Goal: Transaction & Acquisition: Book appointment/travel/reservation

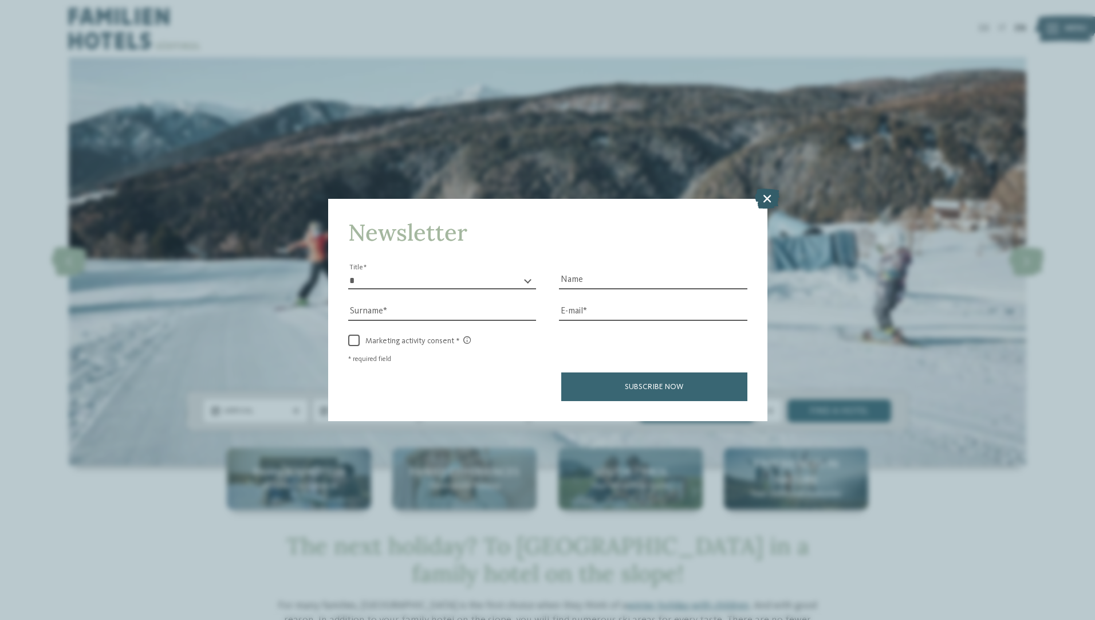
click at [766, 196] on icon at bounding box center [767, 198] width 25 height 20
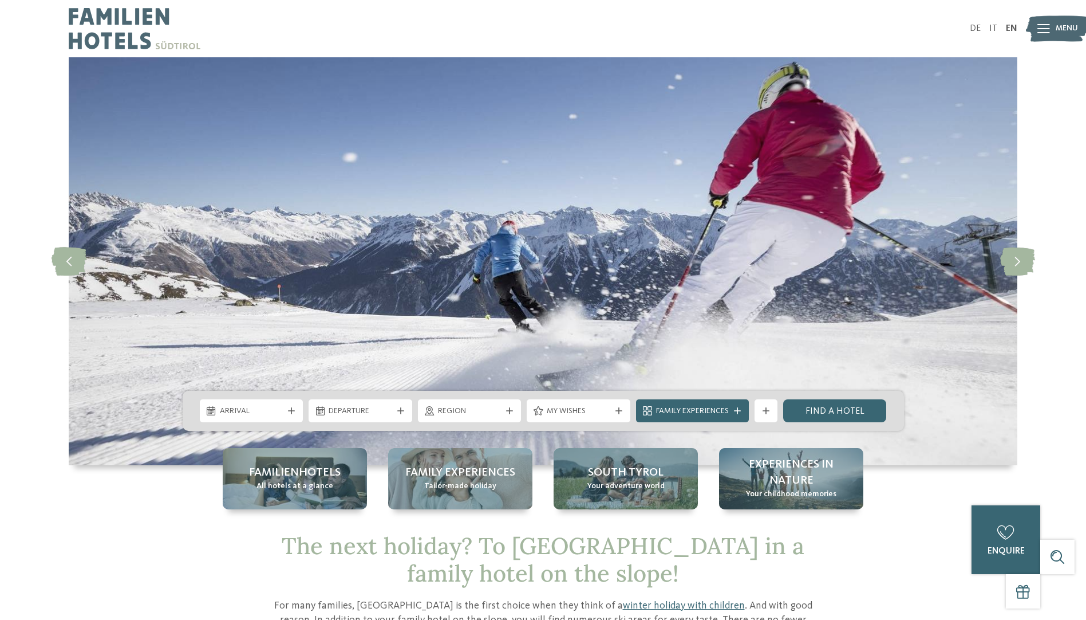
click at [1047, 157] on div "slide 4 of 4" at bounding box center [543, 261] width 1086 height 408
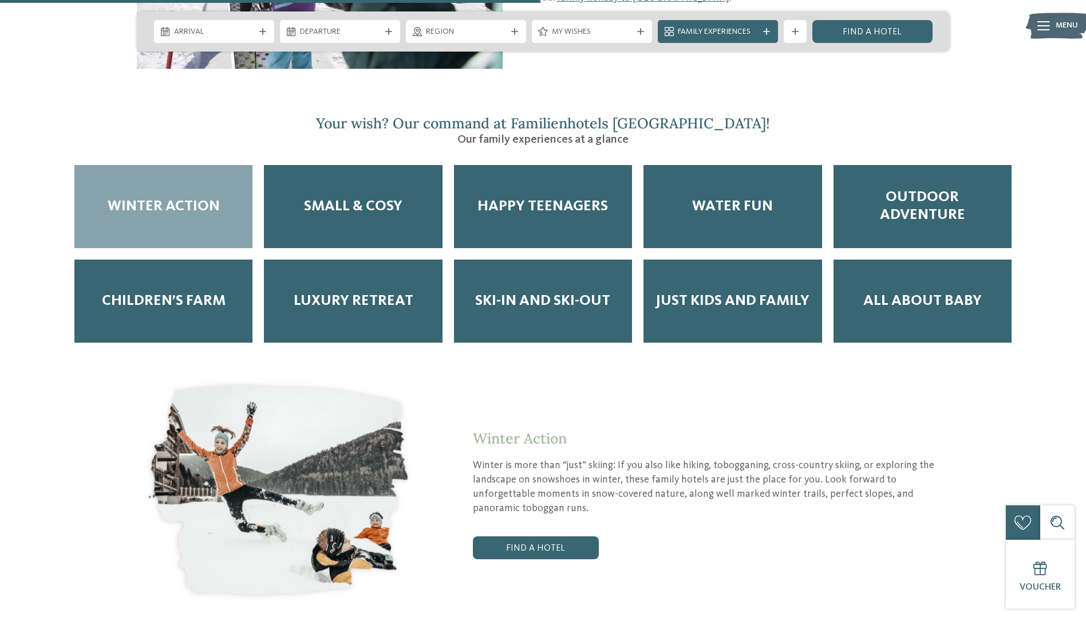
scroll to position [1580, 0]
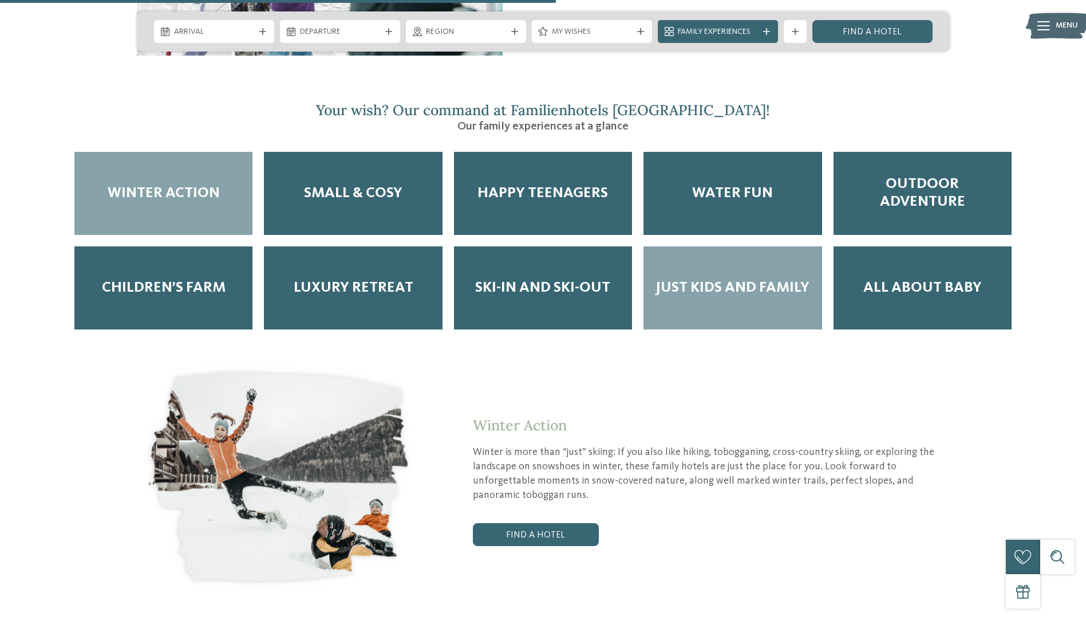
click at [744, 279] on span "Just Kids and Family" at bounding box center [733, 288] width 154 height 18
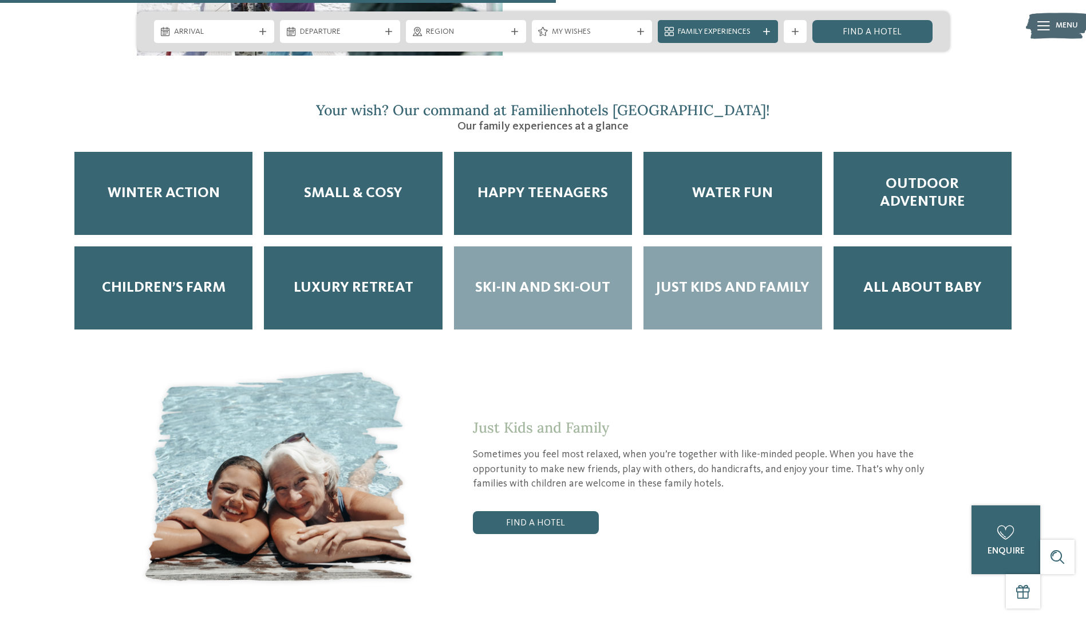
click at [582, 246] on div "Ski-in and Ski-out" at bounding box center [543, 287] width 178 height 83
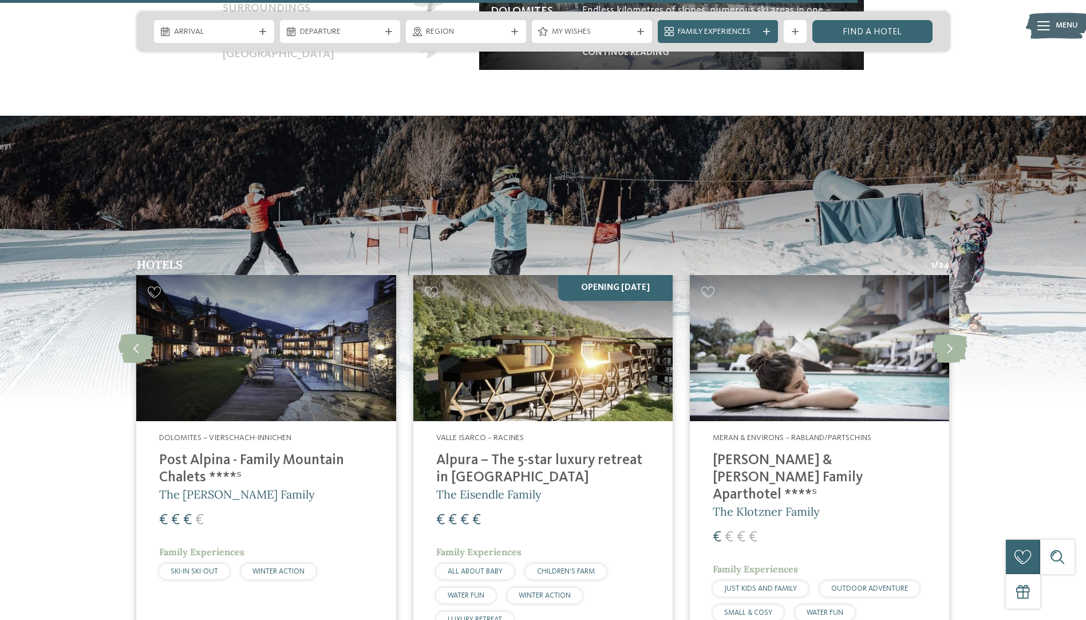
scroll to position [2451, 0]
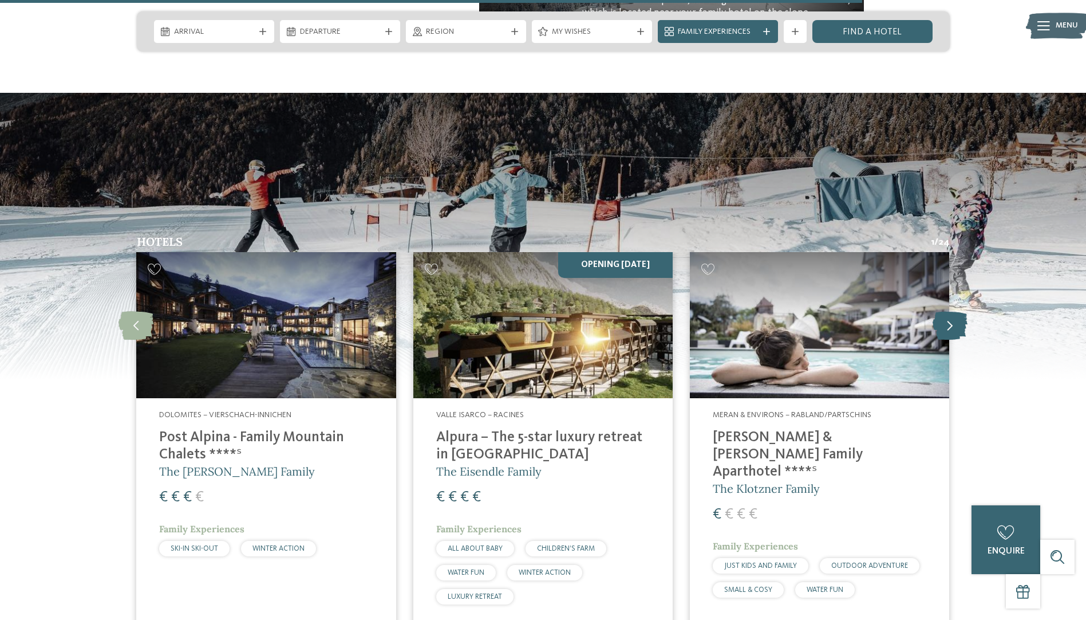
click at [942, 310] on icon at bounding box center [950, 324] width 35 height 29
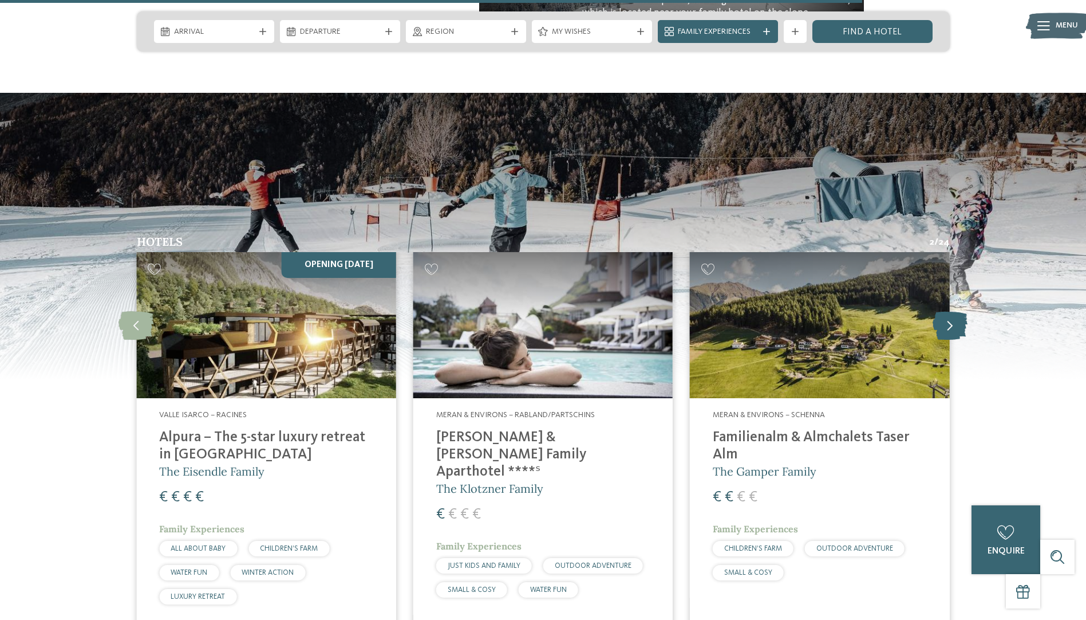
click at [942, 310] on icon at bounding box center [950, 324] width 35 height 29
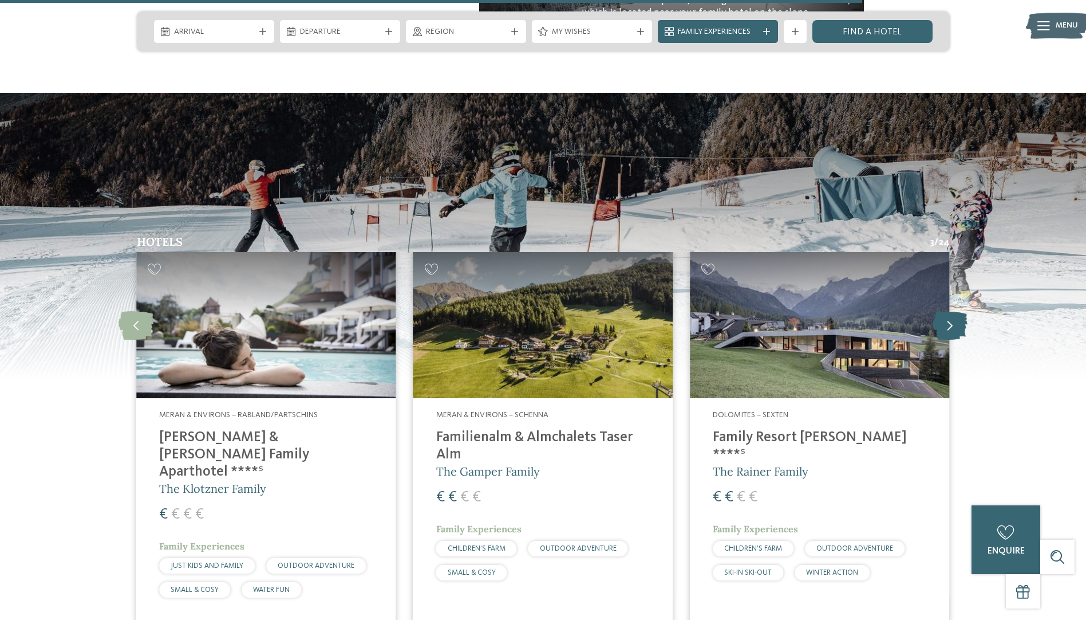
click at [942, 310] on icon at bounding box center [950, 324] width 35 height 29
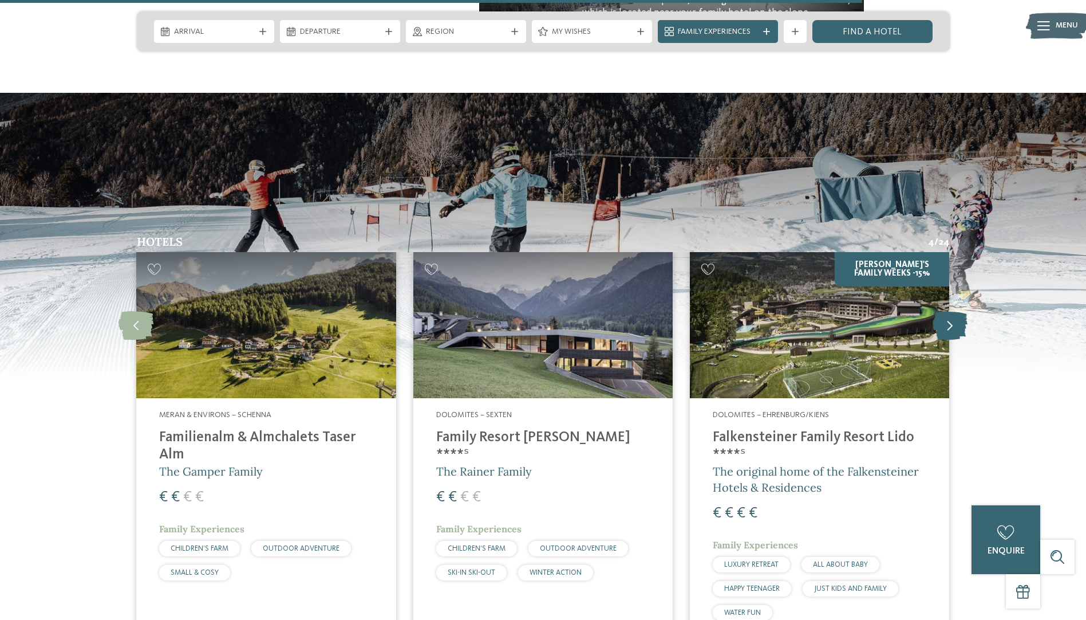
click at [942, 310] on icon at bounding box center [950, 324] width 35 height 29
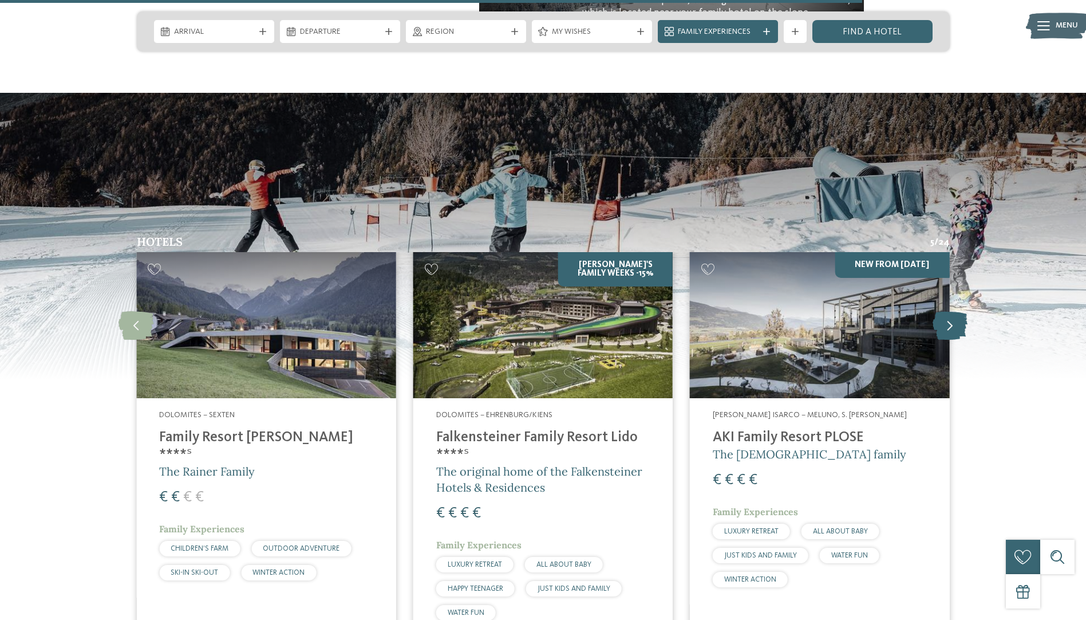
click at [942, 310] on icon at bounding box center [950, 324] width 35 height 29
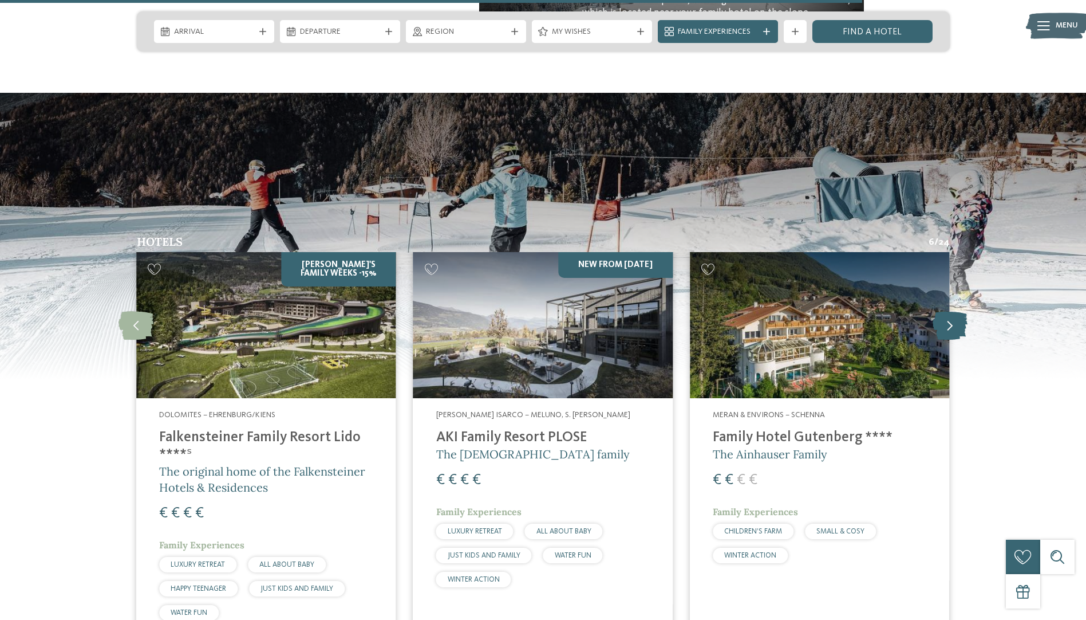
click at [942, 310] on icon at bounding box center [950, 324] width 35 height 29
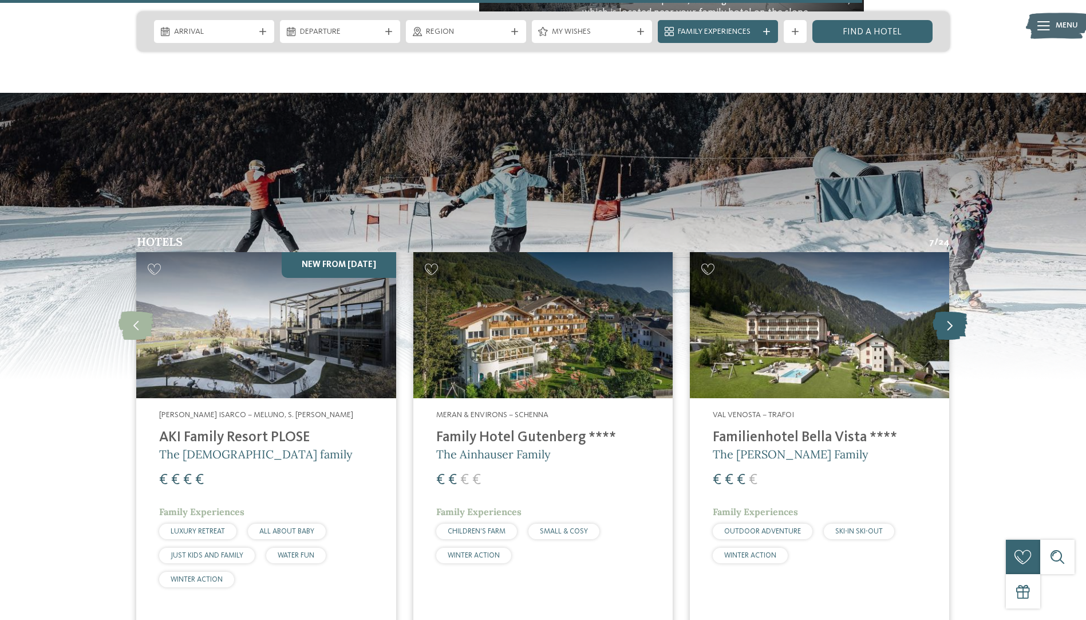
click at [942, 310] on icon at bounding box center [950, 324] width 35 height 29
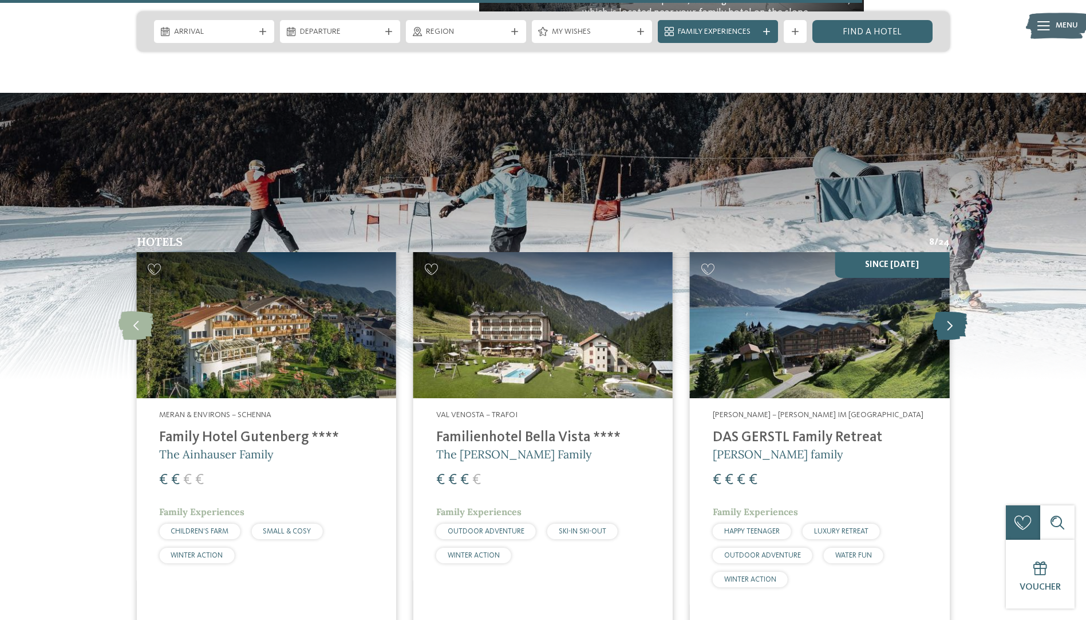
click at [942, 310] on icon at bounding box center [950, 324] width 35 height 29
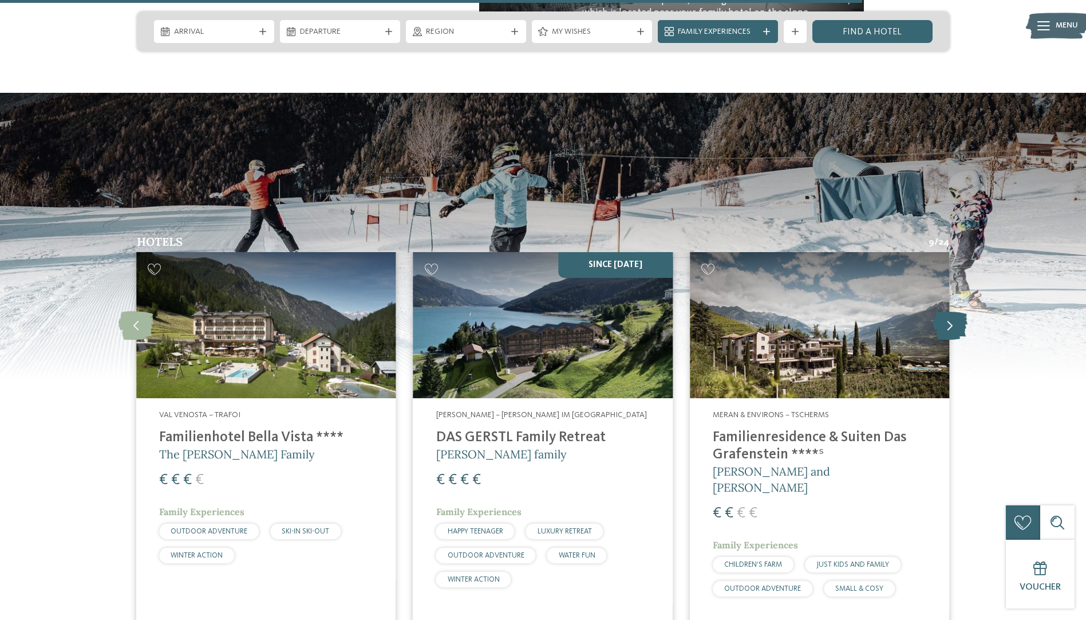
click at [942, 310] on icon at bounding box center [950, 324] width 35 height 29
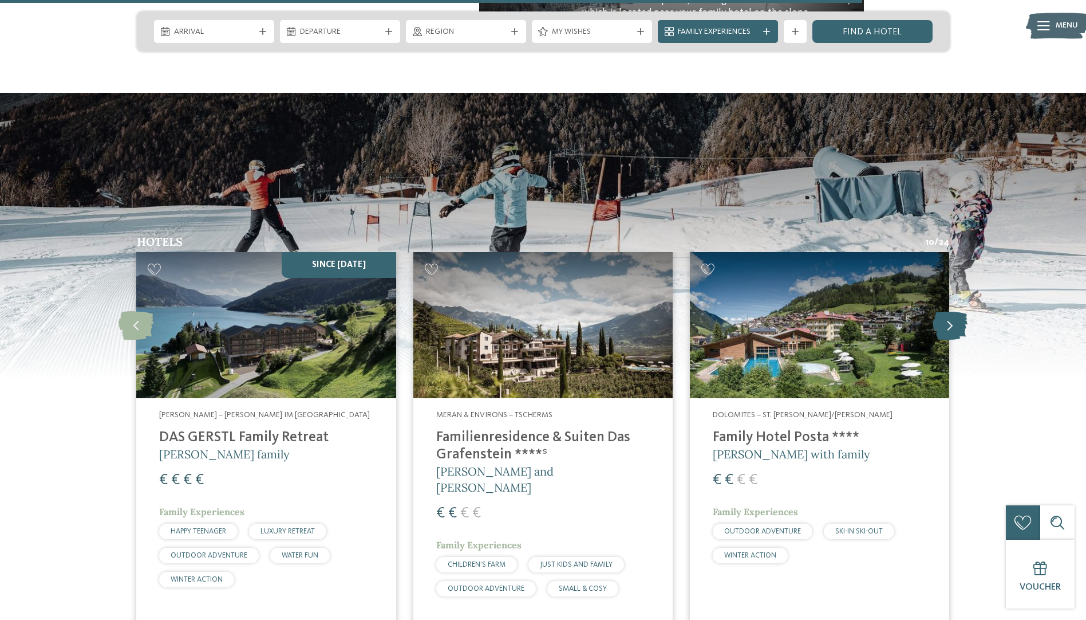
click at [942, 310] on icon at bounding box center [950, 324] width 35 height 29
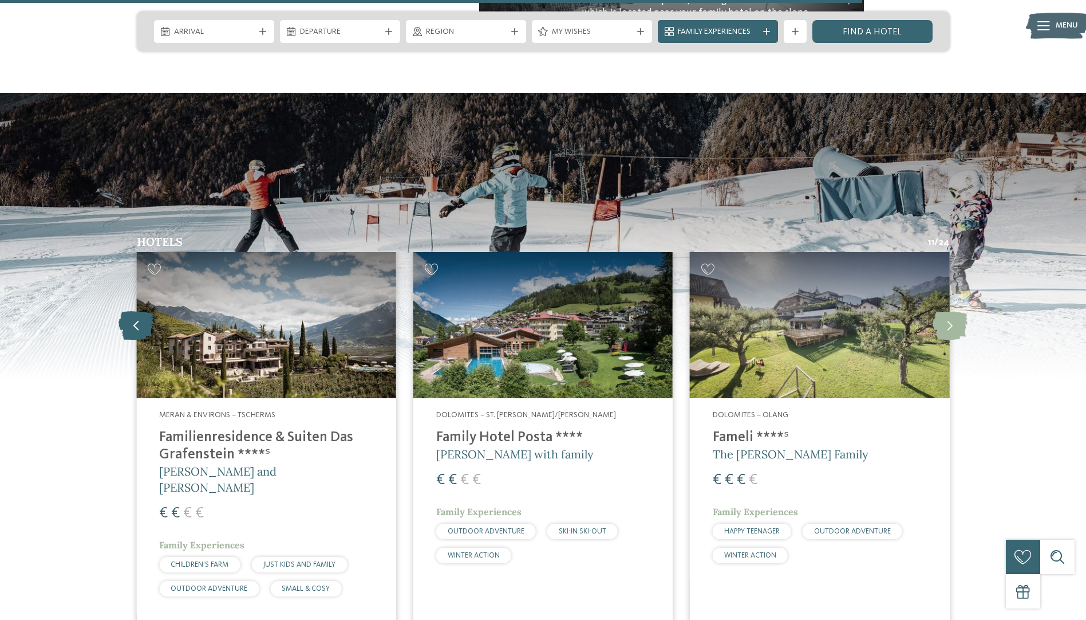
click at [144, 310] on icon at bounding box center [136, 324] width 35 height 29
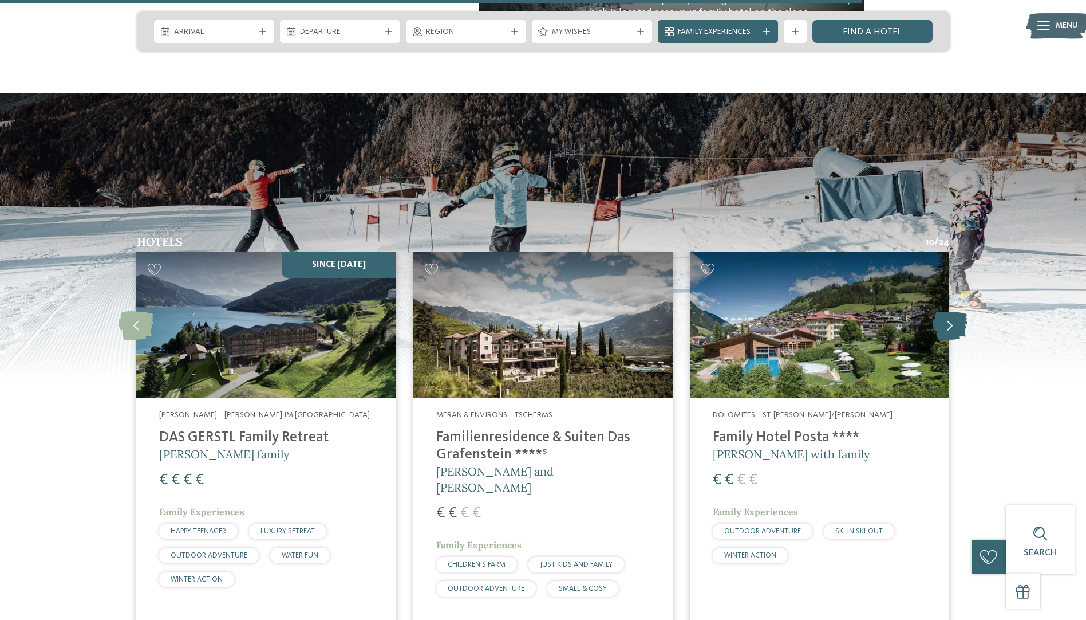
click at [943, 310] on icon at bounding box center [950, 324] width 35 height 29
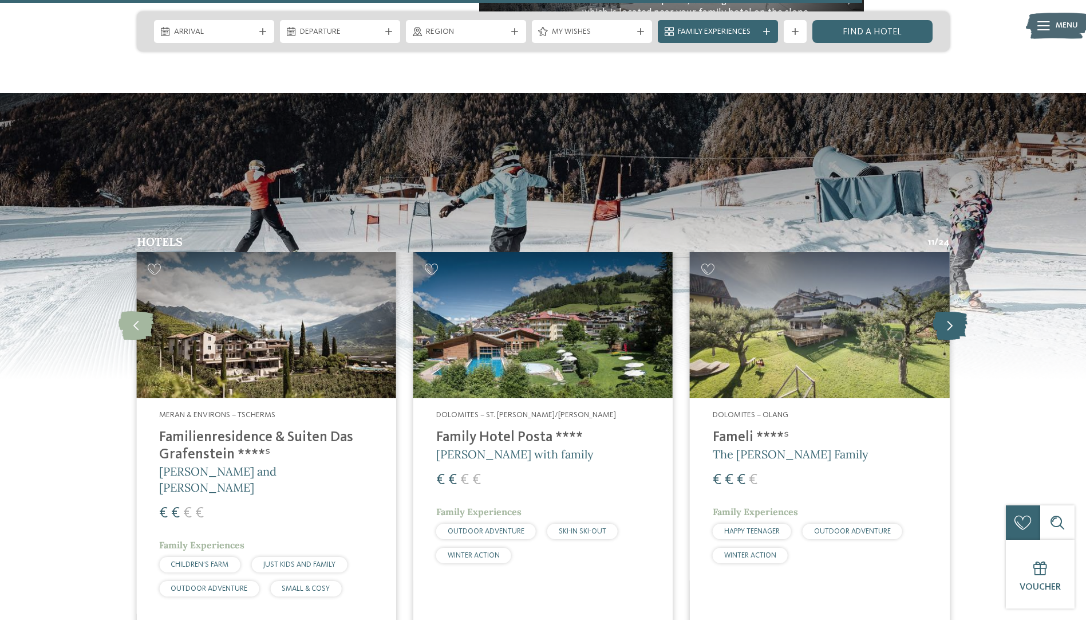
click at [943, 310] on icon at bounding box center [950, 324] width 35 height 29
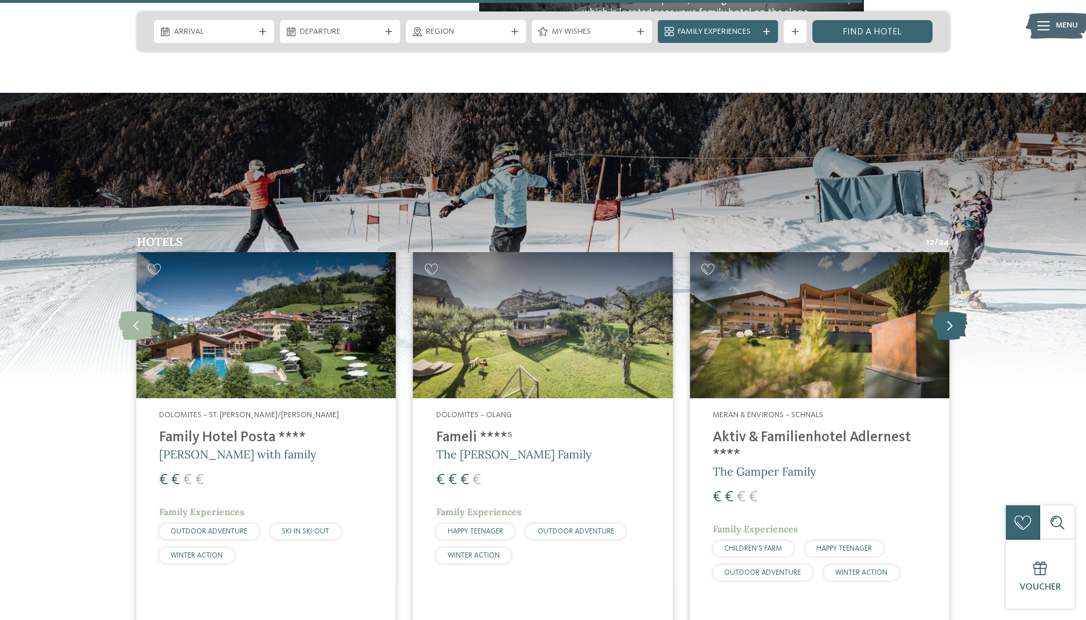
click at [943, 310] on icon at bounding box center [950, 324] width 35 height 29
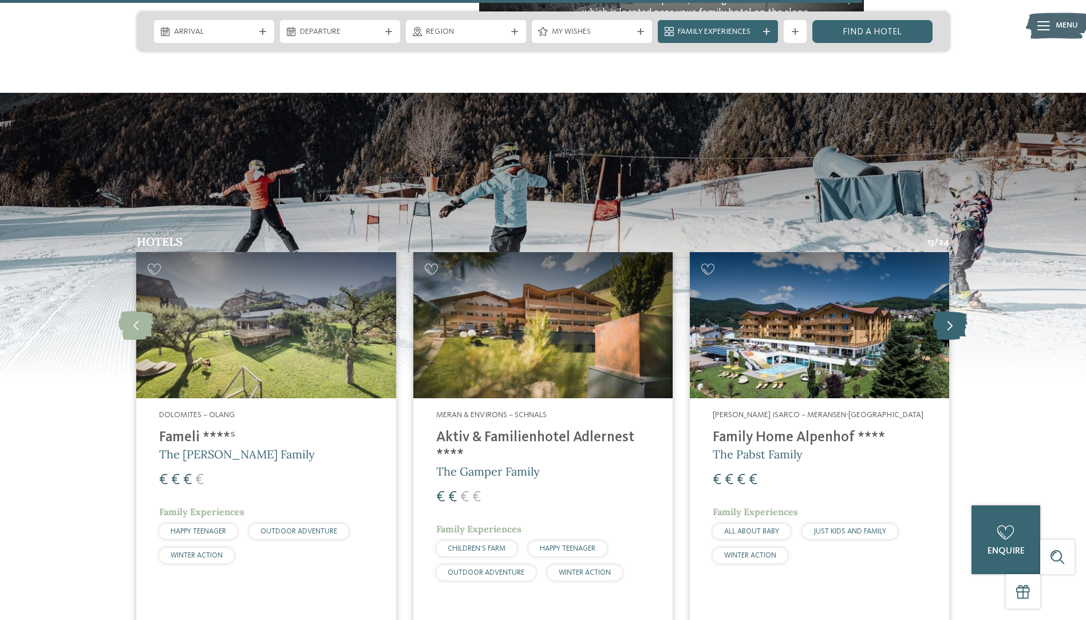
click at [943, 310] on icon at bounding box center [950, 324] width 35 height 29
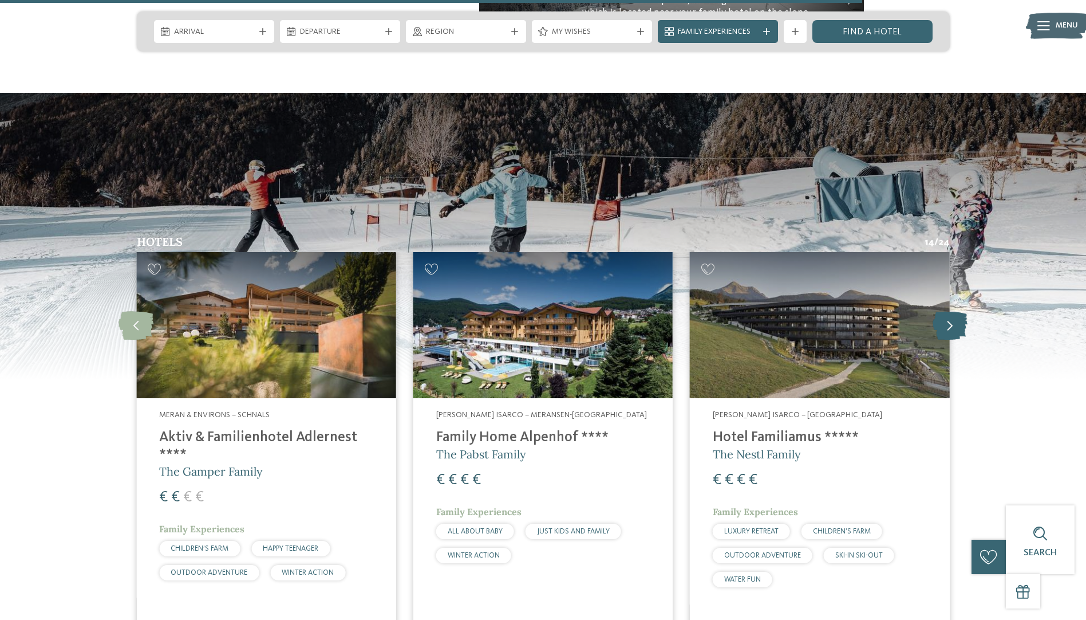
click at [943, 310] on icon at bounding box center [950, 324] width 35 height 29
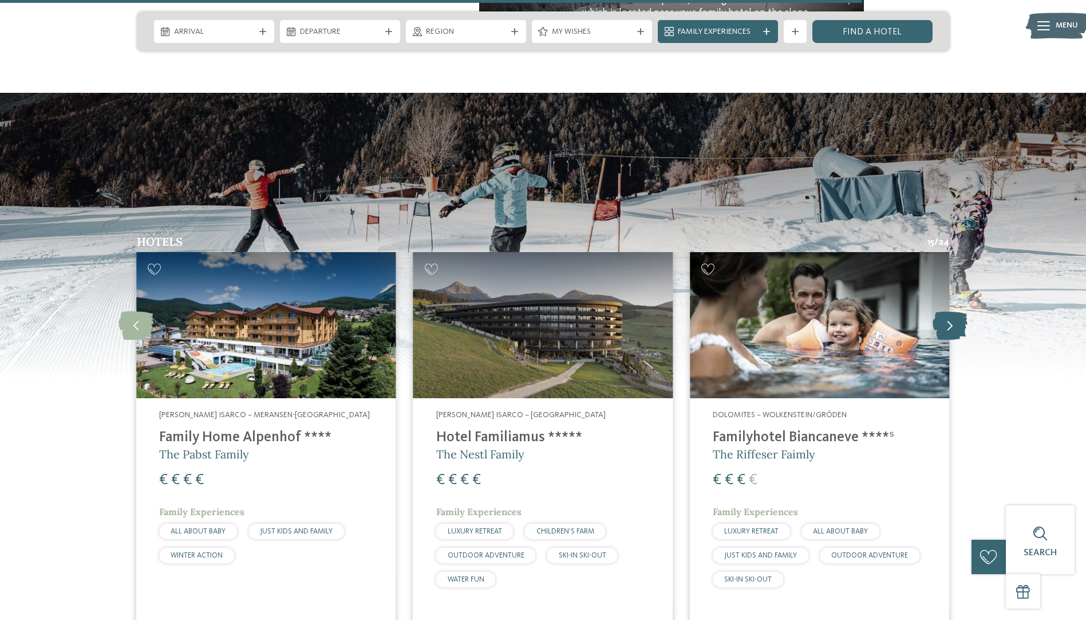
click at [943, 310] on icon at bounding box center [950, 324] width 35 height 29
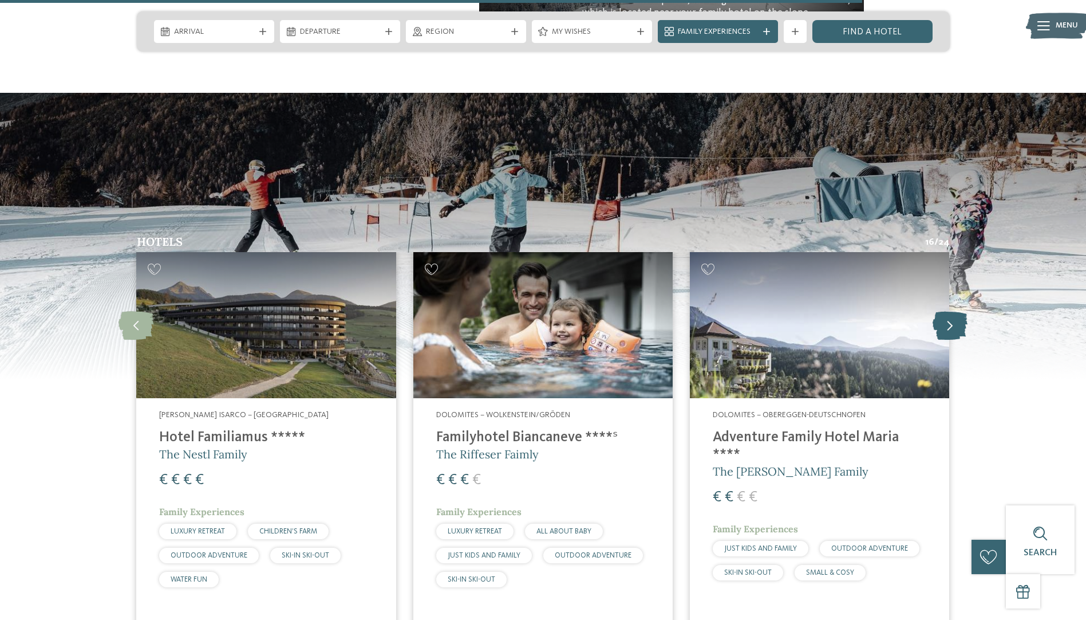
click at [943, 310] on icon at bounding box center [950, 324] width 35 height 29
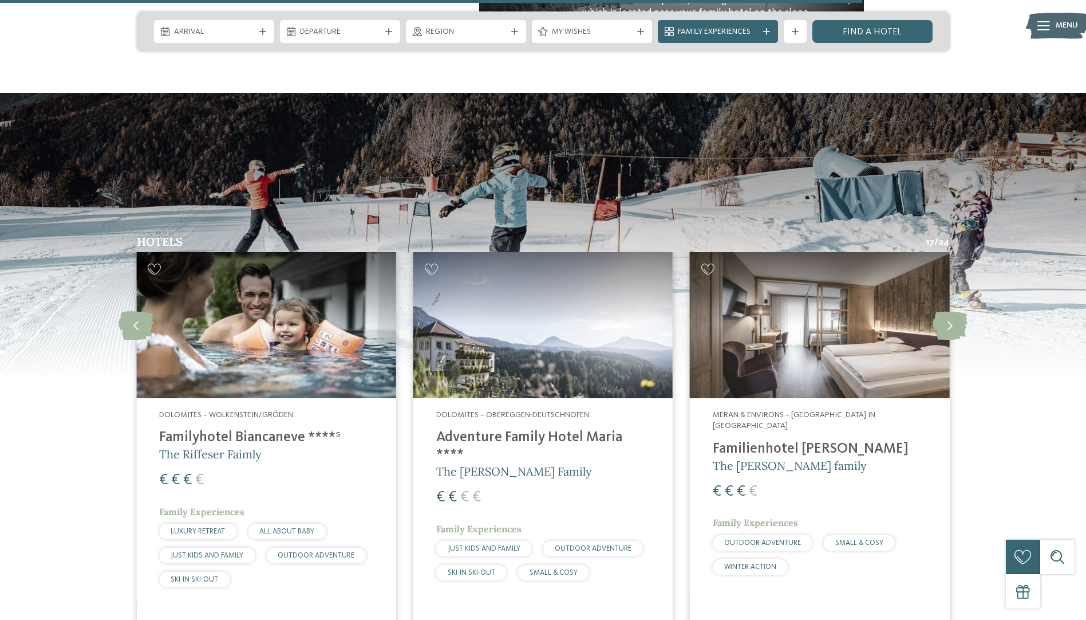
click at [200, 571] on div "SKI-IN SKI-OUT" at bounding box center [194, 578] width 70 height 15
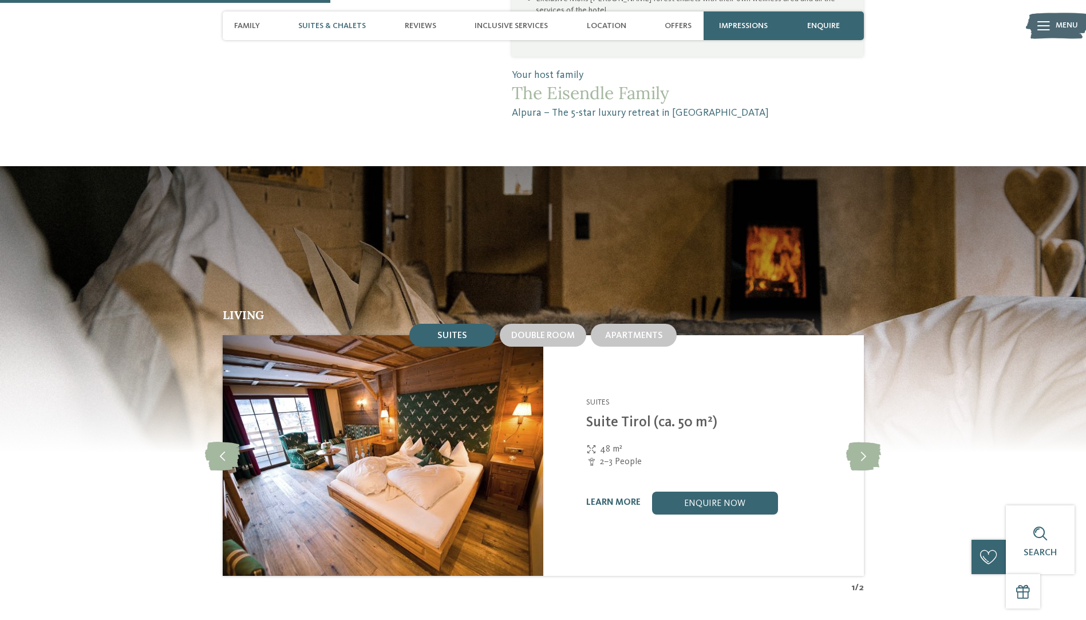
scroll to position [1076, 0]
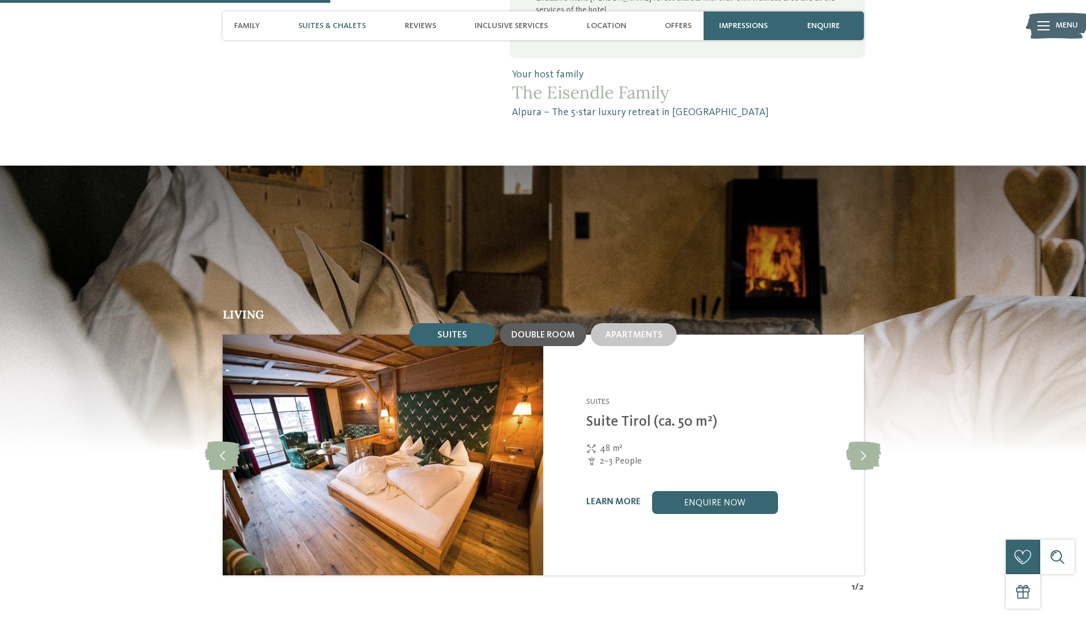
click at [546, 323] on div "Double room" at bounding box center [543, 334] width 86 height 23
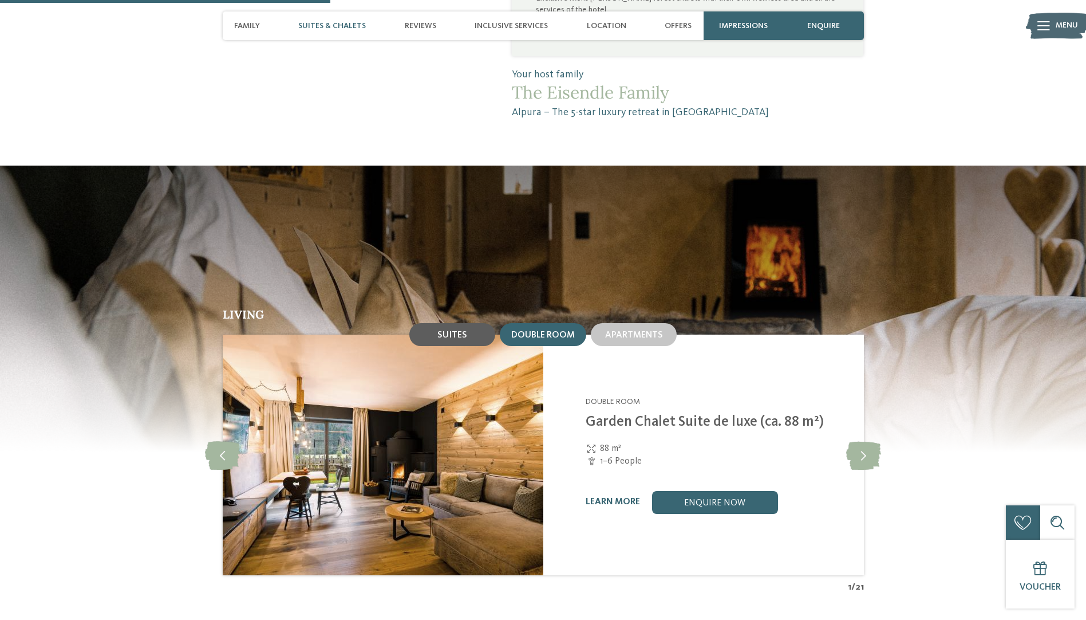
click at [461, 330] on span "Suites" at bounding box center [452, 334] width 30 height 9
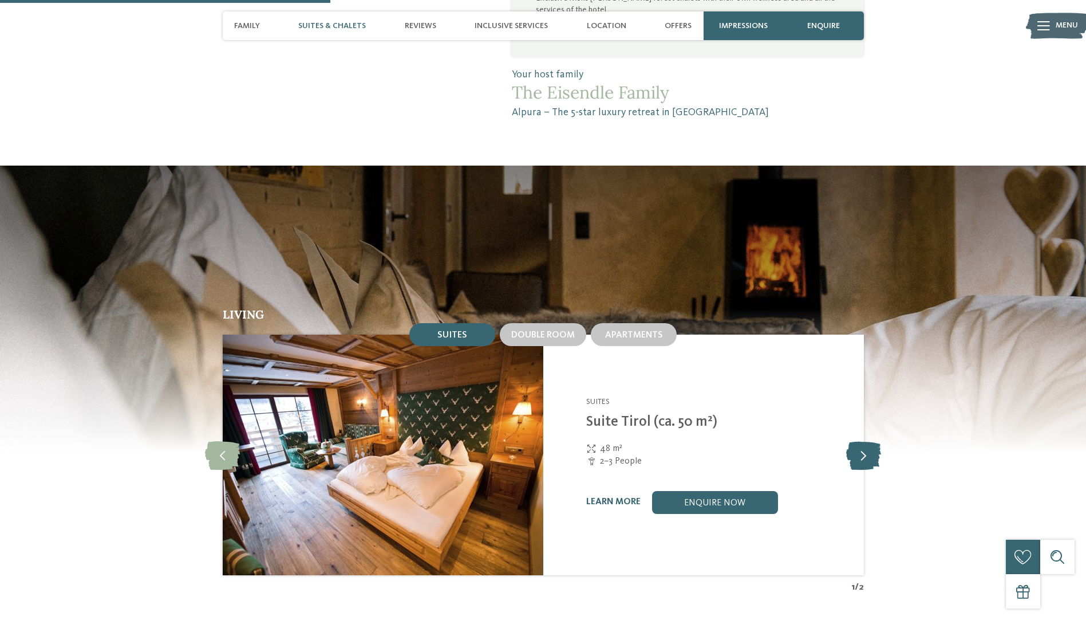
click at [864, 440] on icon at bounding box center [863, 454] width 35 height 29
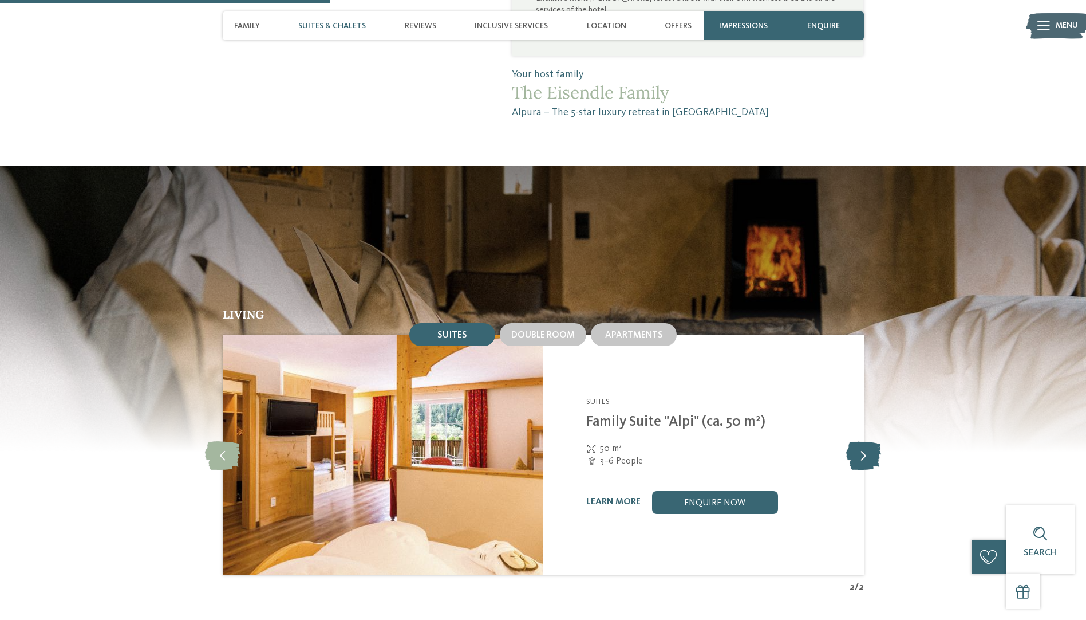
click at [864, 440] on icon at bounding box center [863, 454] width 35 height 29
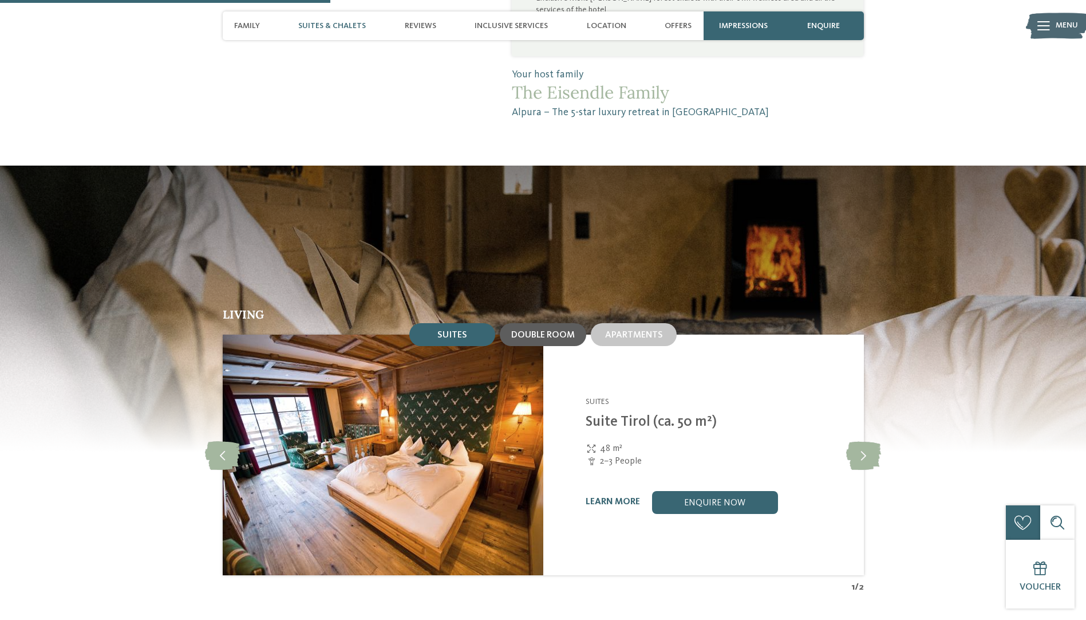
click at [551, 330] on span "Double room" at bounding box center [543, 334] width 64 height 9
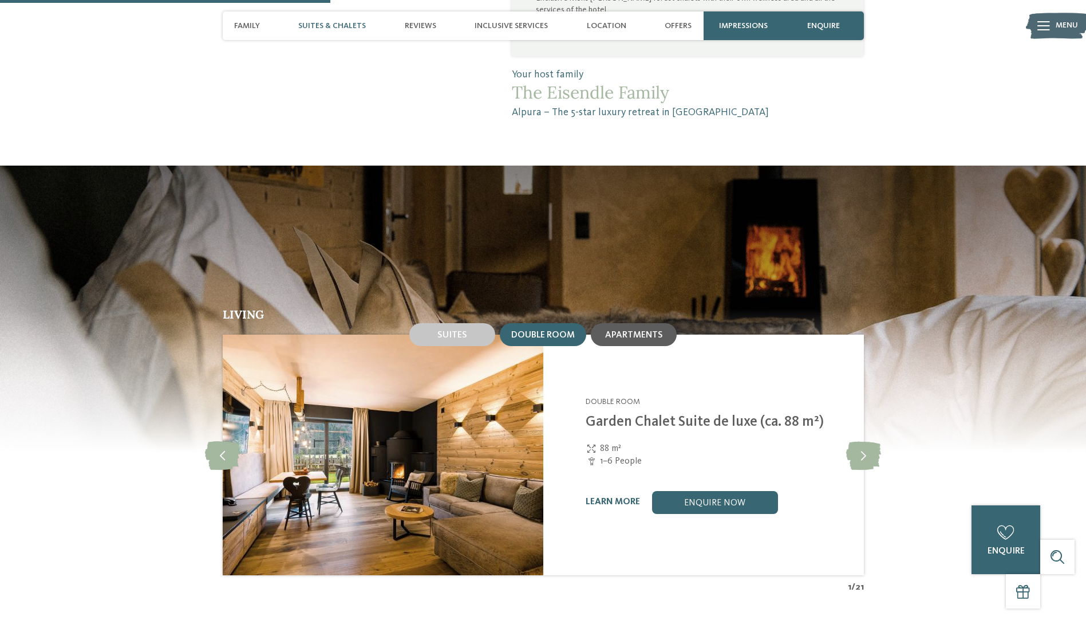
click at [617, 330] on span "Apartments" at bounding box center [634, 334] width 58 height 9
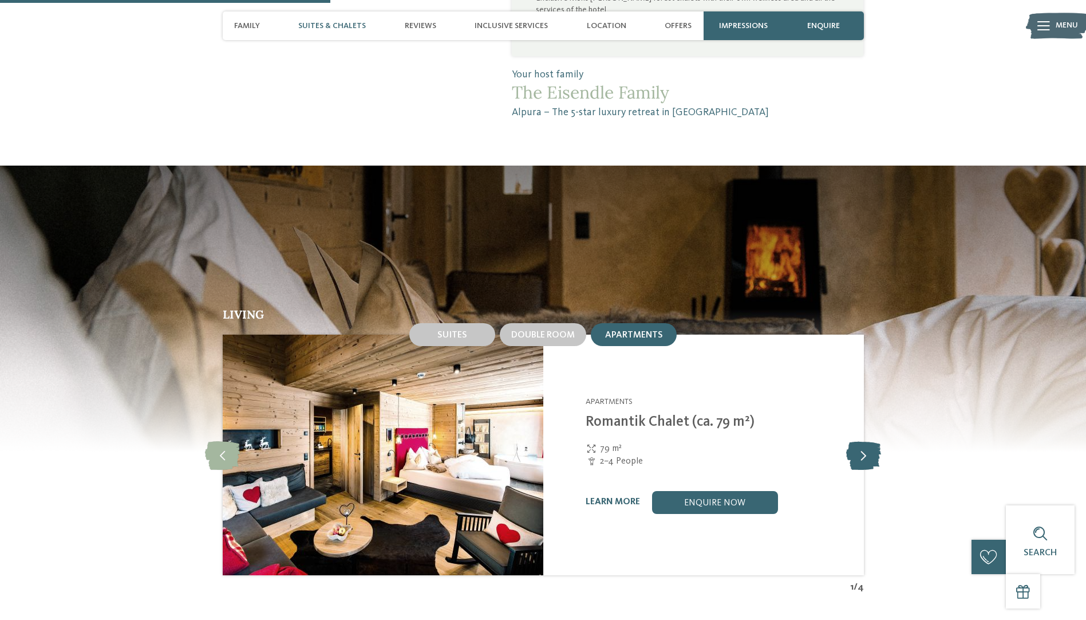
click at [864, 440] on icon at bounding box center [863, 454] width 35 height 29
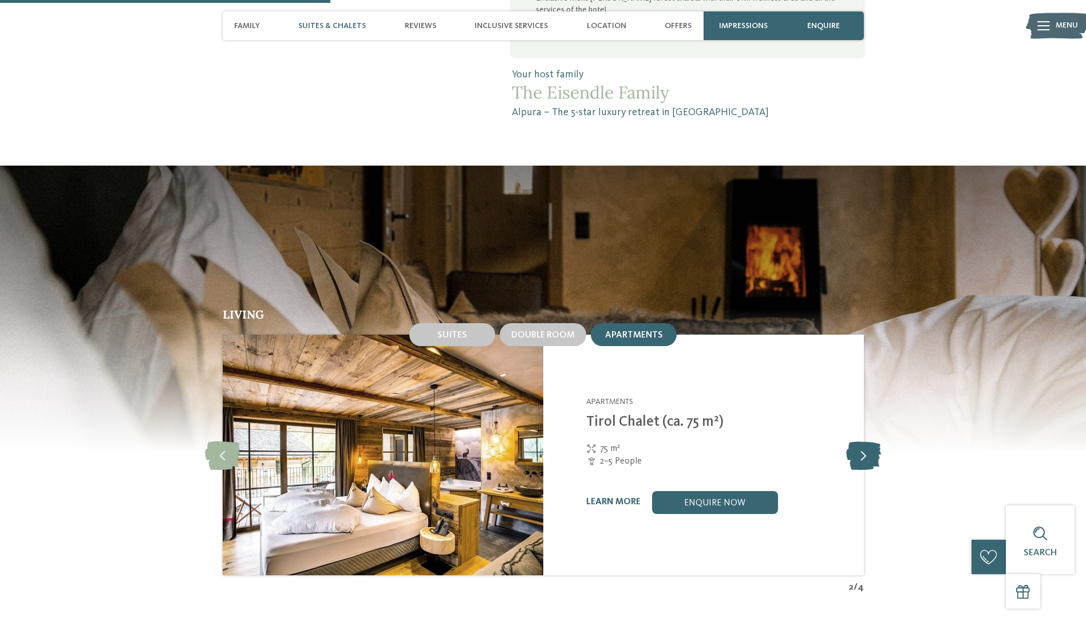
click at [864, 440] on icon at bounding box center [863, 454] width 35 height 29
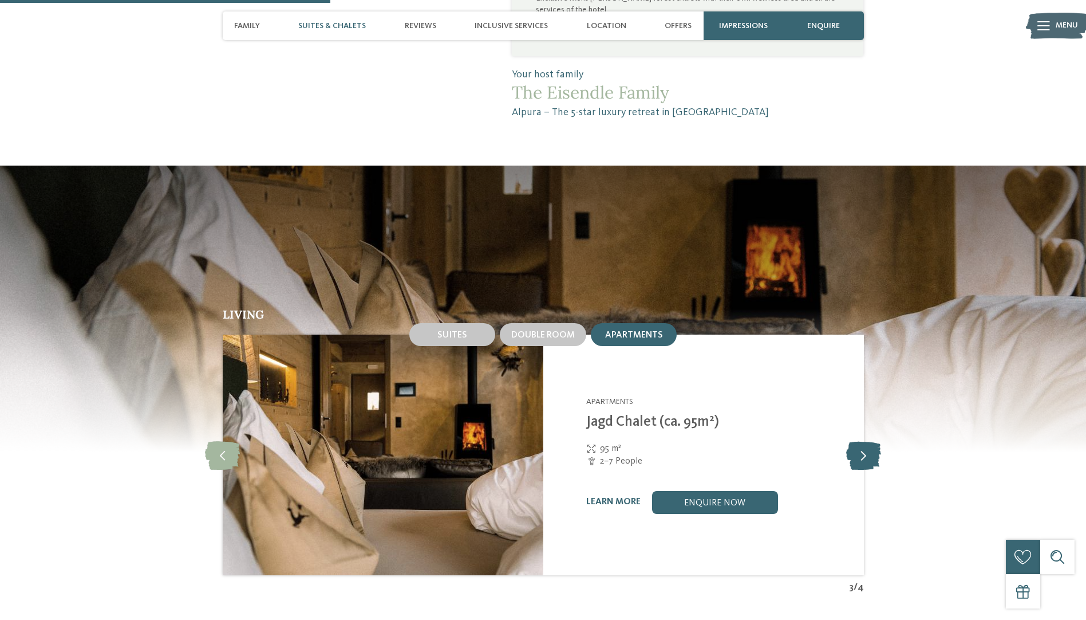
click at [864, 440] on icon at bounding box center [863, 454] width 35 height 29
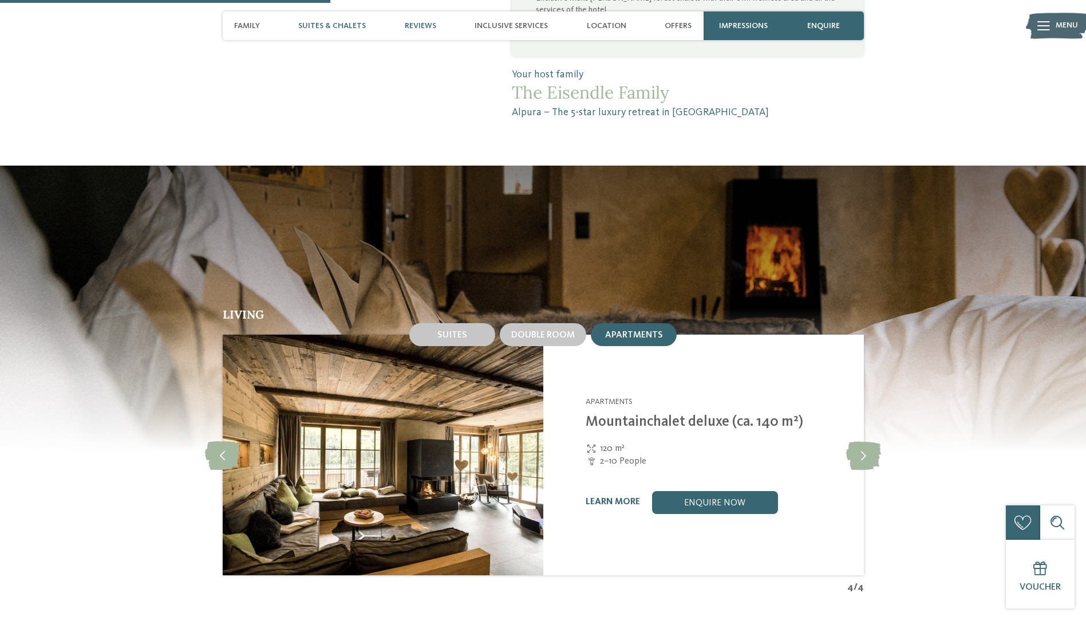
click at [415, 23] on span "Reviews" at bounding box center [420, 26] width 31 height 10
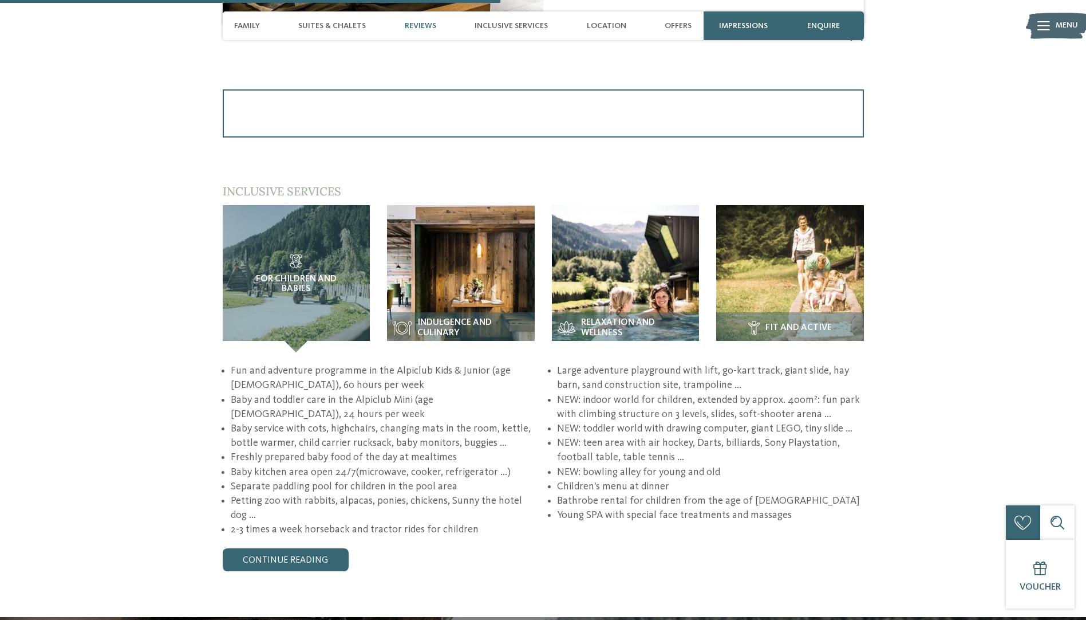
scroll to position [1629, 0]
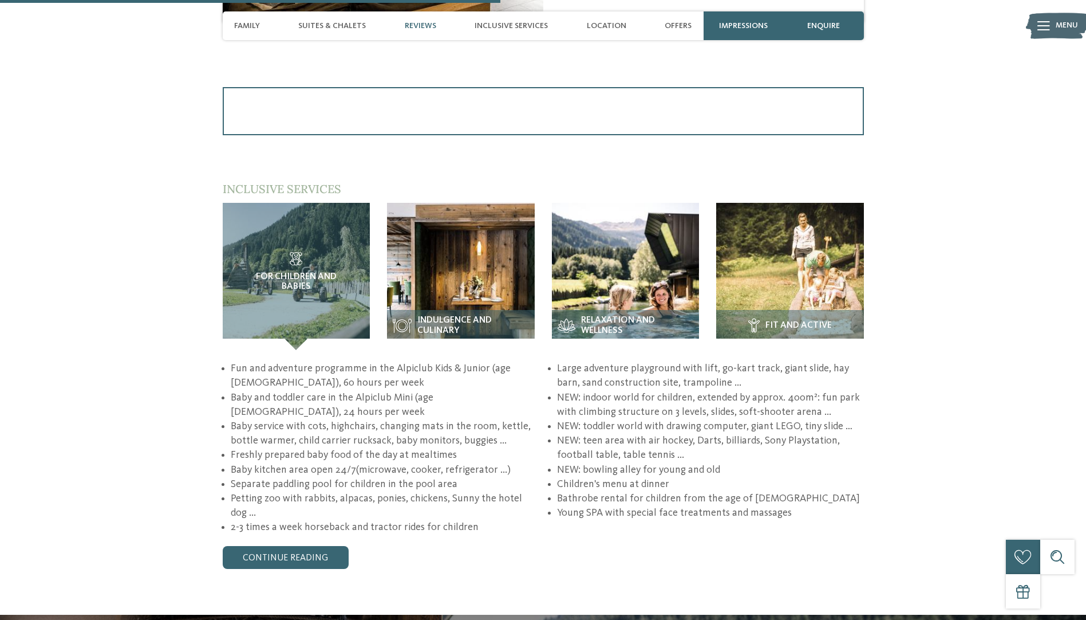
click at [404, 546] on div "back to the hotel overview Opening november 2025 from" at bounding box center [543, 192] width 1086 height 3529
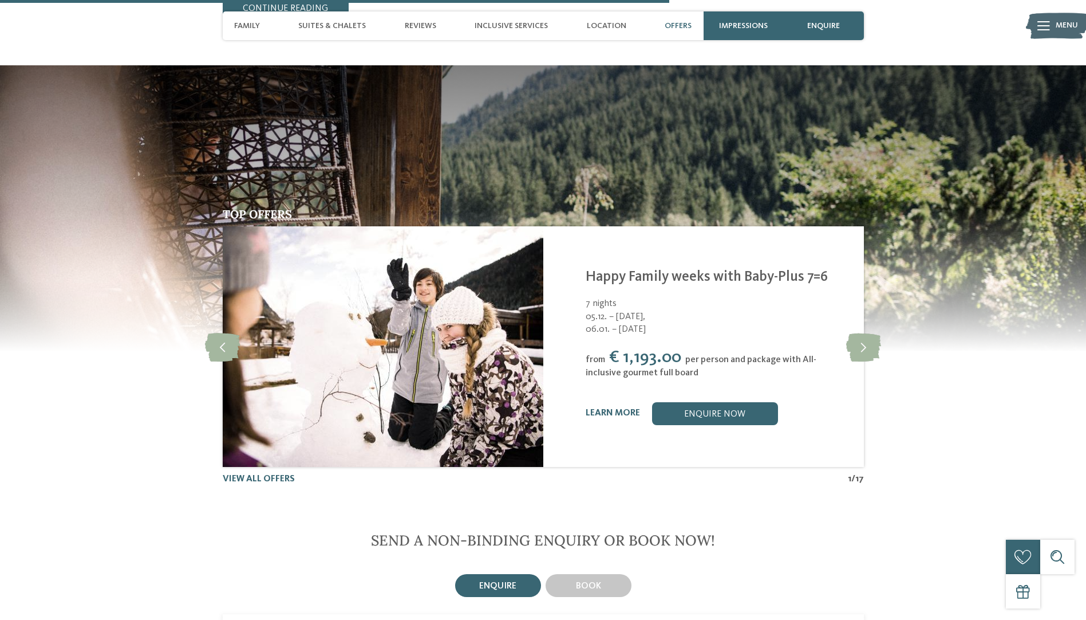
scroll to position [2179, 0]
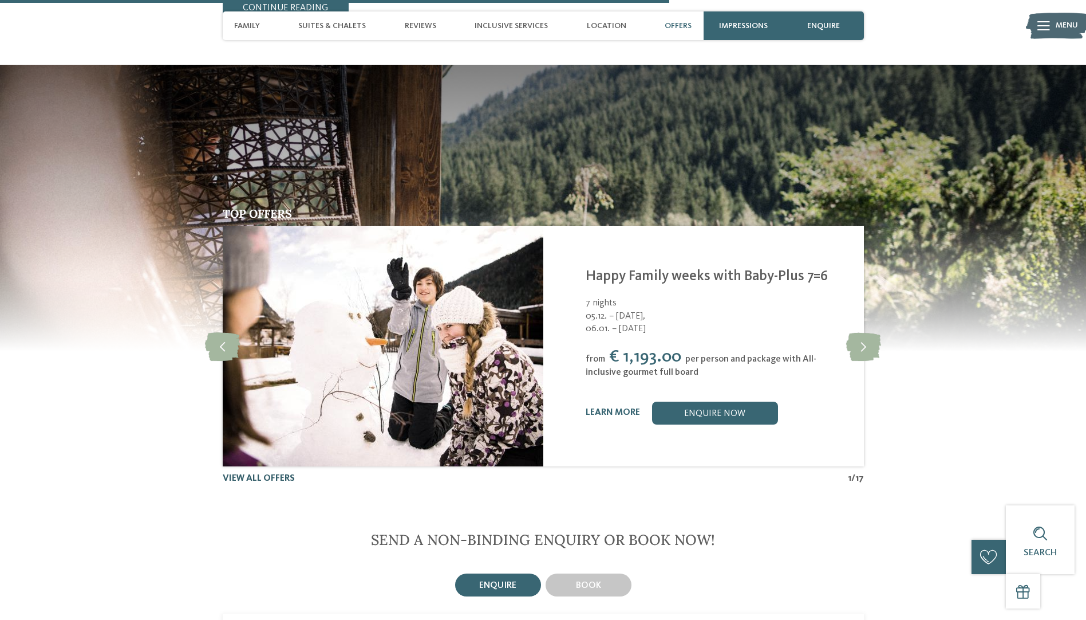
click at [251, 474] on link "View all offers" at bounding box center [259, 478] width 72 height 9
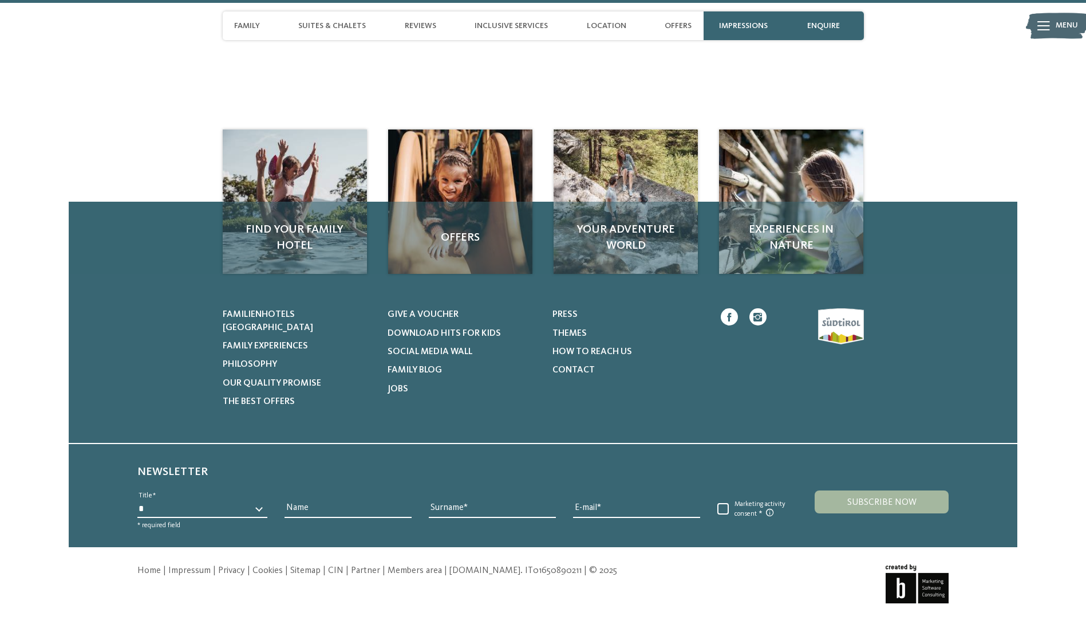
scroll to position [3563, 0]
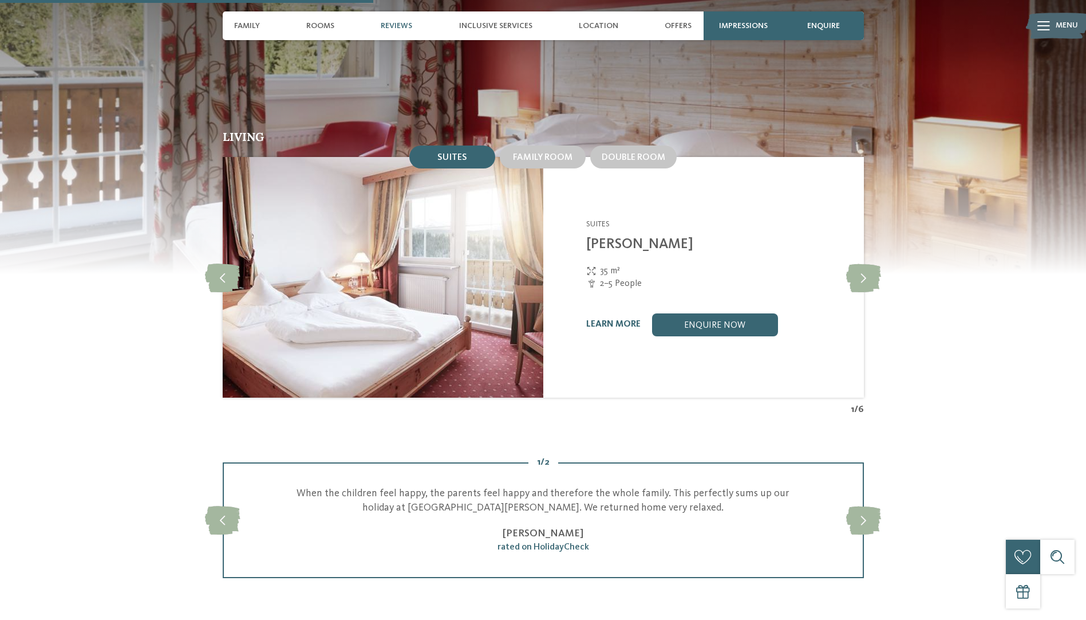
scroll to position [1145, 0]
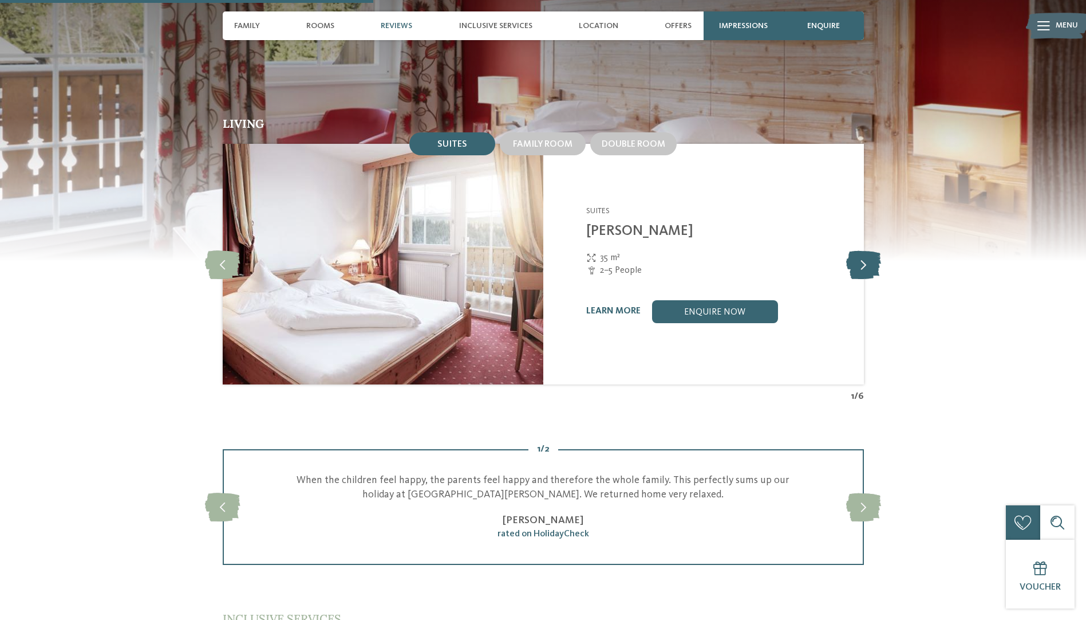
click at [874, 250] on icon at bounding box center [863, 264] width 35 height 29
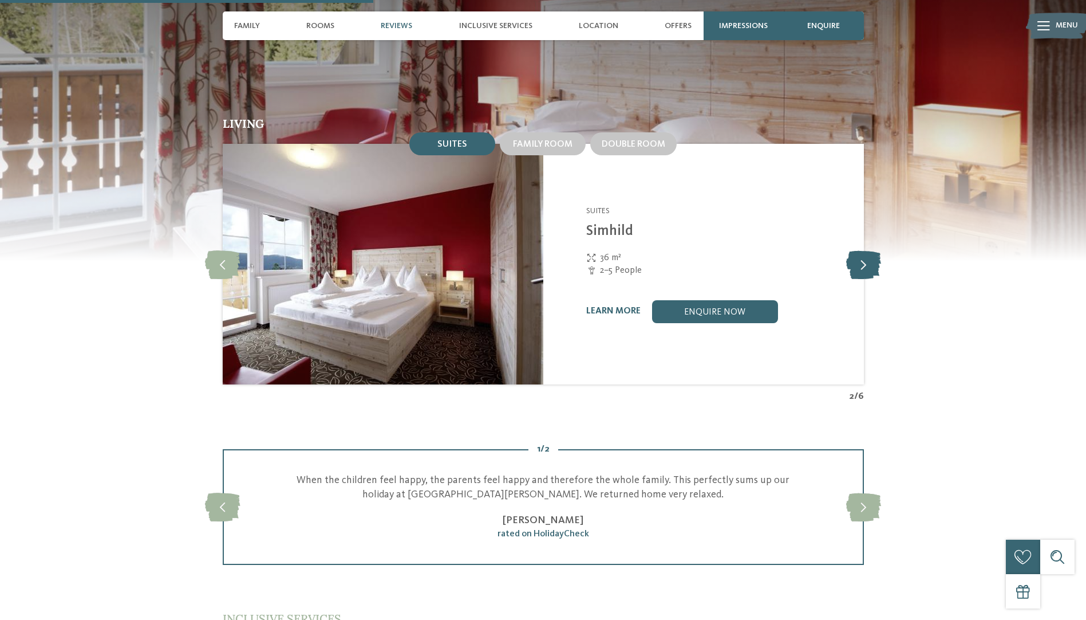
click at [866, 250] on icon at bounding box center [863, 264] width 35 height 29
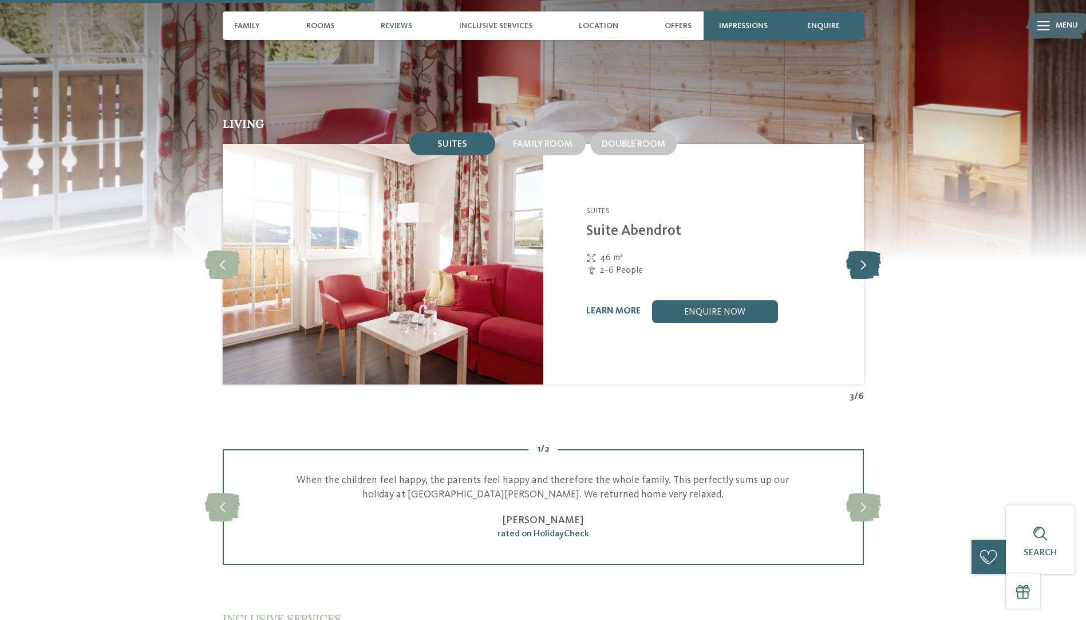
click at [866, 250] on icon at bounding box center [863, 264] width 35 height 29
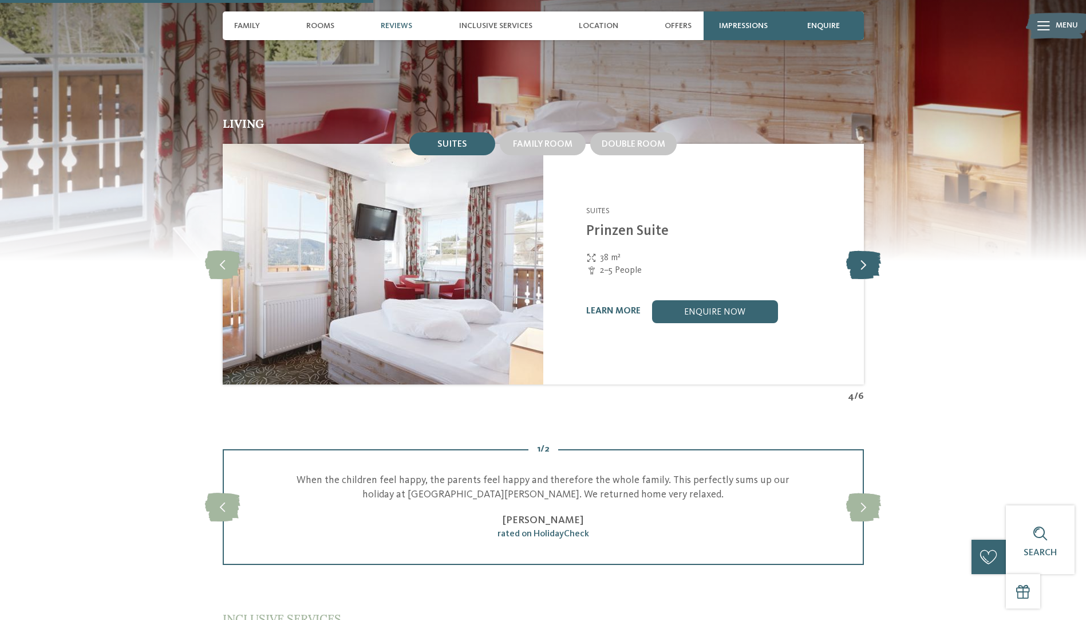
click at [866, 250] on icon at bounding box center [863, 264] width 35 height 29
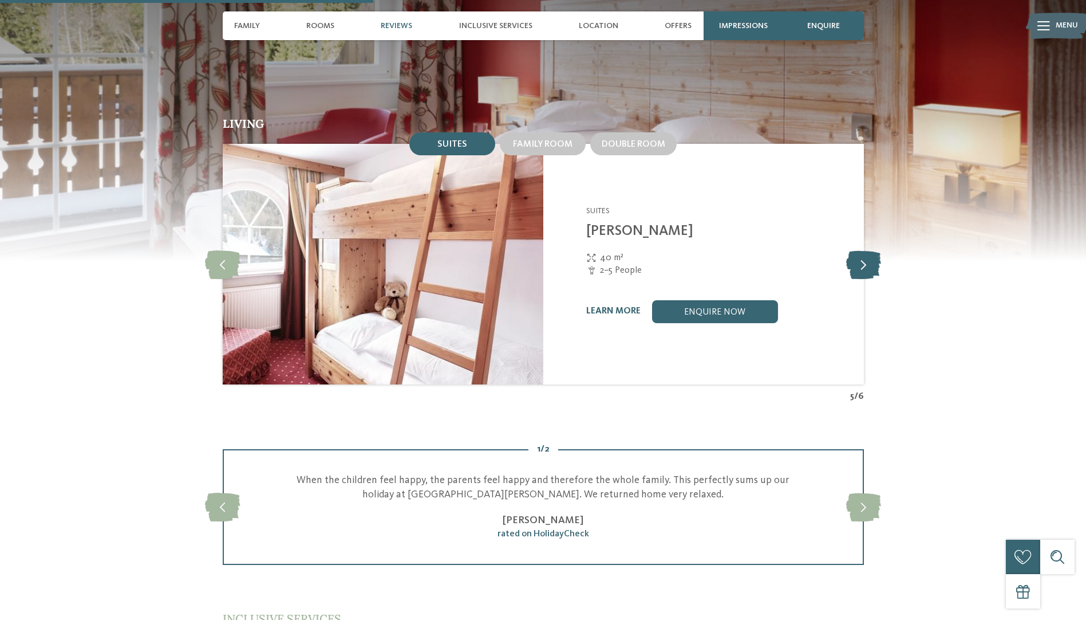
click at [863, 250] on icon at bounding box center [863, 264] width 35 height 29
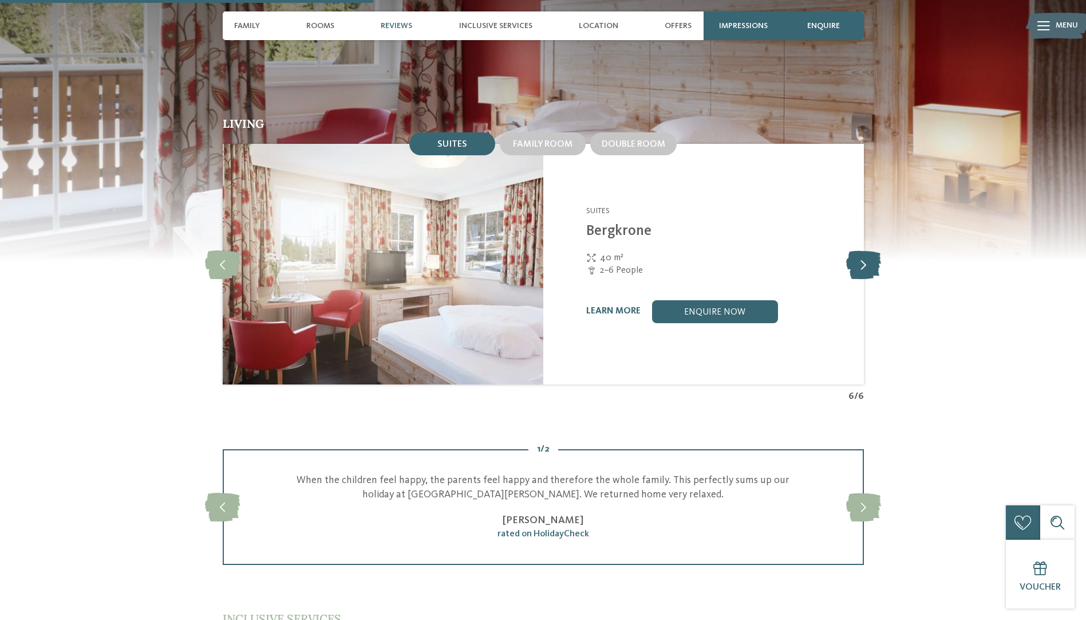
click at [863, 250] on icon at bounding box center [863, 264] width 35 height 29
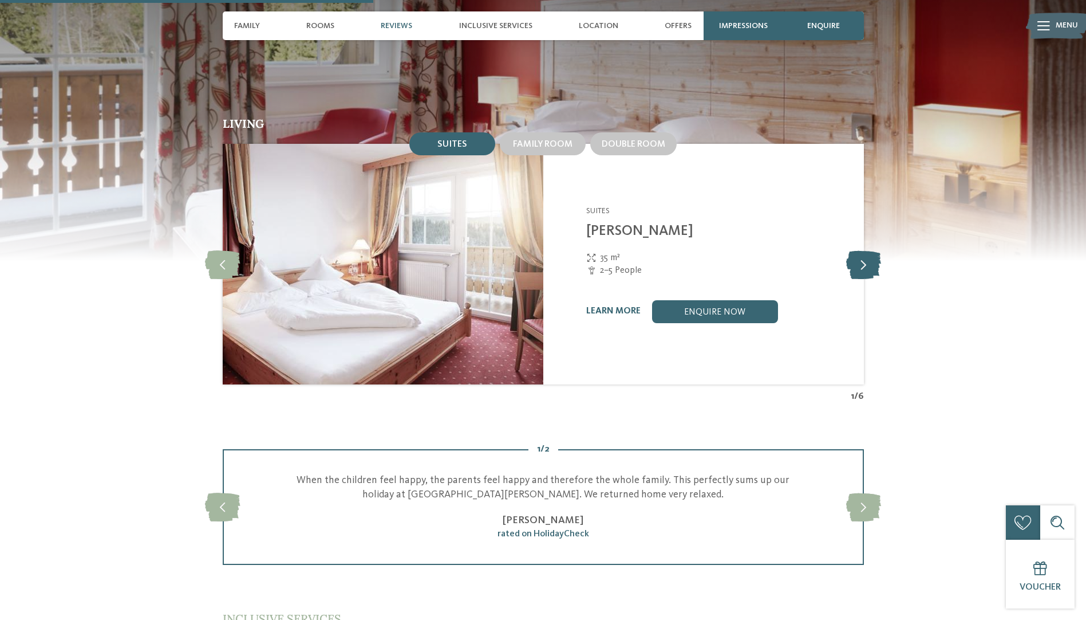
click at [863, 250] on icon at bounding box center [863, 264] width 35 height 29
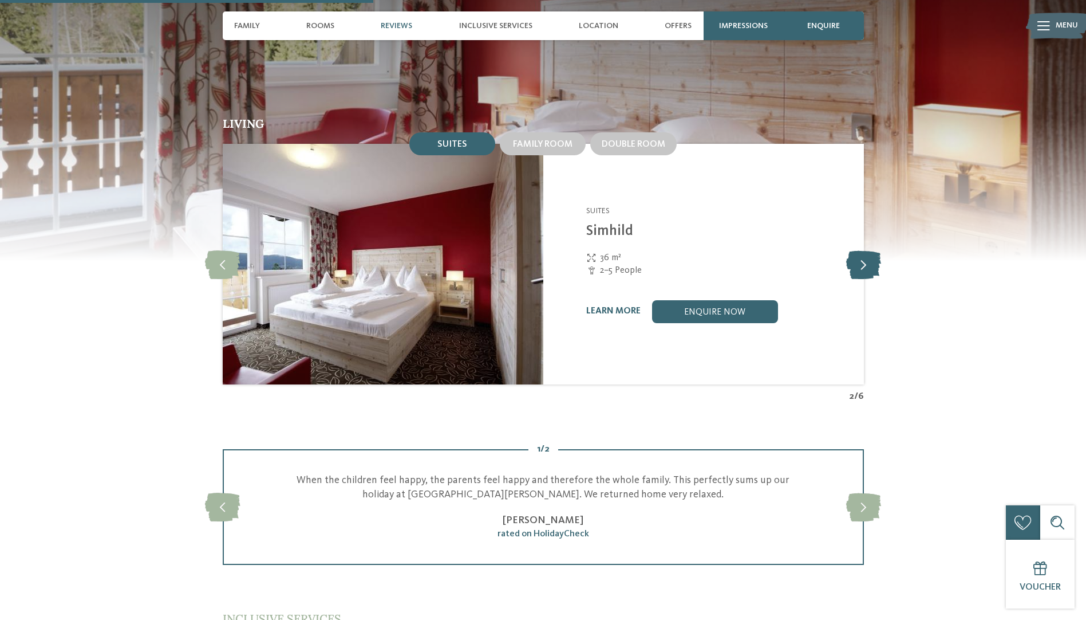
click at [863, 250] on icon at bounding box center [863, 264] width 35 height 29
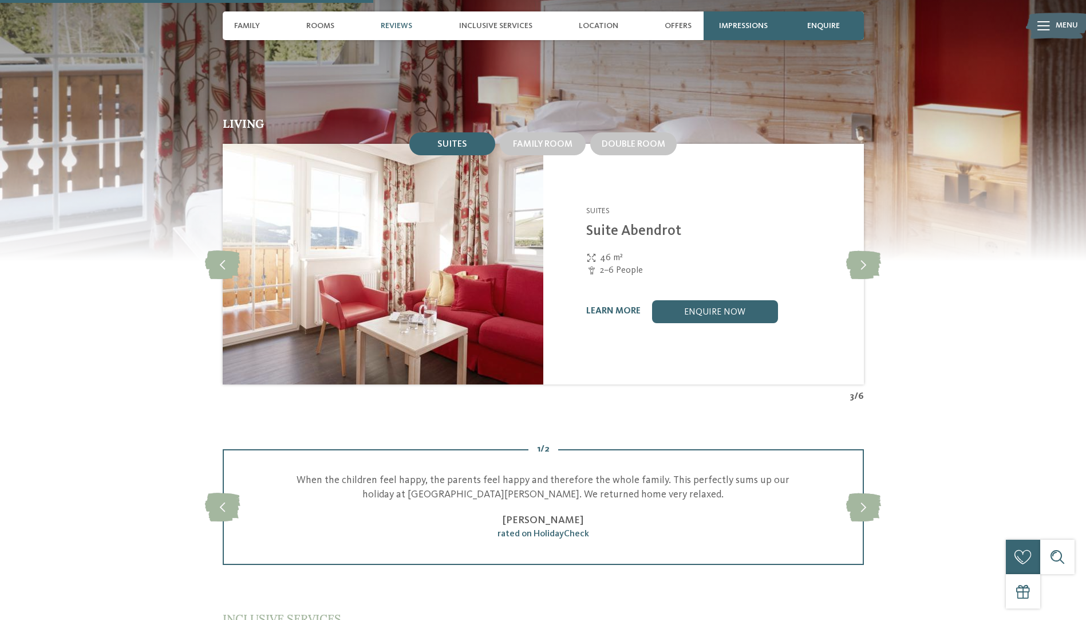
click at [969, 283] on section "Living Suites Family room" at bounding box center [543, 189] width 1086 height 428
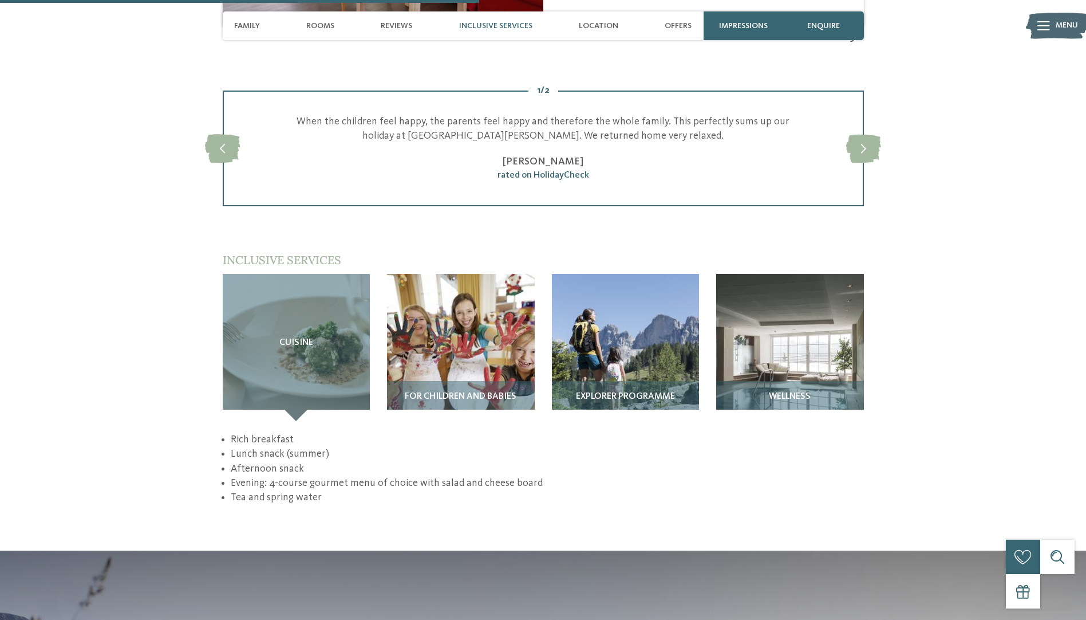
scroll to position [1534, 0]
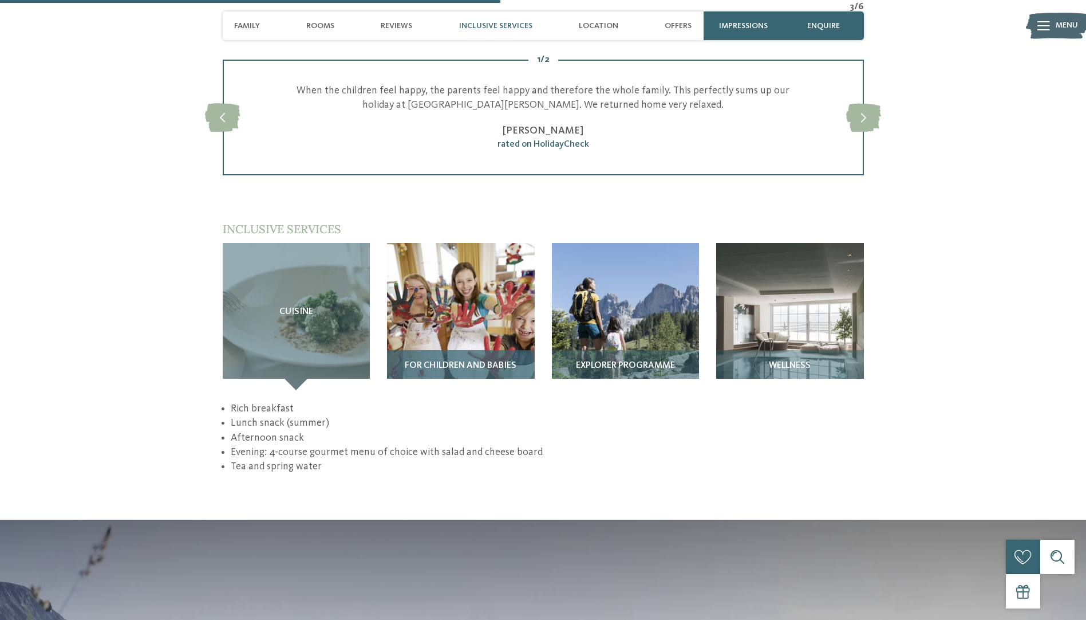
click at [489, 308] on img at bounding box center [461, 317] width 148 height 148
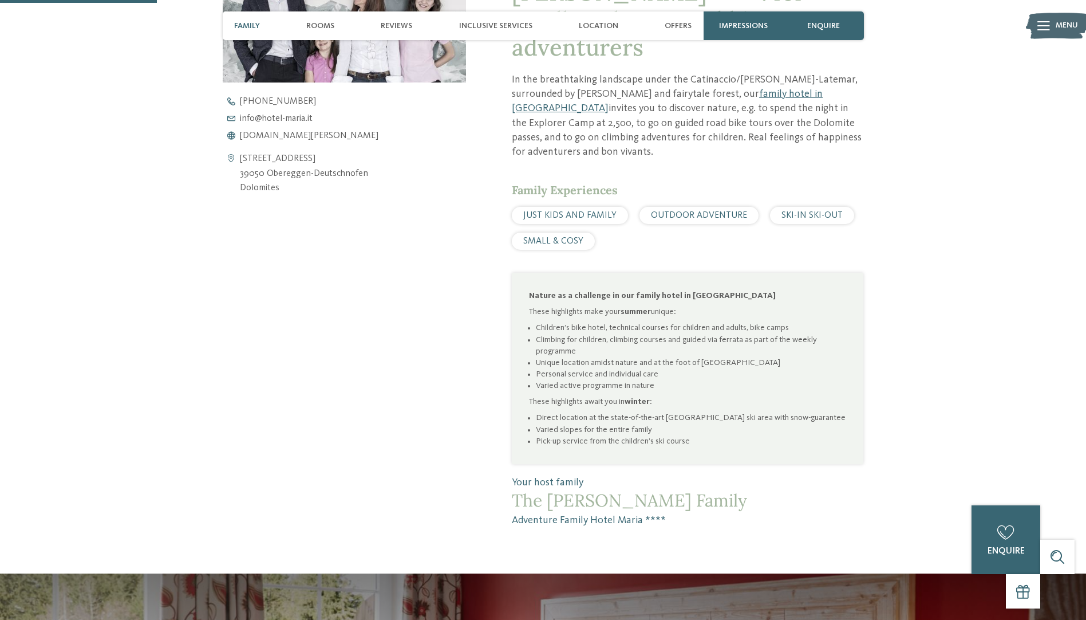
scroll to position [435, 0]
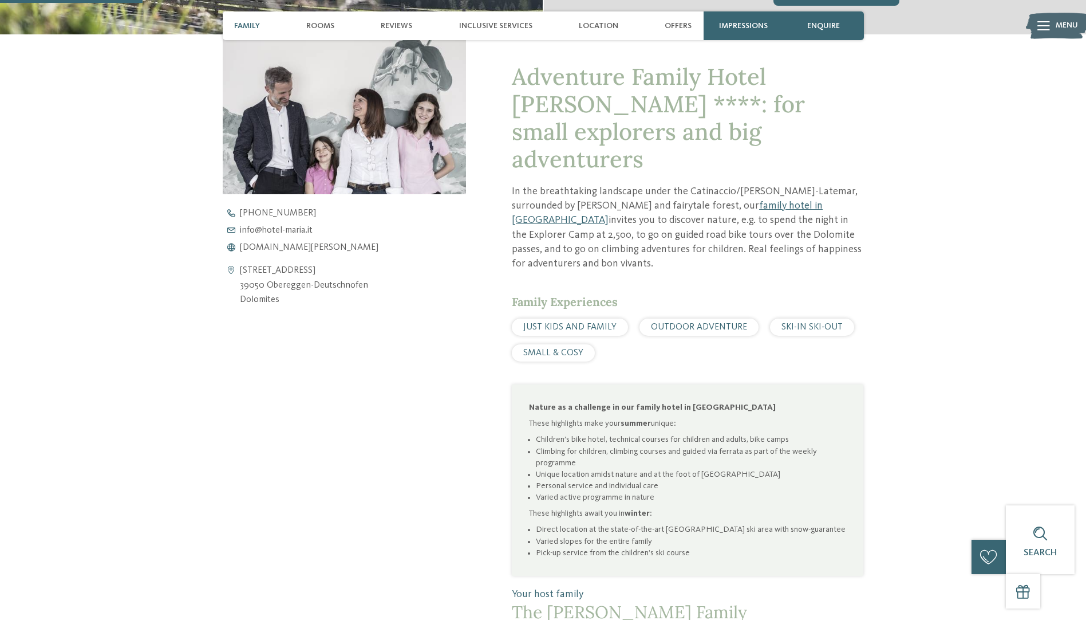
click at [883, 168] on div "Adventure Family Hotel Maria ****: for small explorers and big adventurers In t…" at bounding box center [543, 336] width 779 height 605
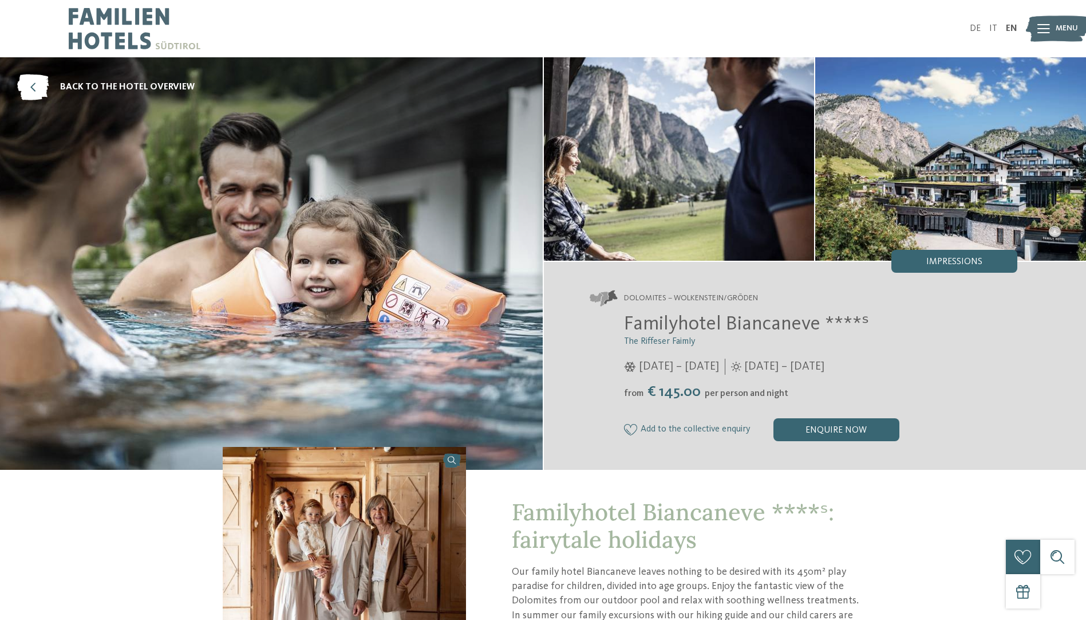
click at [965, 399] on div "from € 145.00 per person and night" at bounding box center [821, 392] width 394 height 18
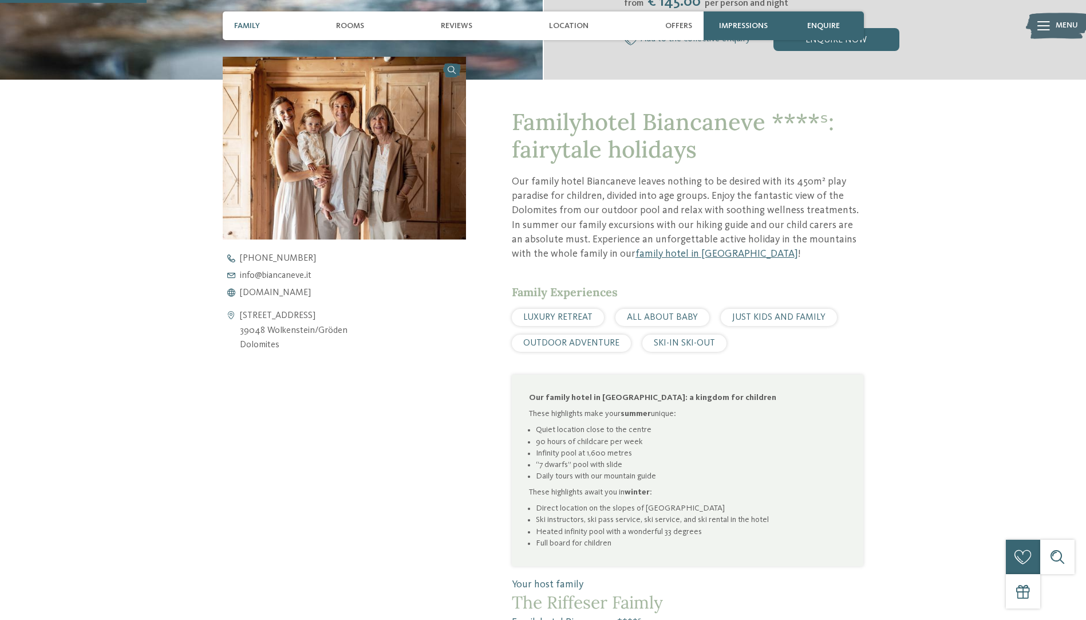
scroll to position [389, 0]
click at [246, 26] on span "Family" at bounding box center [247, 26] width 26 height 10
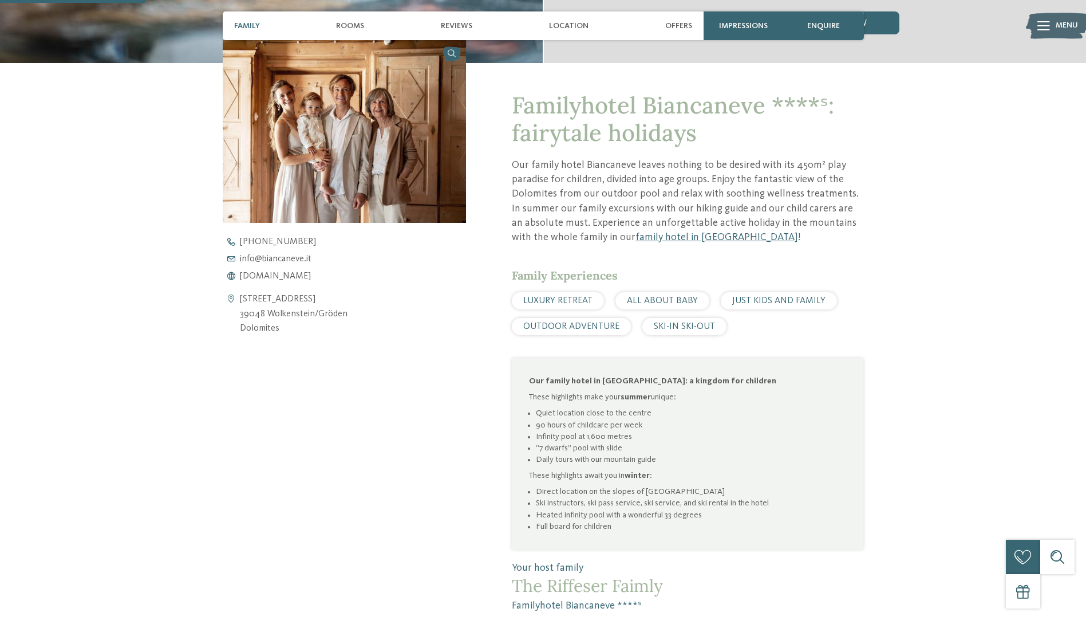
click at [246, 26] on span "Family" at bounding box center [247, 26] width 26 height 10
click at [353, 27] on span "Rooms" at bounding box center [350, 26] width 28 height 10
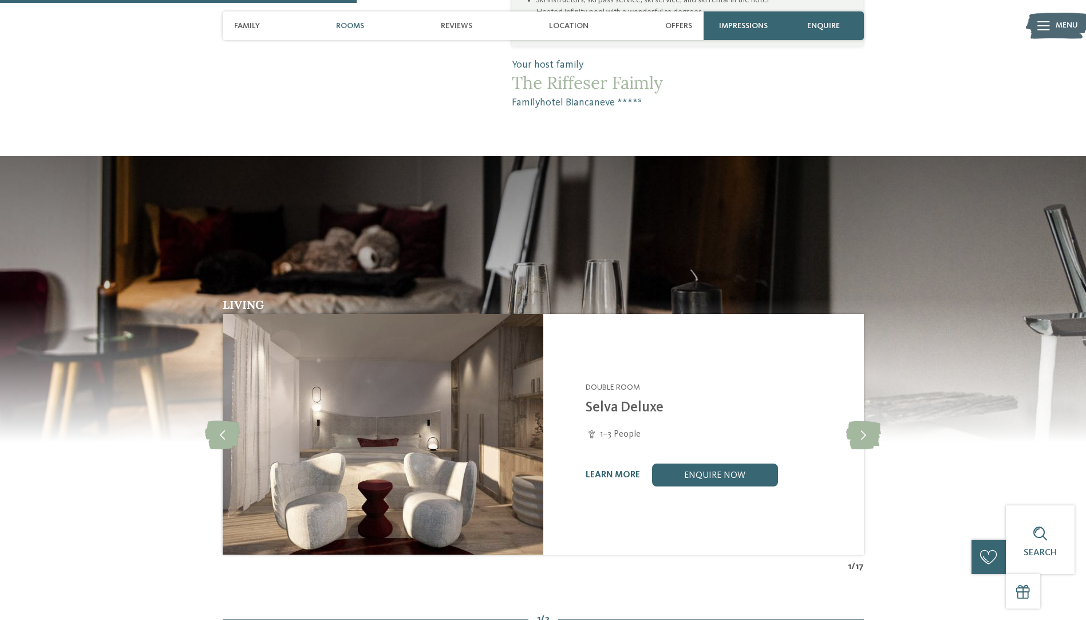
scroll to position [1002, 0]
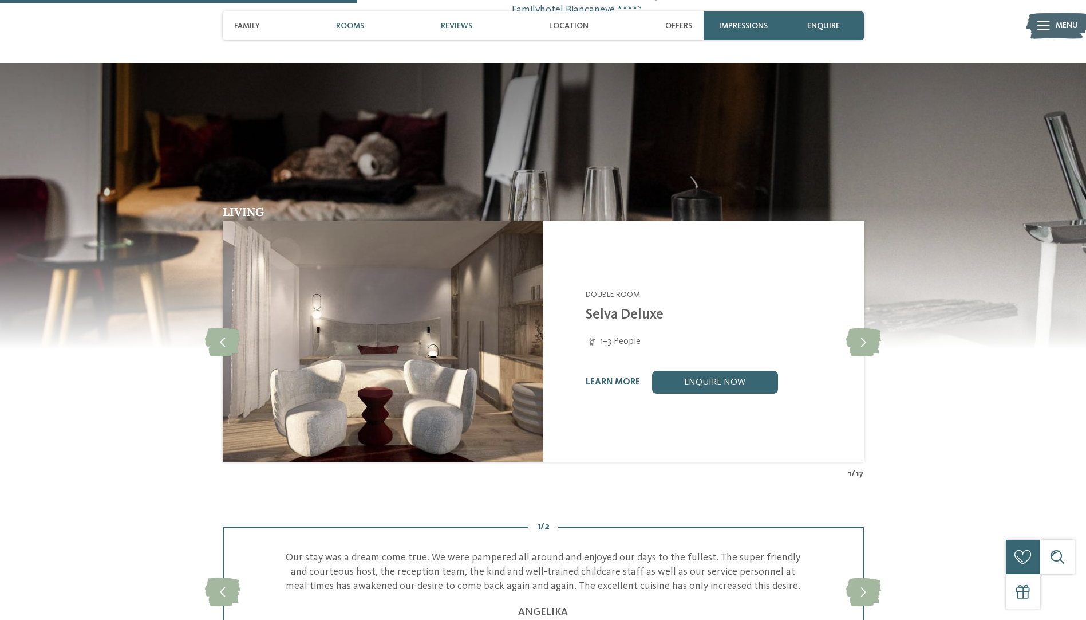
click at [463, 24] on span "Reviews" at bounding box center [456, 26] width 31 height 10
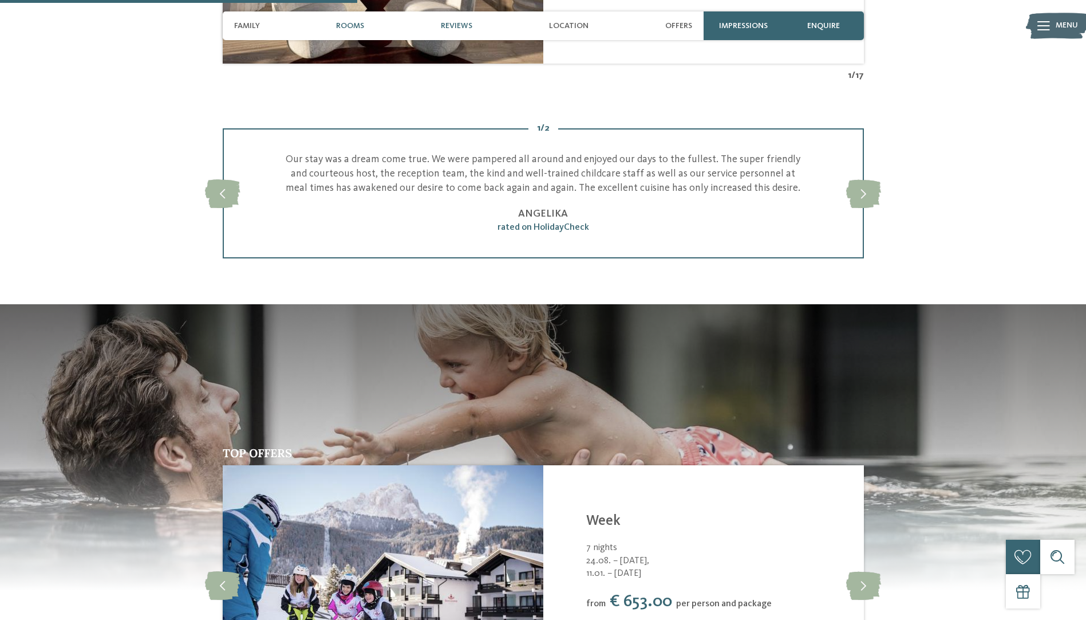
scroll to position [1465, 0]
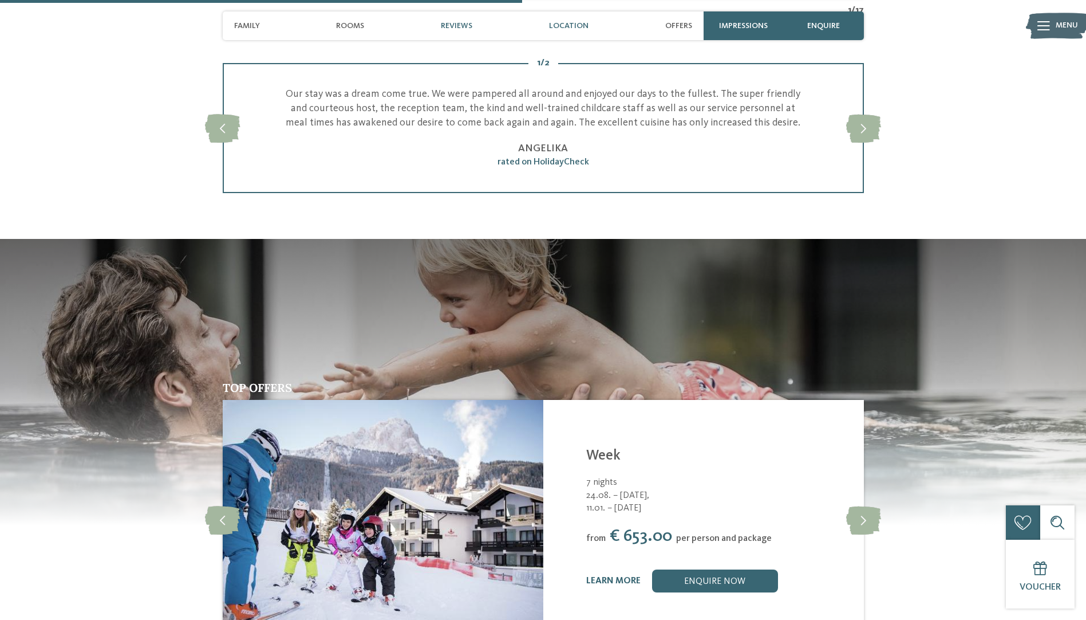
click at [576, 28] on span "Location" at bounding box center [569, 26] width 40 height 10
click at [675, 30] on span "Offers" at bounding box center [678, 26] width 27 height 10
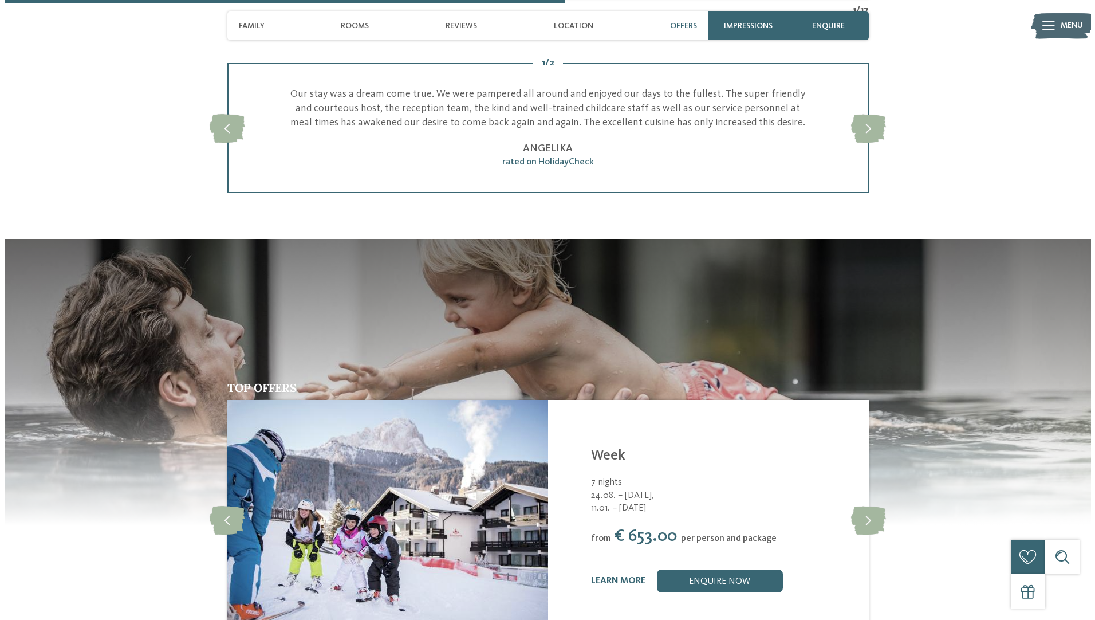
scroll to position [1641, 0]
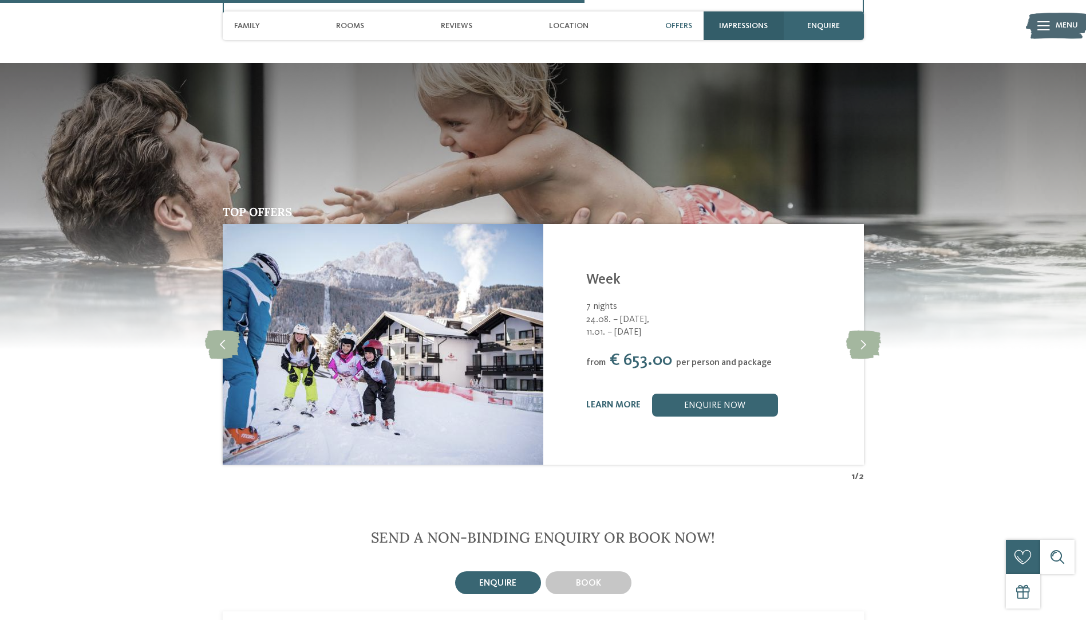
click at [747, 27] on span "Impressions" at bounding box center [743, 26] width 49 height 10
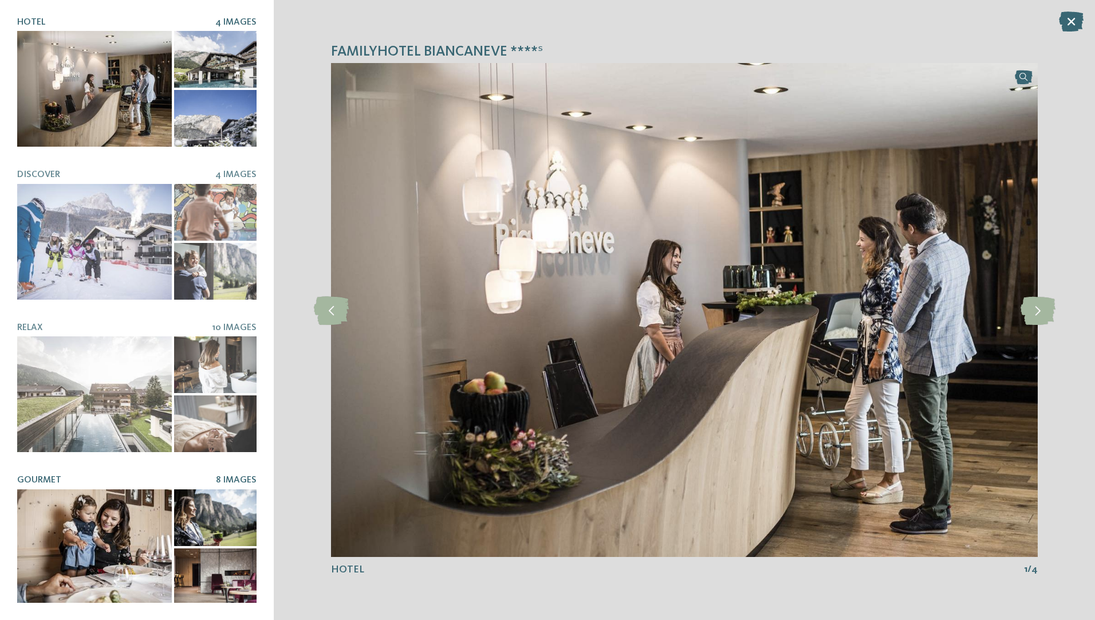
click at [68, 536] on div at bounding box center [94, 547] width 155 height 116
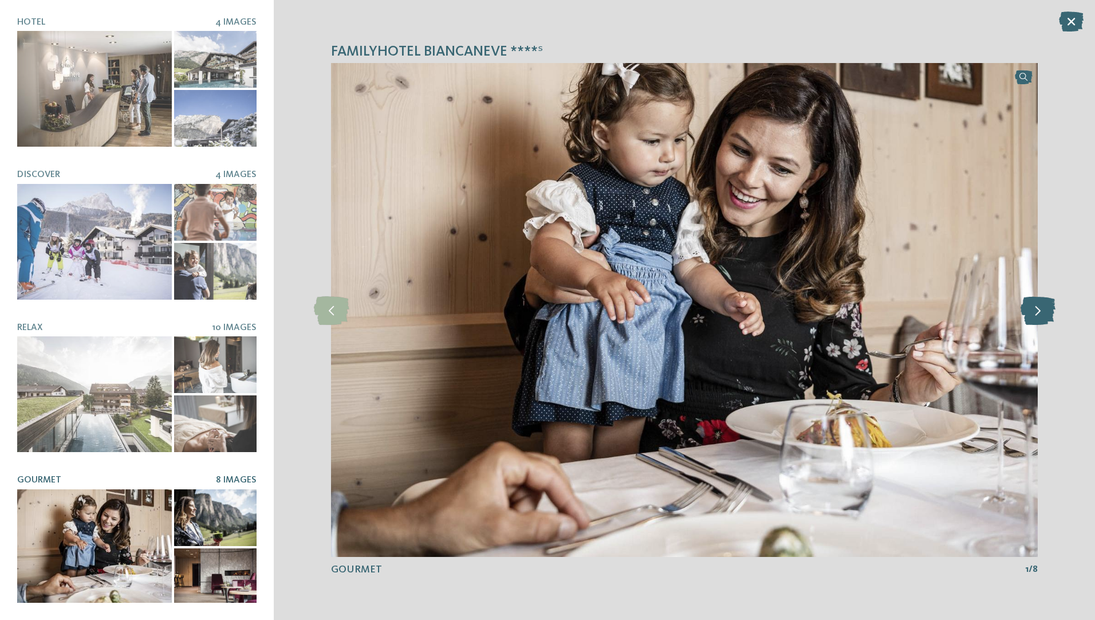
click at [1036, 315] on icon at bounding box center [1037, 309] width 35 height 29
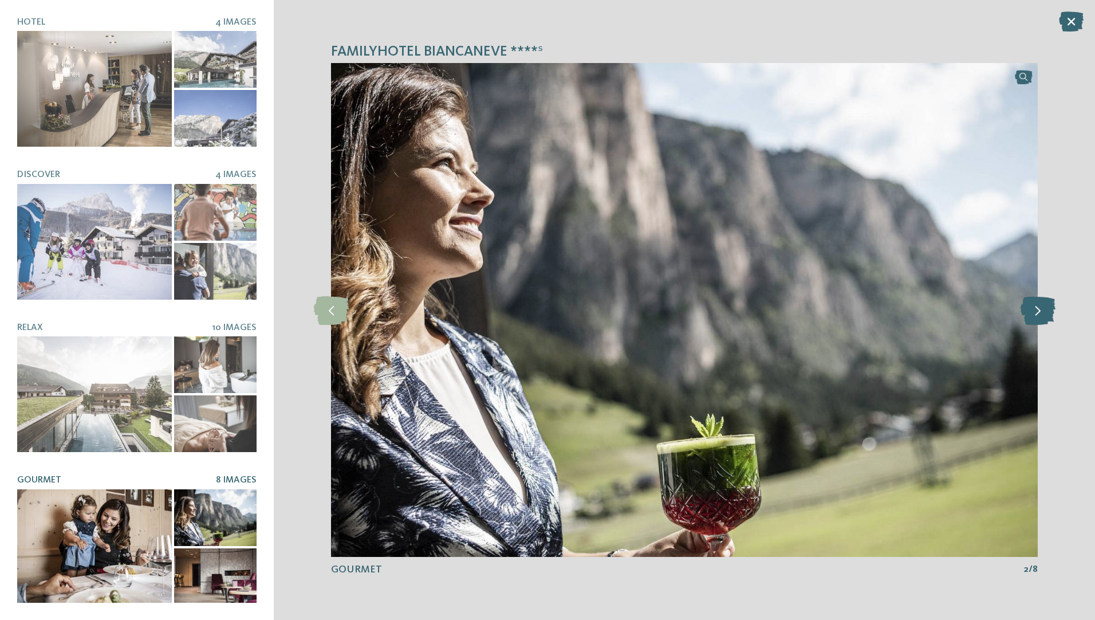
click at [1036, 315] on icon at bounding box center [1037, 309] width 35 height 29
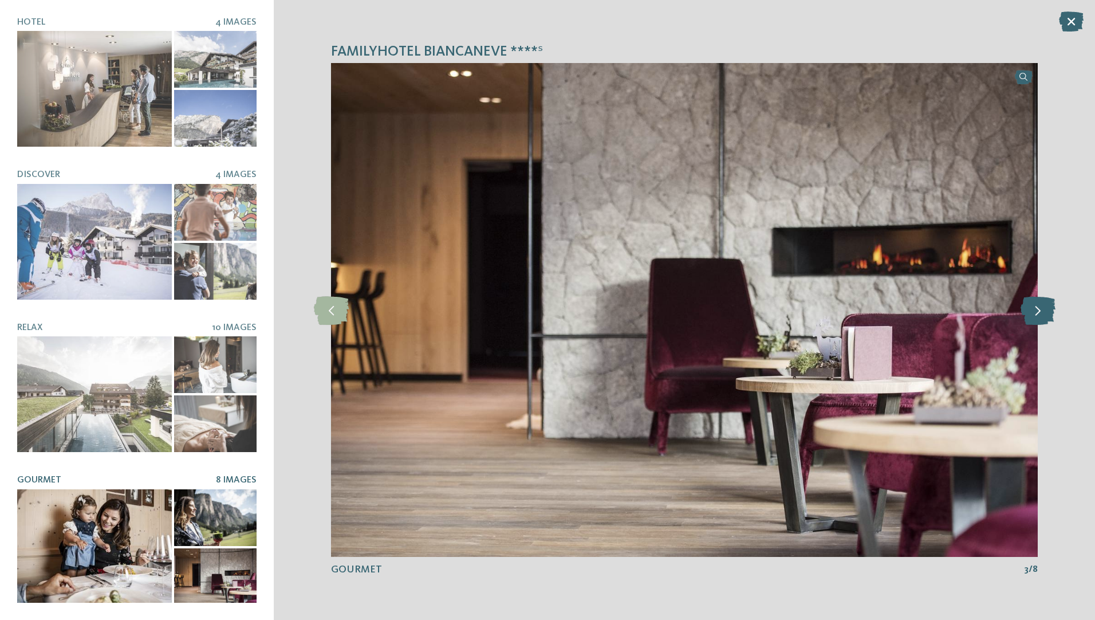
click at [1036, 315] on icon at bounding box center [1037, 309] width 35 height 29
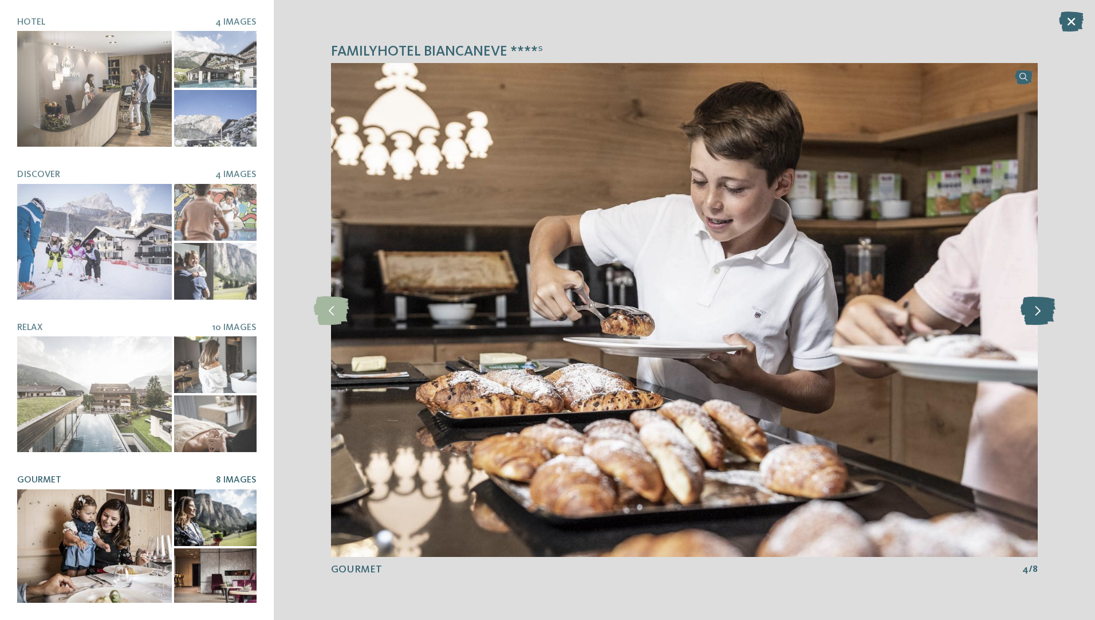
click at [1036, 315] on icon at bounding box center [1037, 309] width 35 height 29
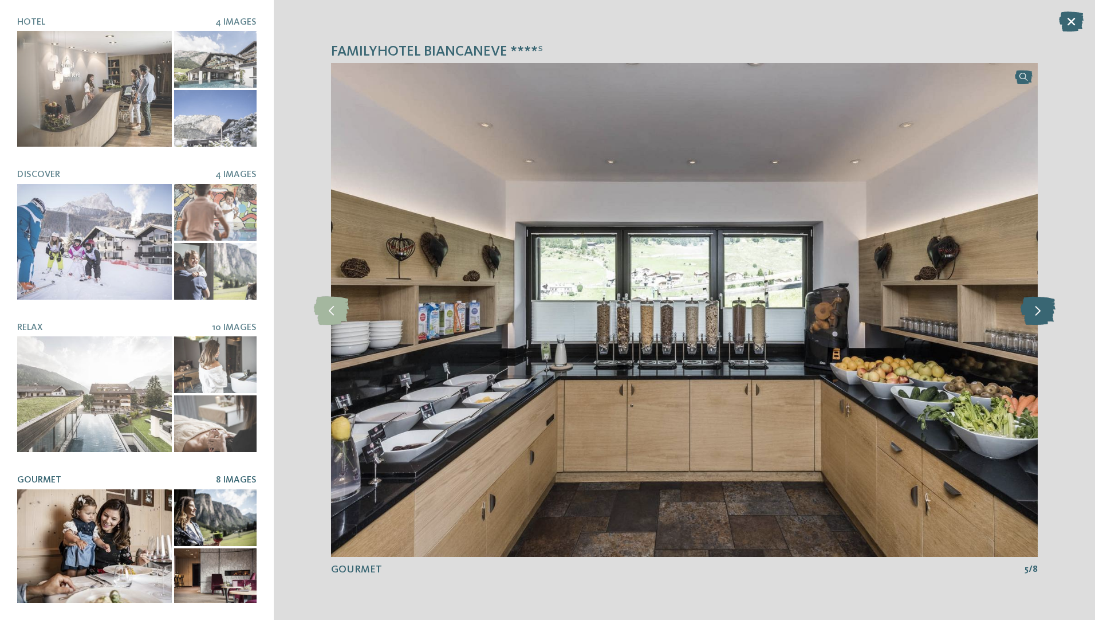
click at [1036, 315] on icon at bounding box center [1037, 309] width 35 height 29
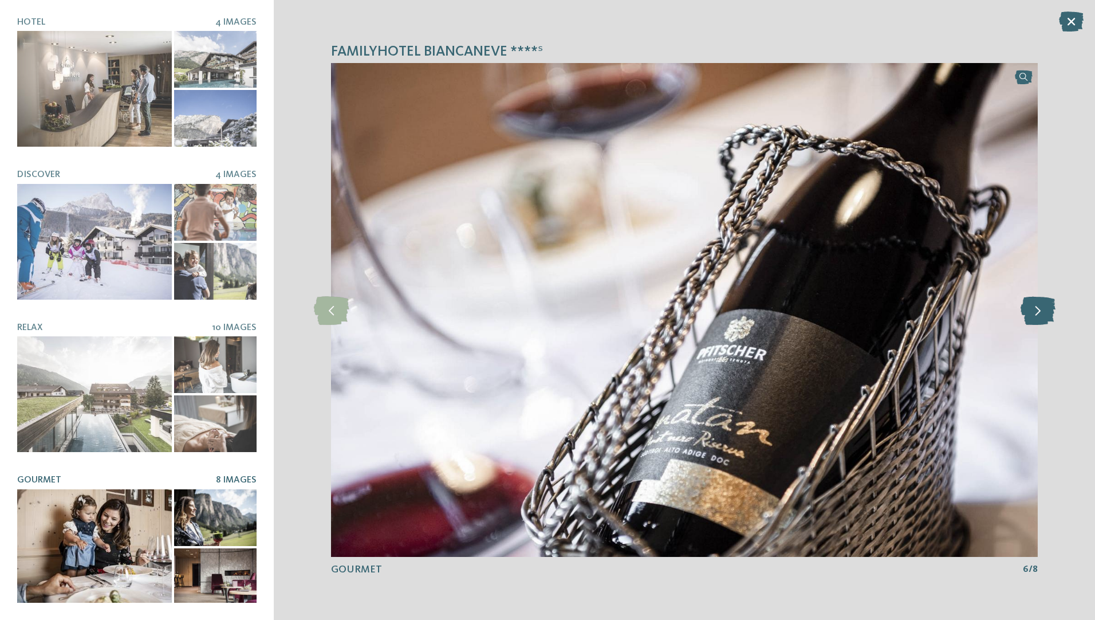
click at [1036, 315] on icon at bounding box center [1037, 309] width 35 height 29
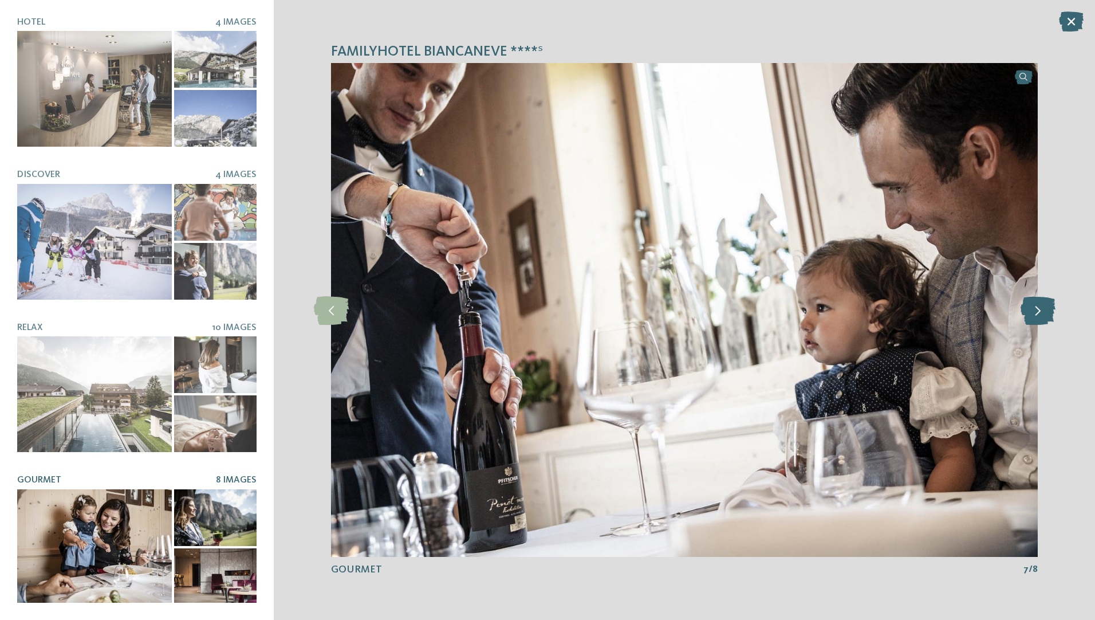
click at [1036, 315] on icon at bounding box center [1037, 309] width 35 height 29
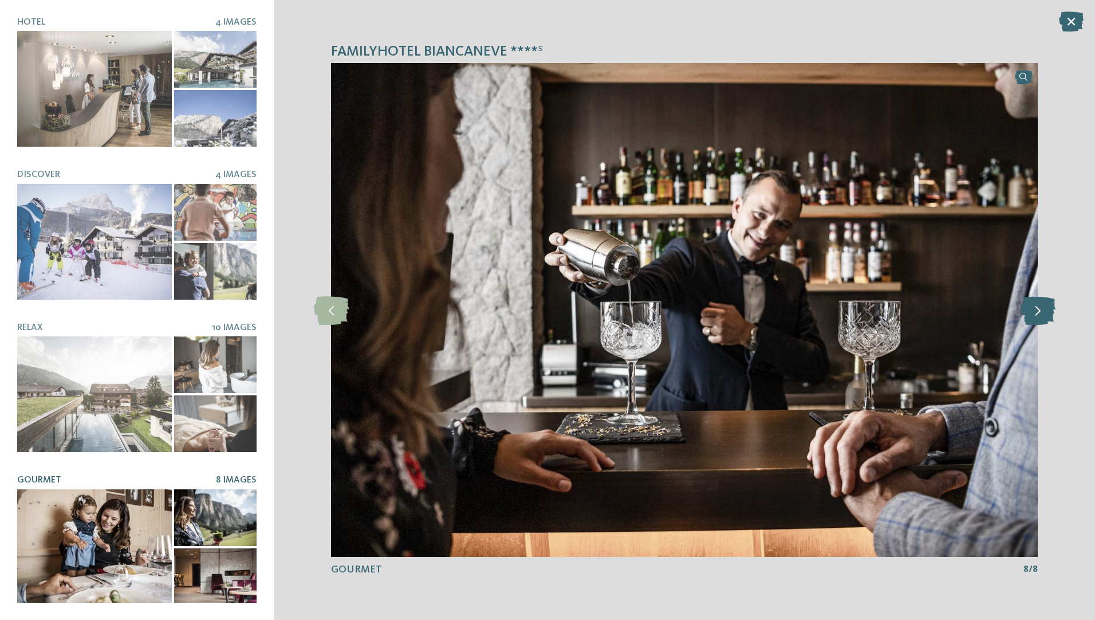
click at [1036, 315] on icon at bounding box center [1037, 309] width 35 height 29
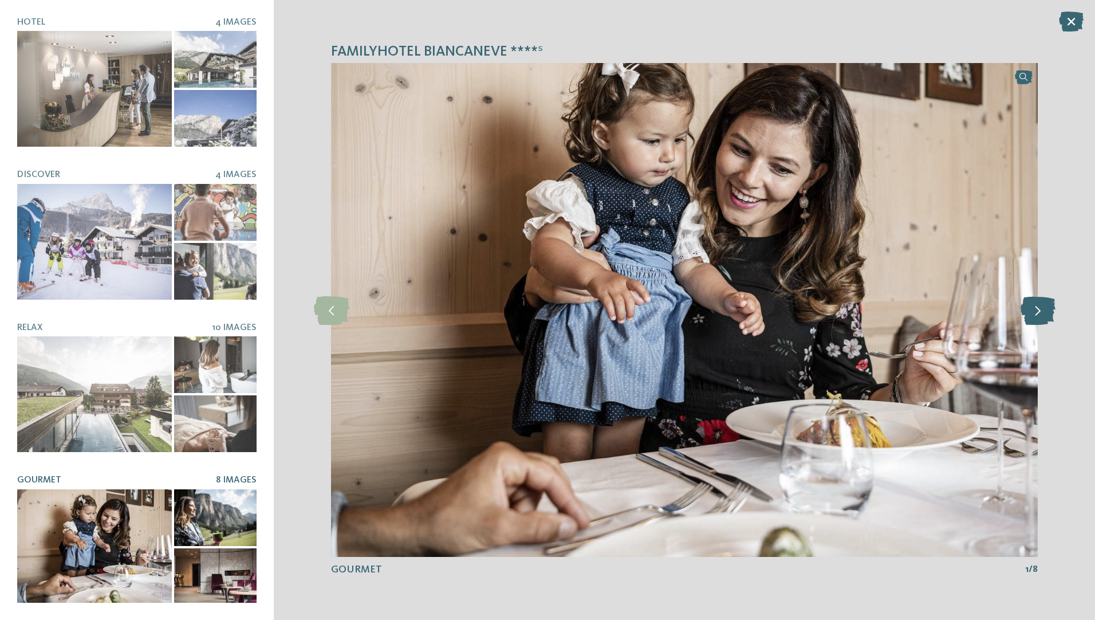
click at [1036, 315] on icon at bounding box center [1037, 309] width 35 height 29
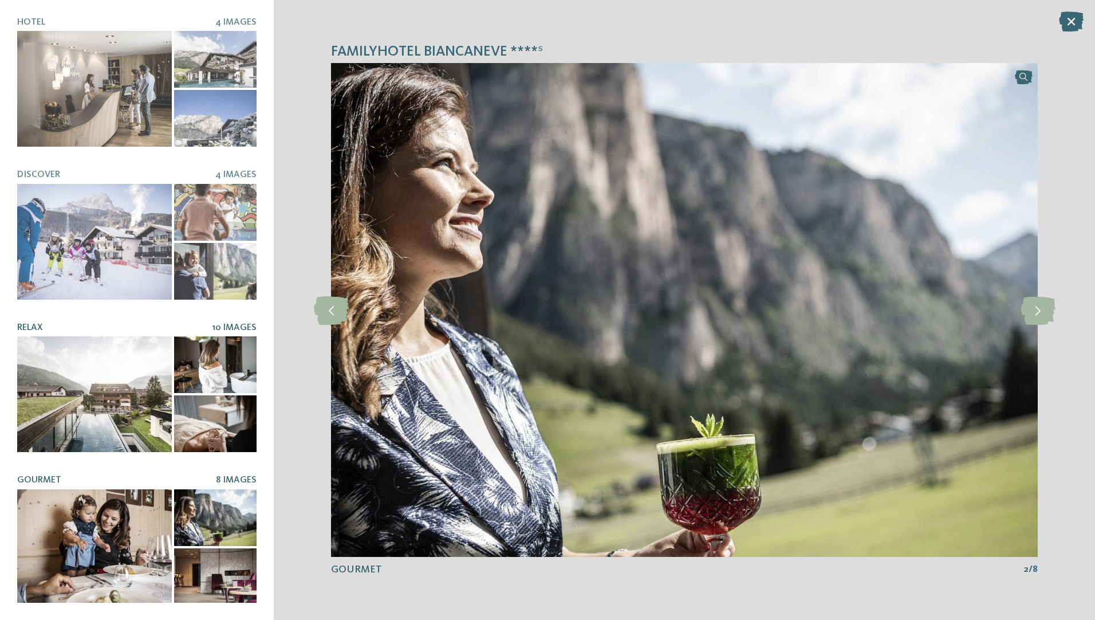
click at [65, 391] on div at bounding box center [94, 394] width 155 height 116
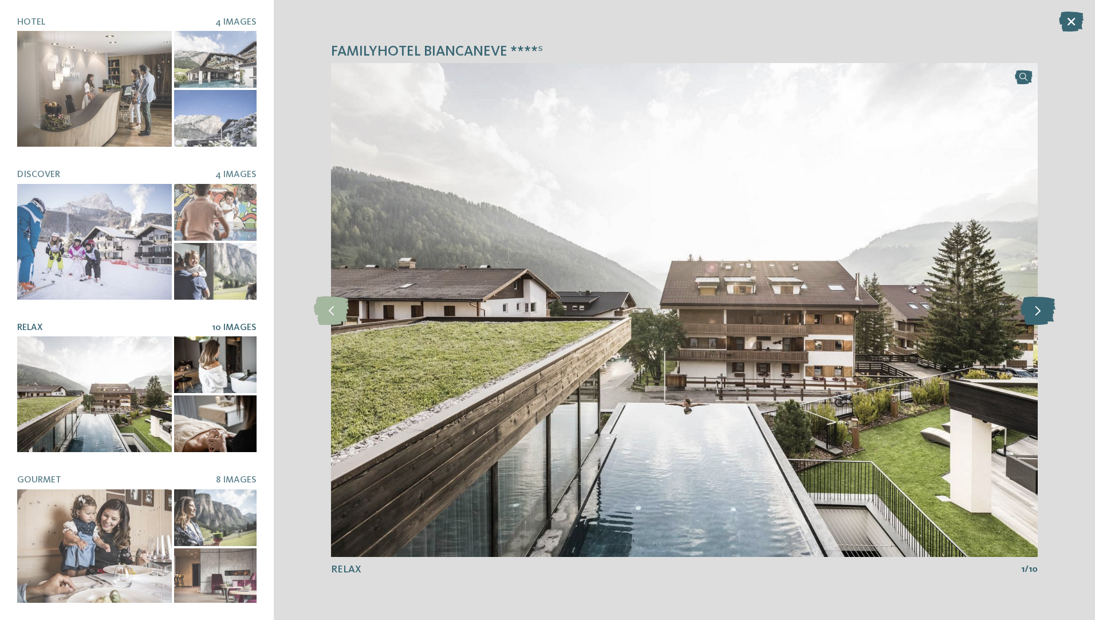
click at [1036, 322] on icon at bounding box center [1037, 309] width 35 height 29
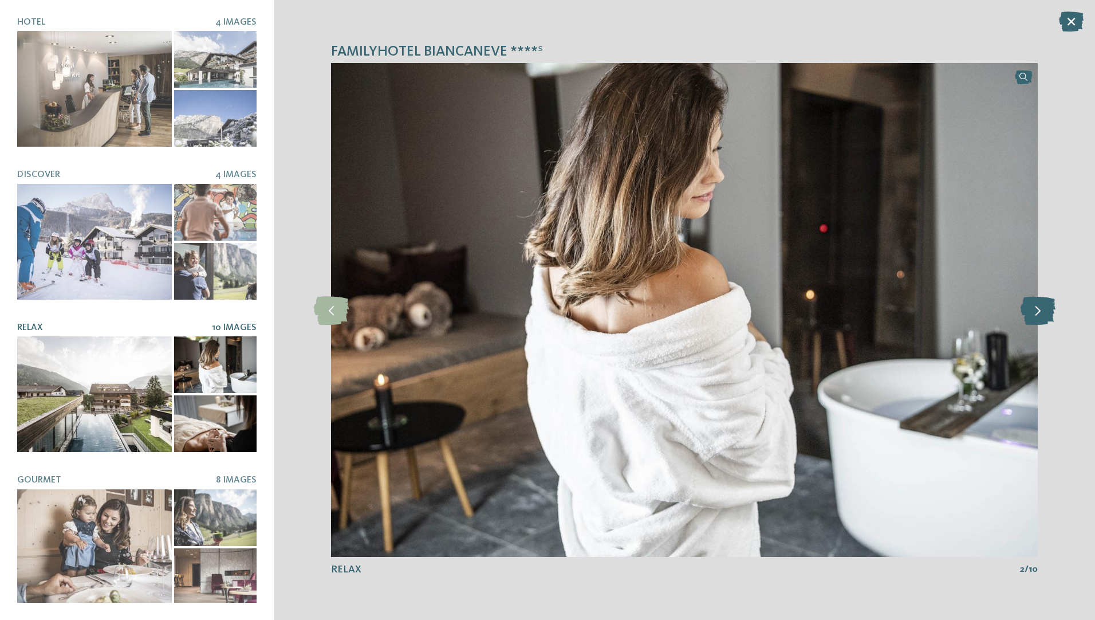
click at [1036, 322] on icon at bounding box center [1037, 309] width 35 height 29
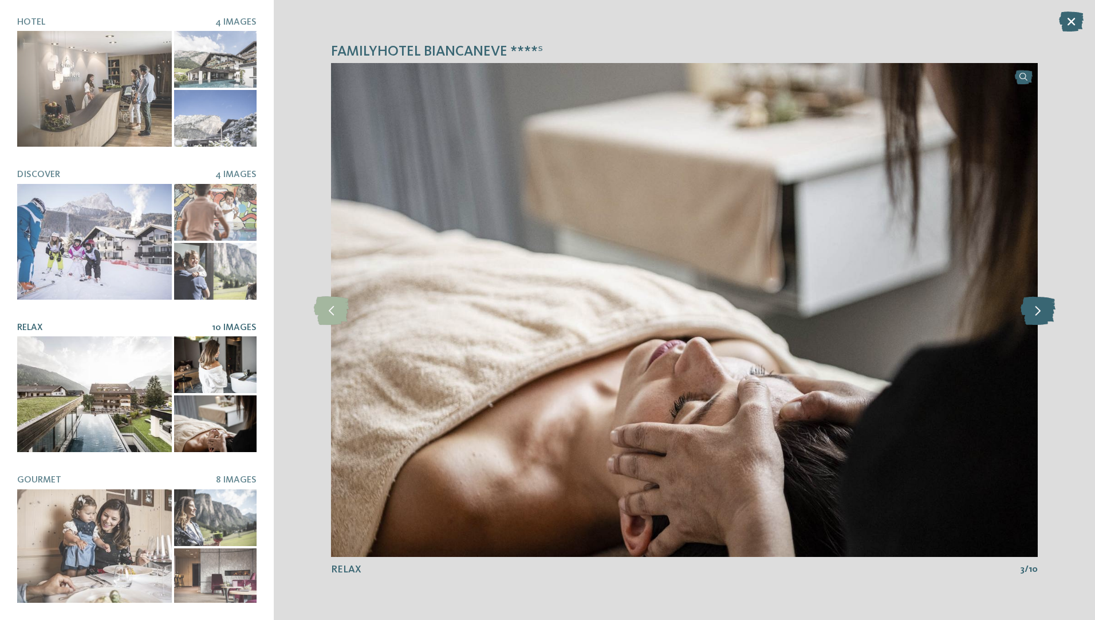
click at [1036, 322] on icon at bounding box center [1037, 309] width 35 height 29
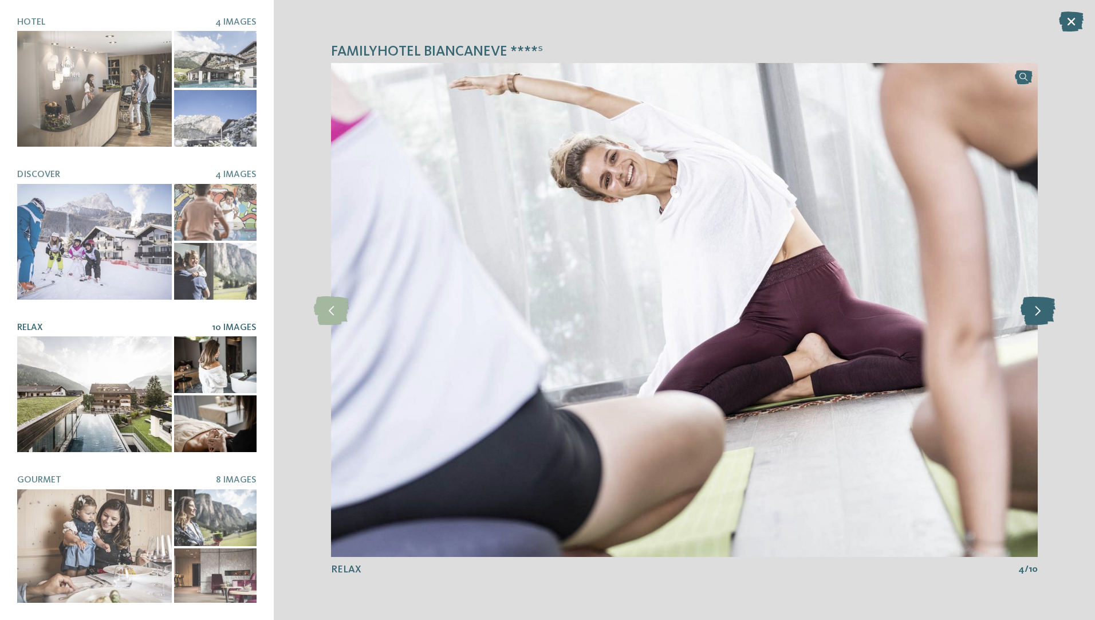
click at [1036, 322] on icon at bounding box center [1037, 309] width 35 height 29
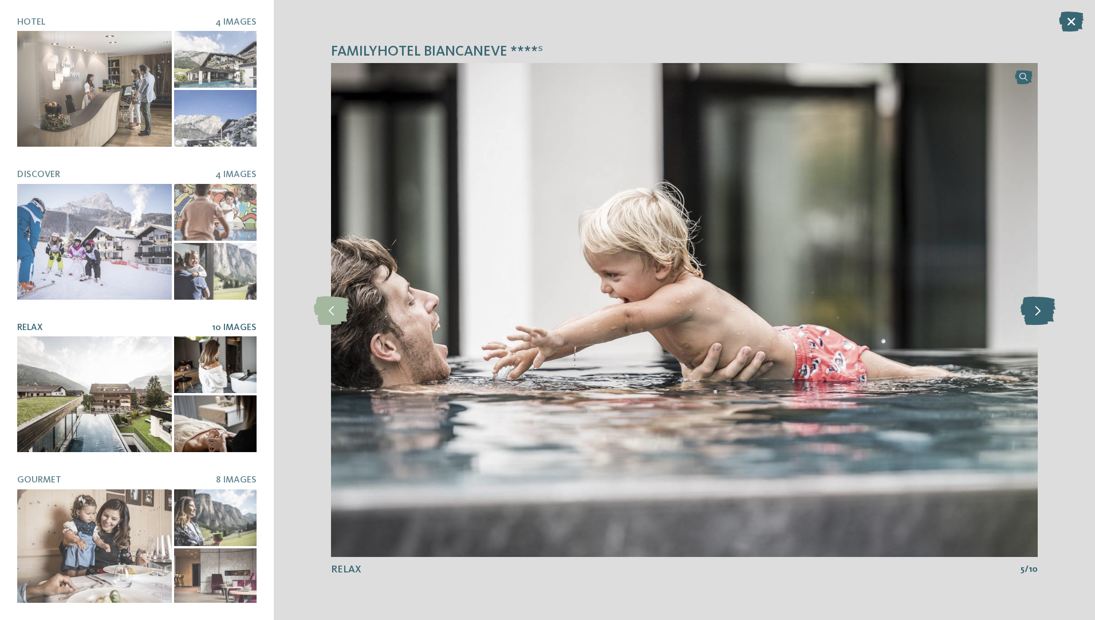
click at [1036, 322] on icon at bounding box center [1037, 309] width 35 height 29
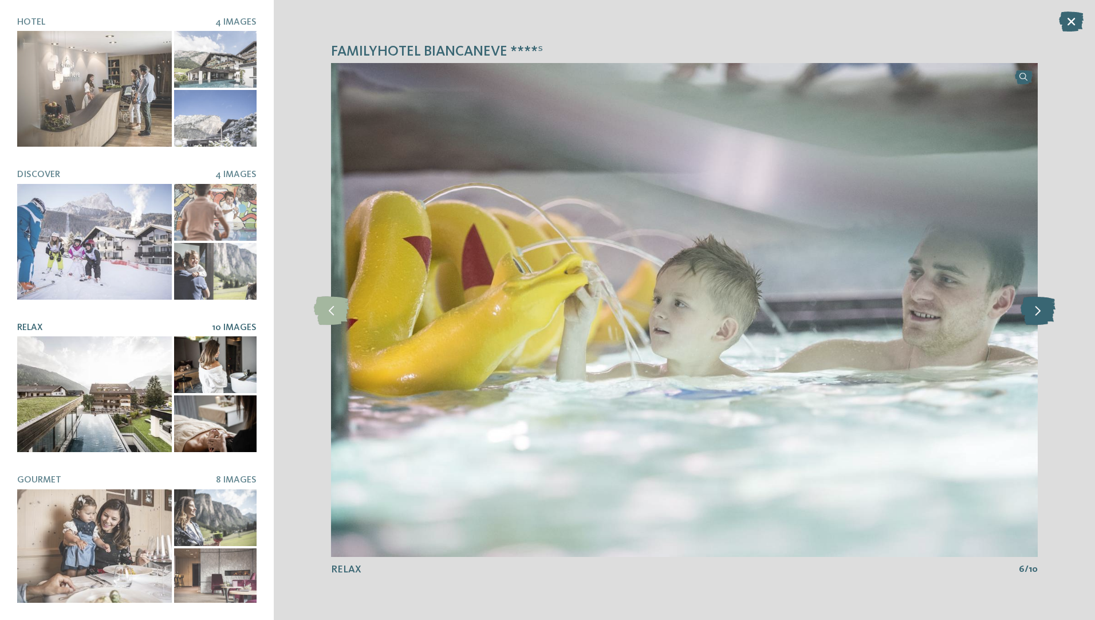
click at [1036, 322] on icon at bounding box center [1037, 309] width 35 height 29
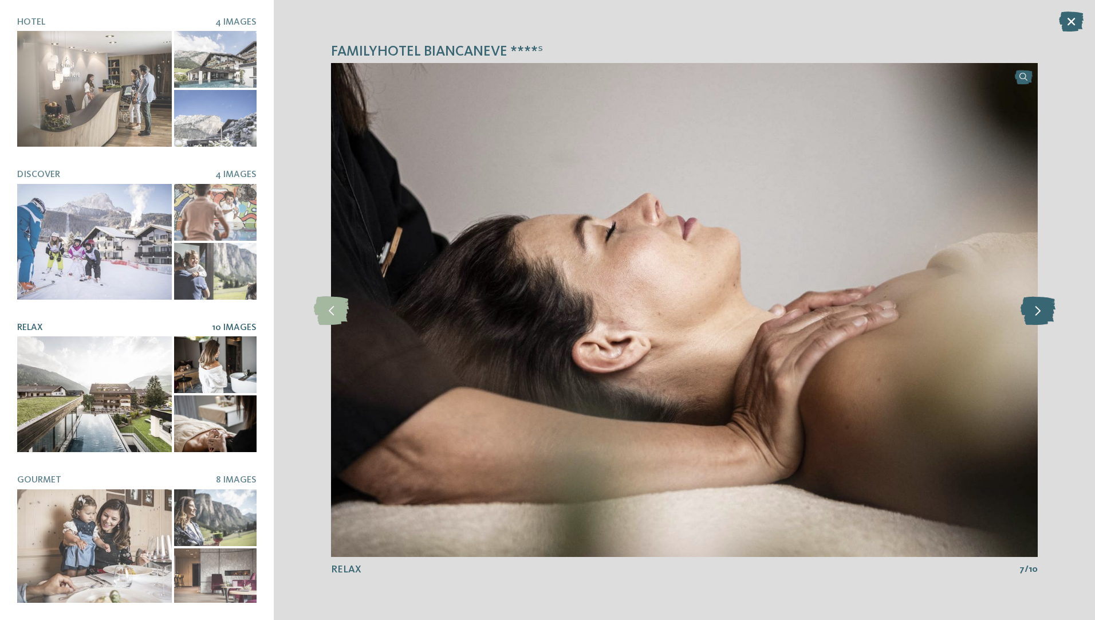
click at [1036, 322] on icon at bounding box center [1037, 309] width 35 height 29
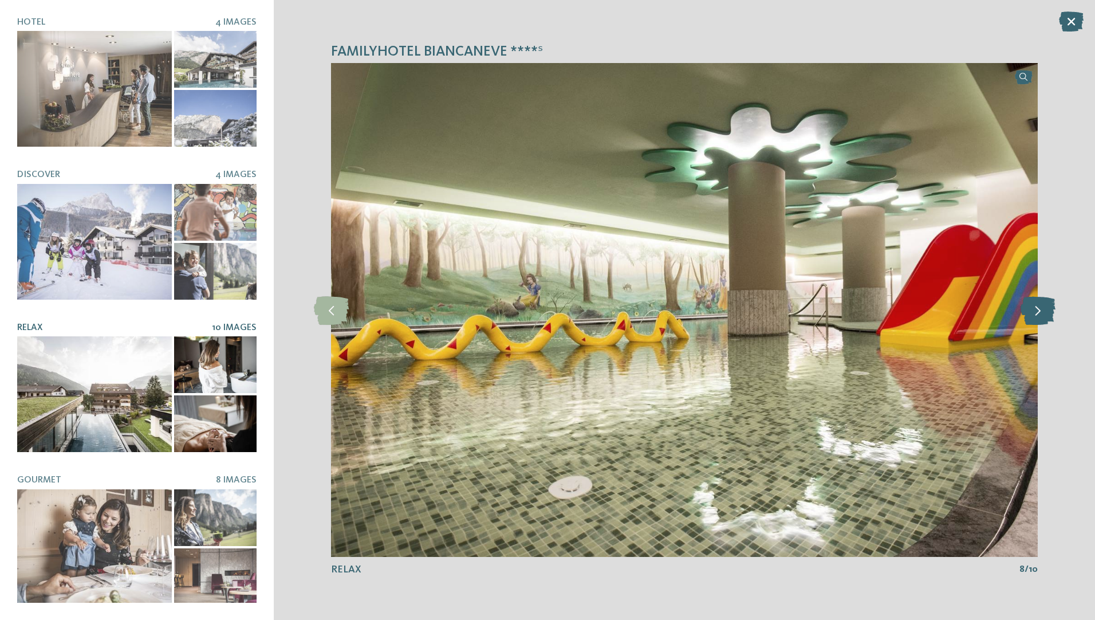
click at [1036, 322] on icon at bounding box center [1037, 309] width 35 height 29
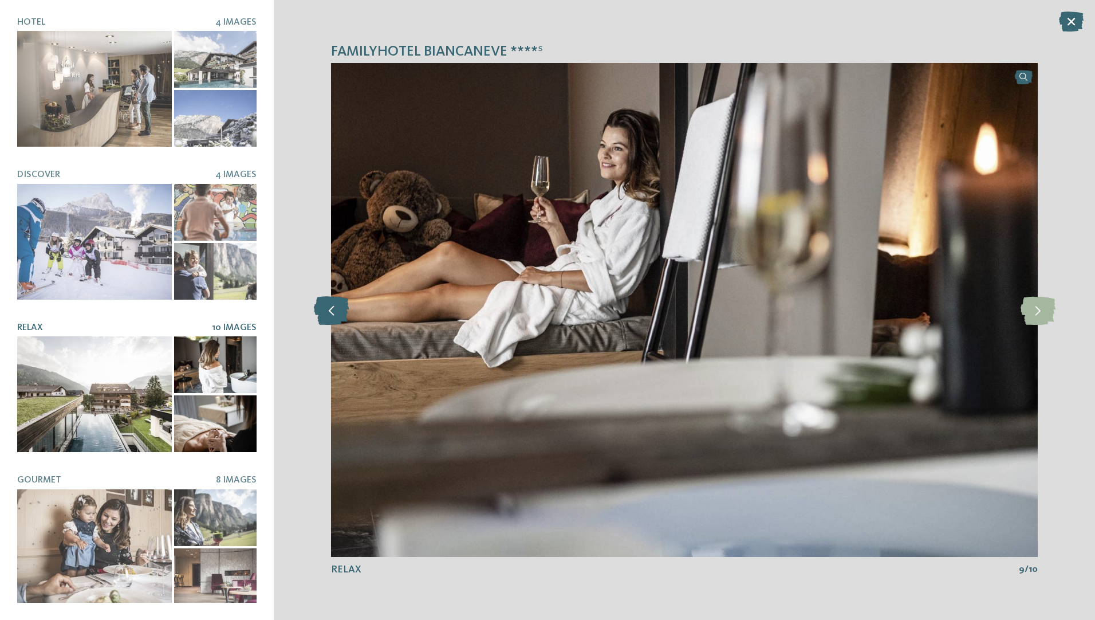
click at [336, 321] on icon at bounding box center [331, 309] width 35 height 29
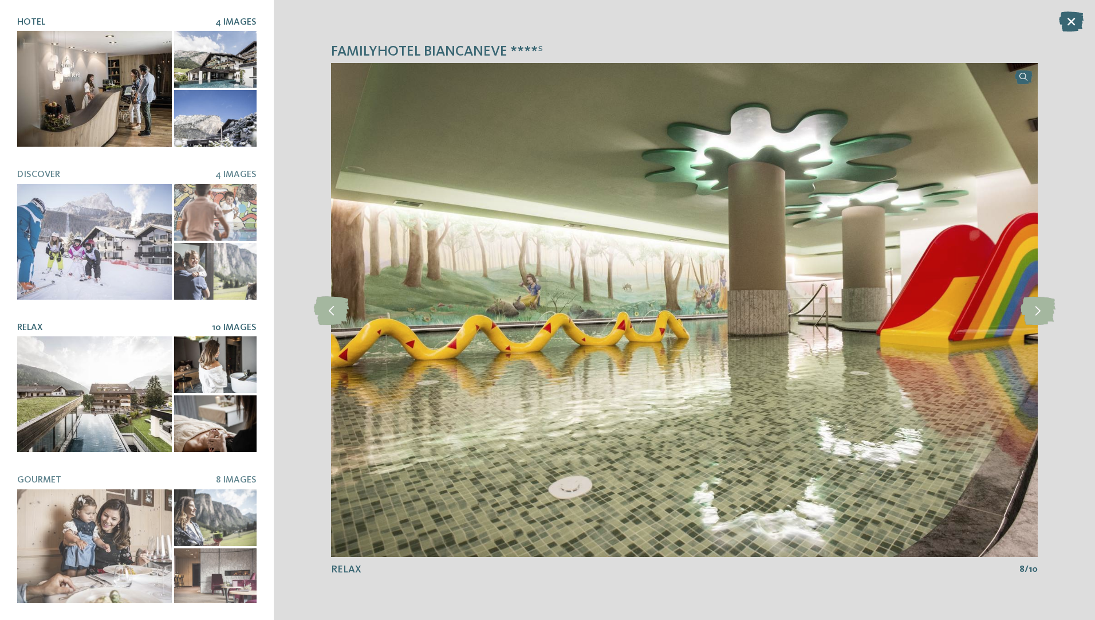
click at [104, 124] on div at bounding box center [94, 89] width 155 height 116
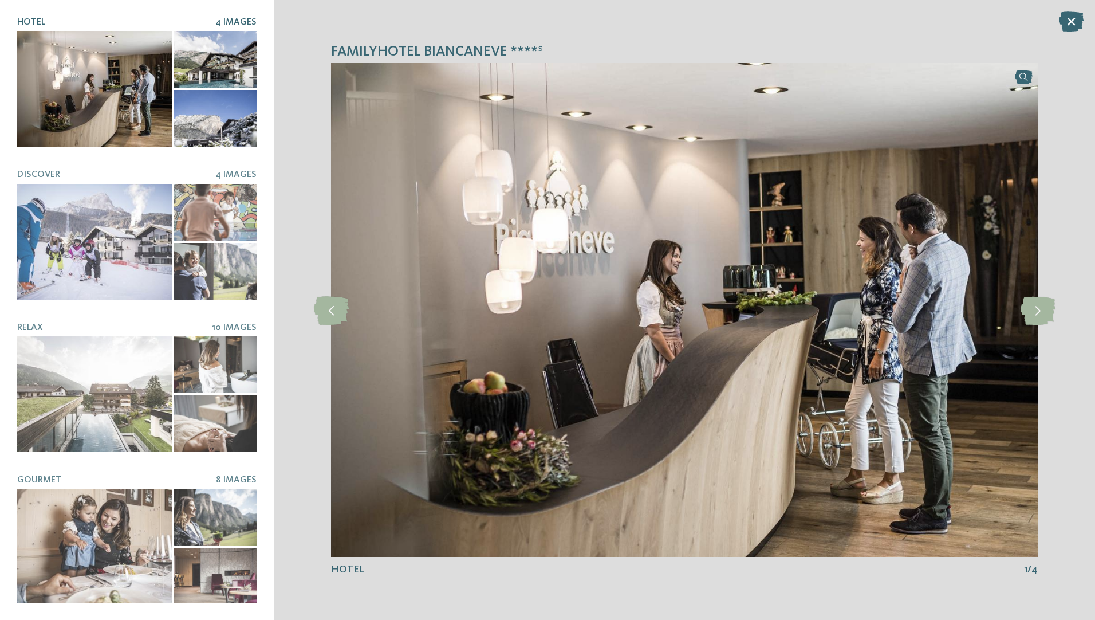
click at [226, 70] on div at bounding box center [215, 59] width 82 height 57
click at [1040, 322] on icon at bounding box center [1037, 309] width 35 height 29
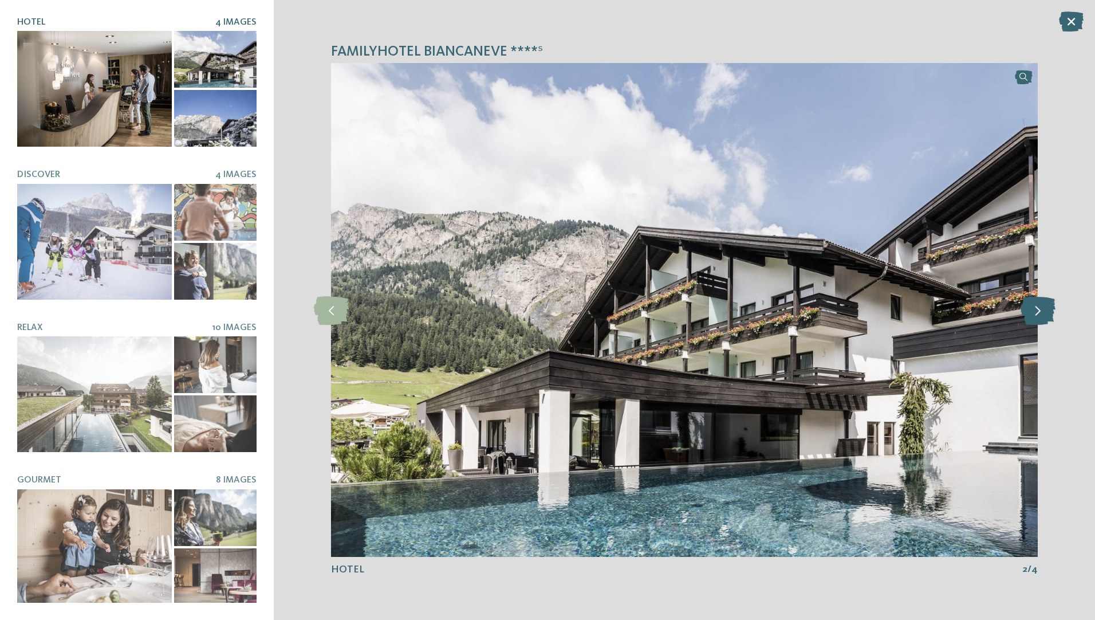
click at [1040, 322] on icon at bounding box center [1037, 309] width 35 height 29
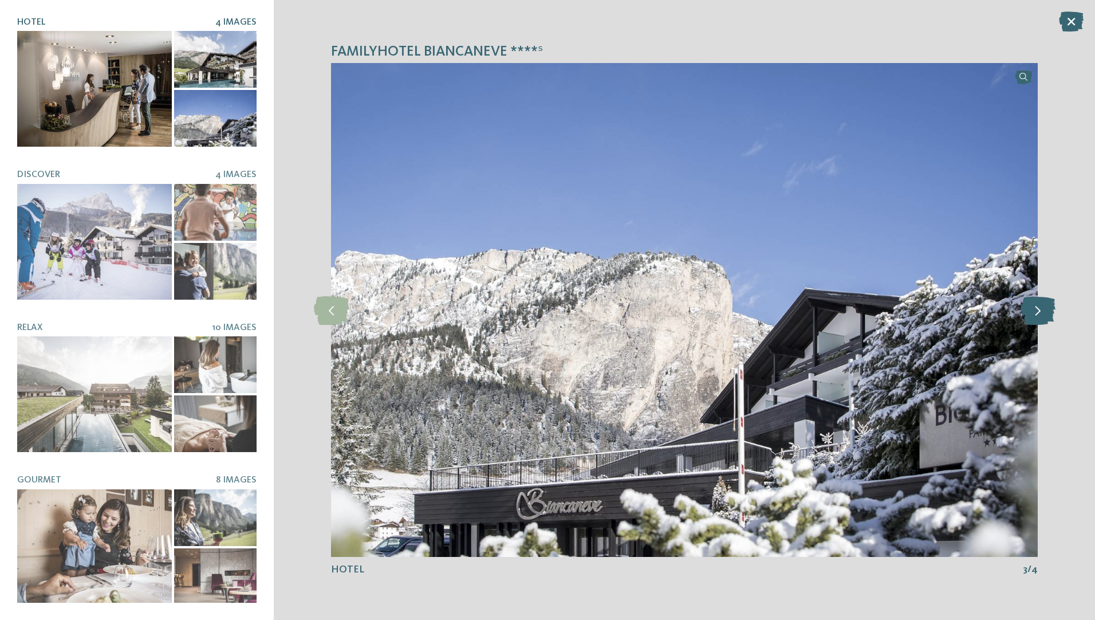
click at [1040, 322] on icon at bounding box center [1037, 309] width 35 height 29
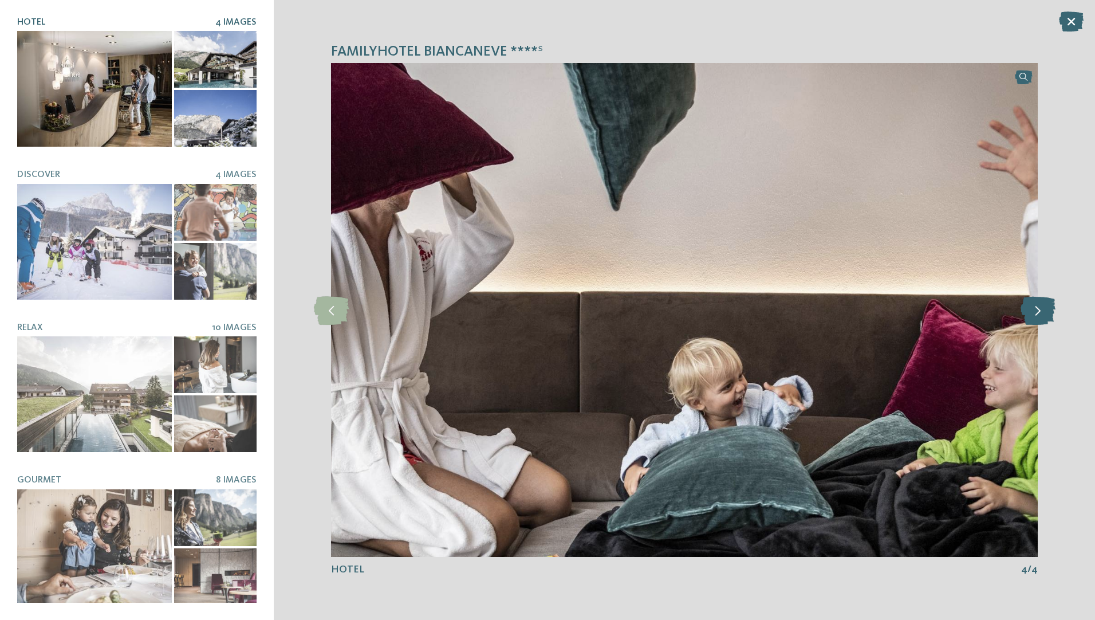
click at [1040, 322] on icon at bounding box center [1037, 309] width 35 height 29
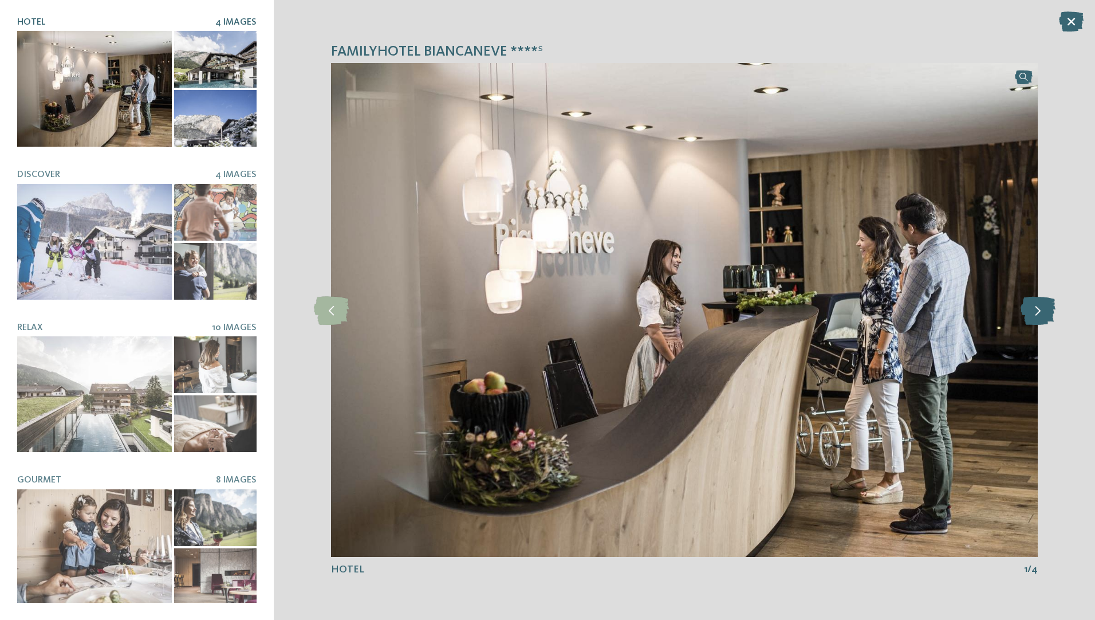
click at [1040, 322] on icon at bounding box center [1037, 309] width 35 height 29
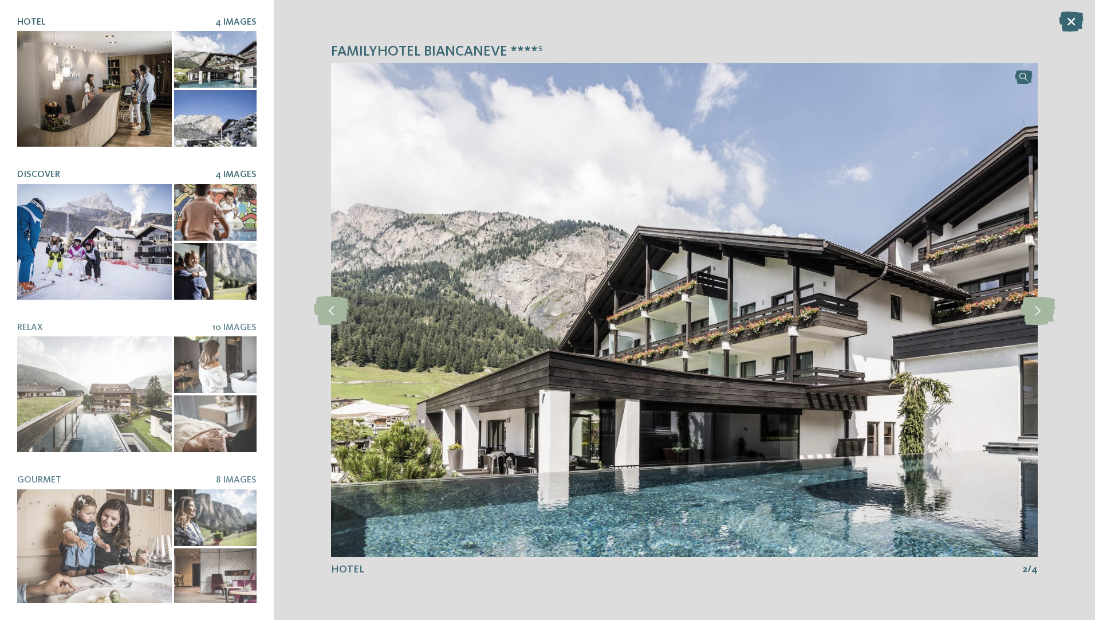
click at [92, 211] on div at bounding box center [94, 242] width 155 height 116
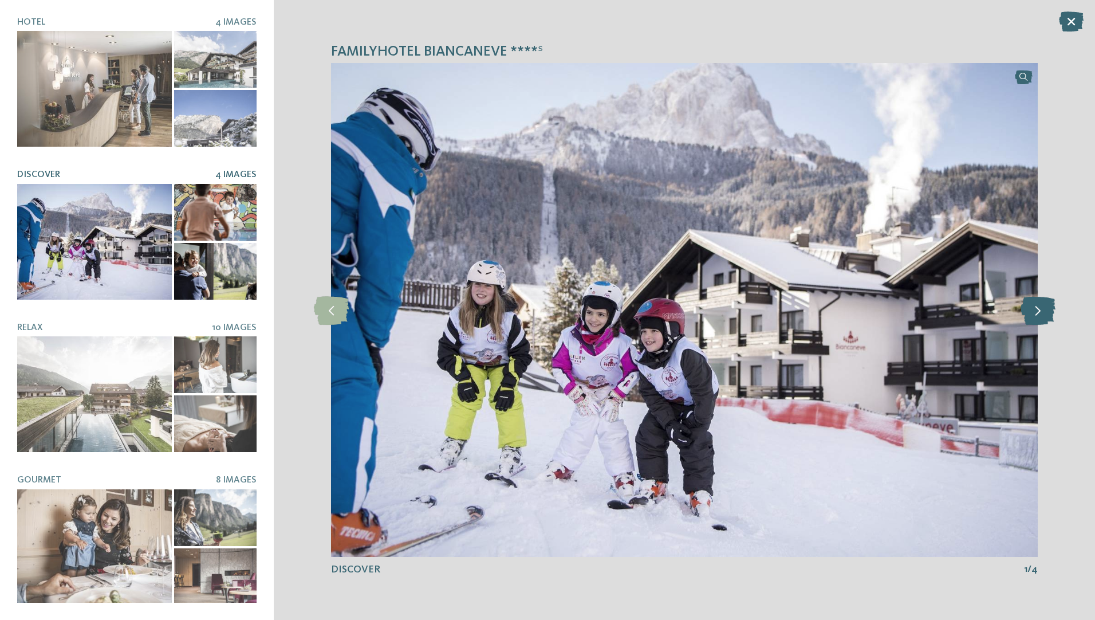
click at [1048, 319] on icon at bounding box center [1037, 309] width 35 height 29
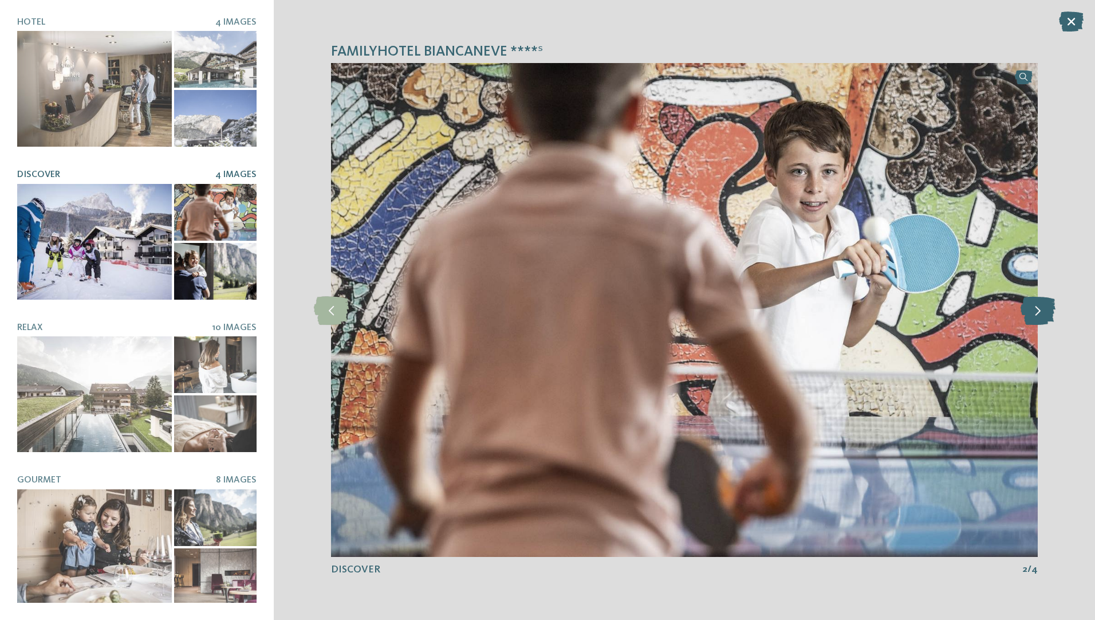
click at [1048, 319] on icon at bounding box center [1037, 309] width 35 height 29
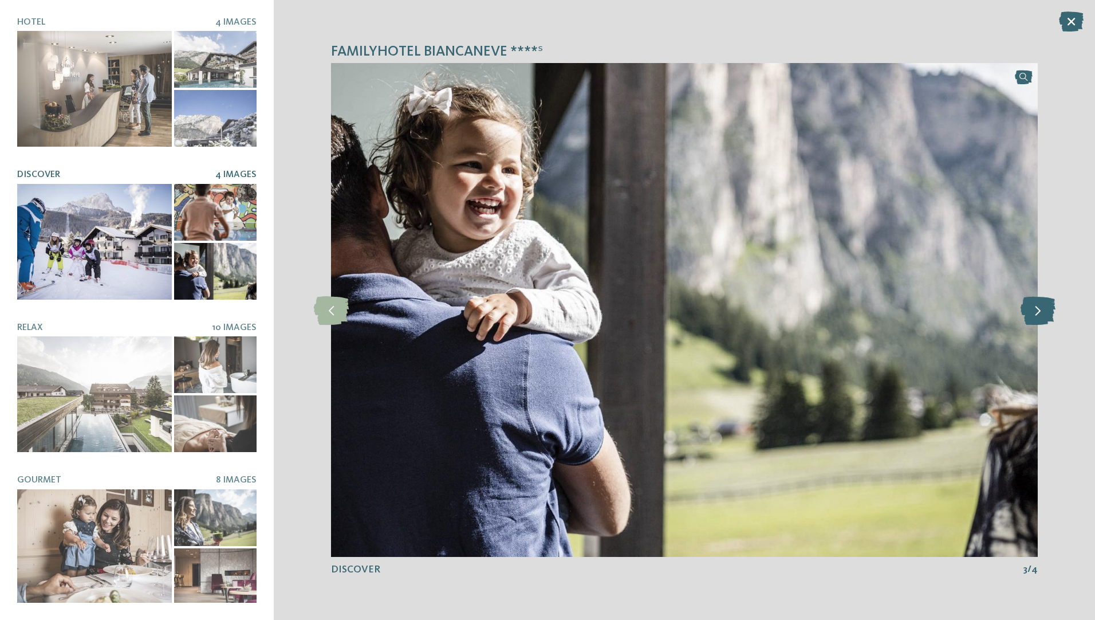
click at [1048, 319] on icon at bounding box center [1037, 309] width 35 height 29
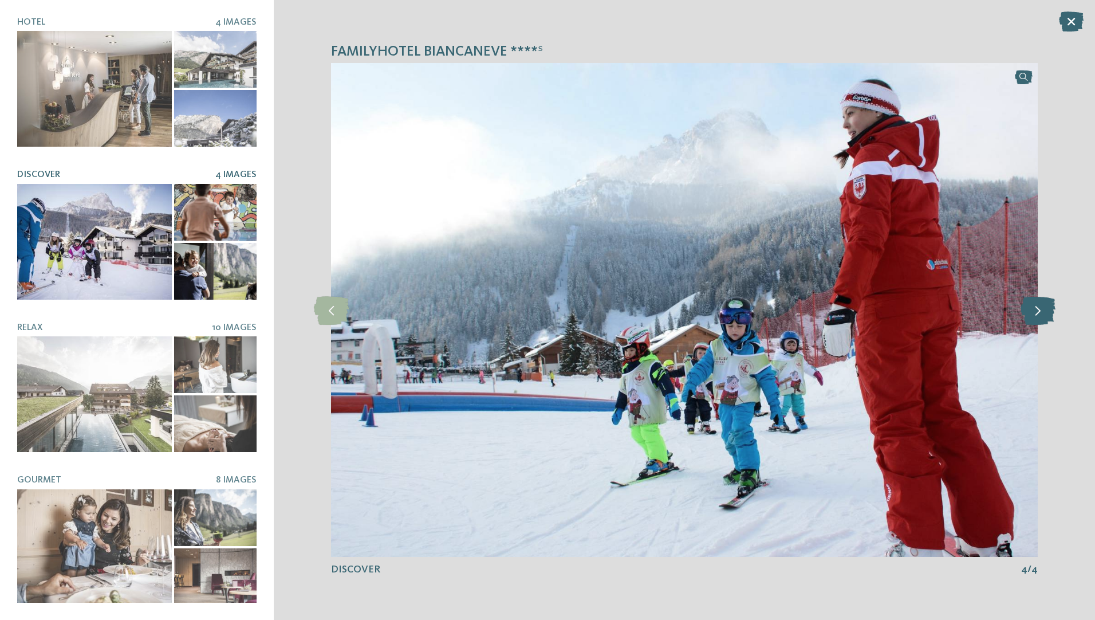
click at [1048, 319] on icon at bounding box center [1037, 309] width 35 height 29
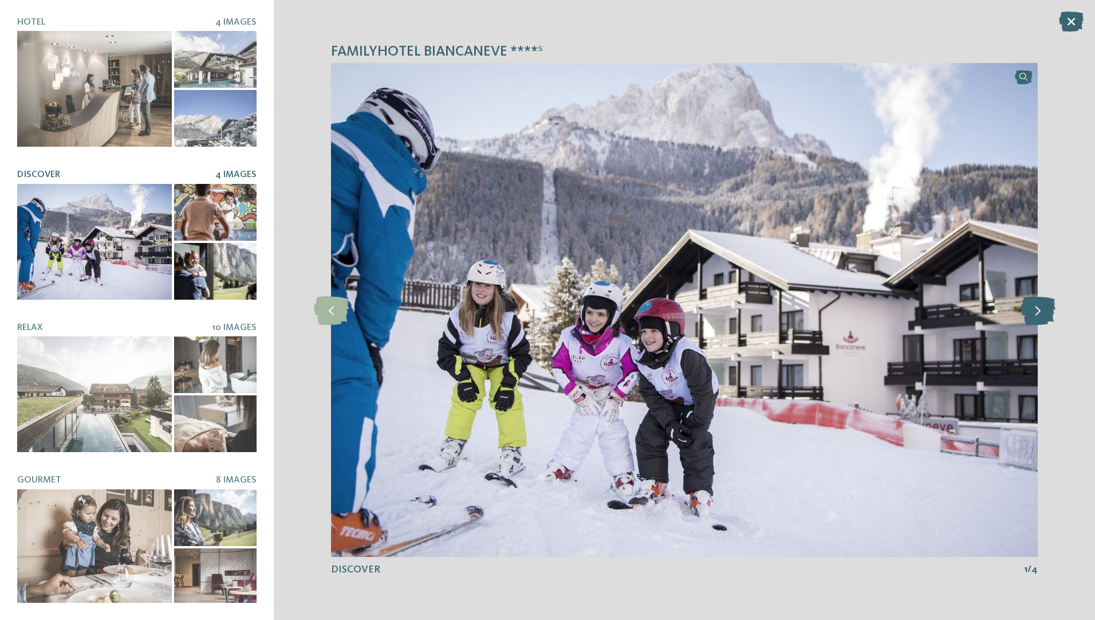
click at [1048, 319] on icon at bounding box center [1037, 309] width 35 height 29
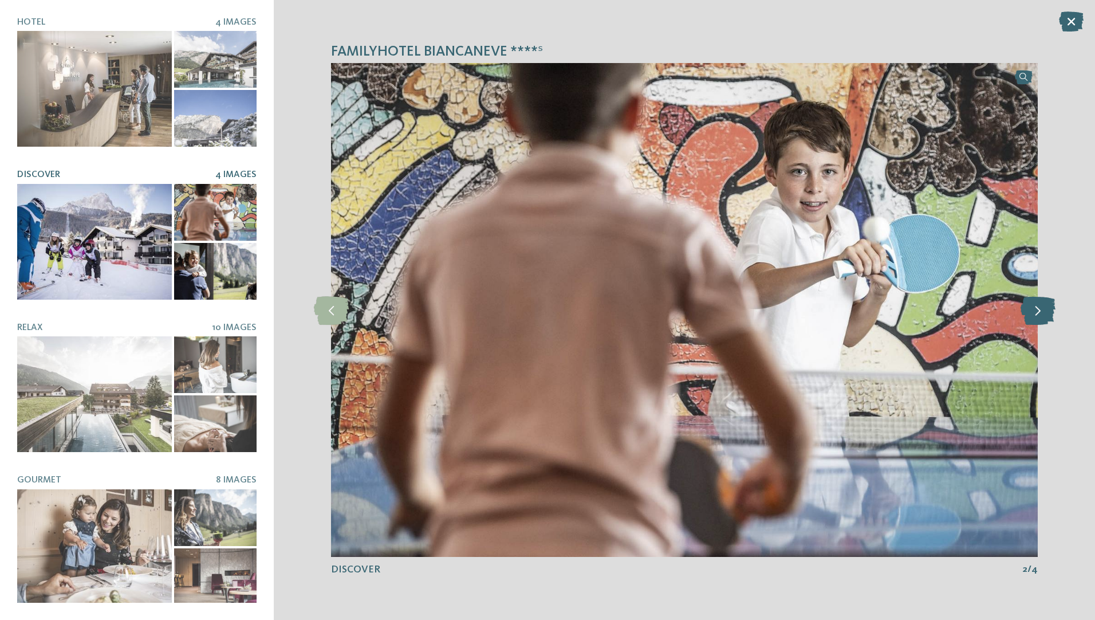
click at [1048, 319] on icon at bounding box center [1037, 309] width 35 height 29
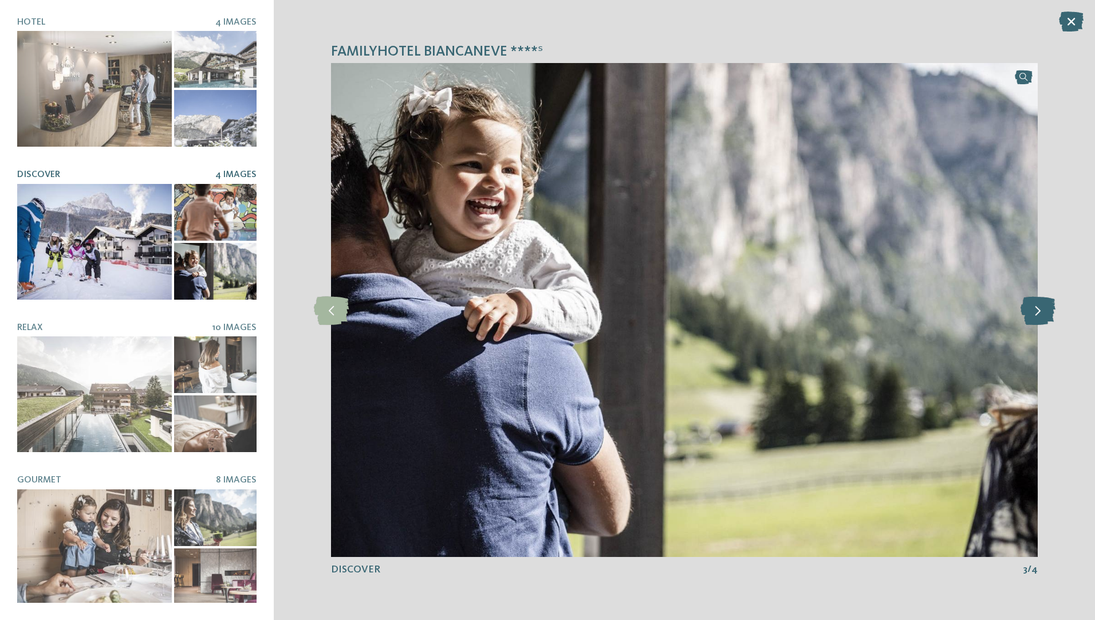
click at [1048, 319] on icon at bounding box center [1037, 309] width 35 height 29
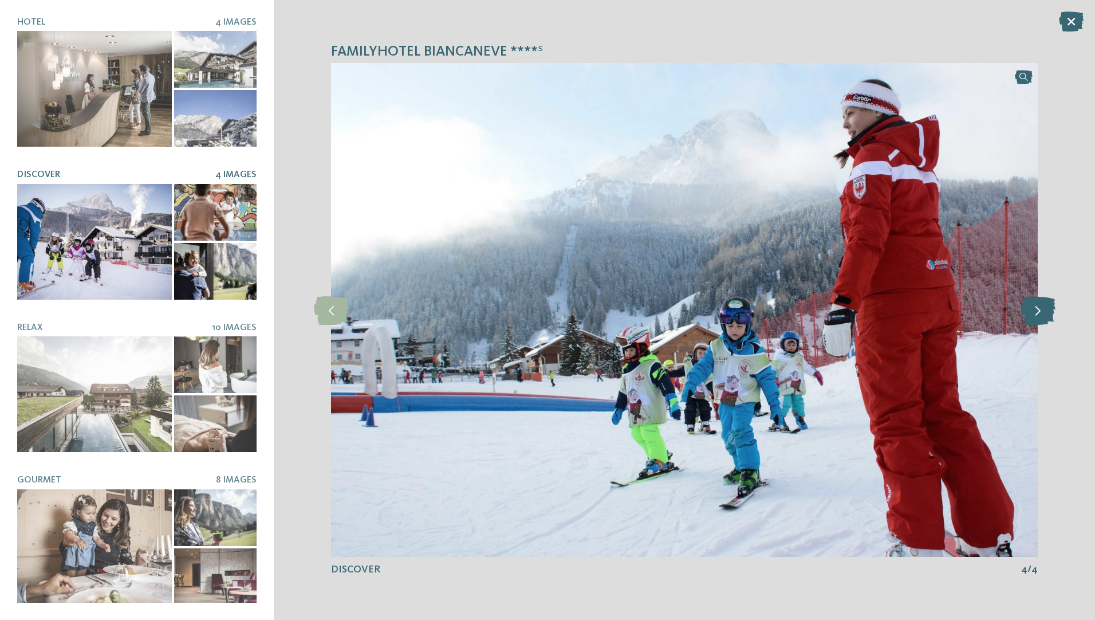
click at [1048, 319] on icon at bounding box center [1037, 309] width 35 height 29
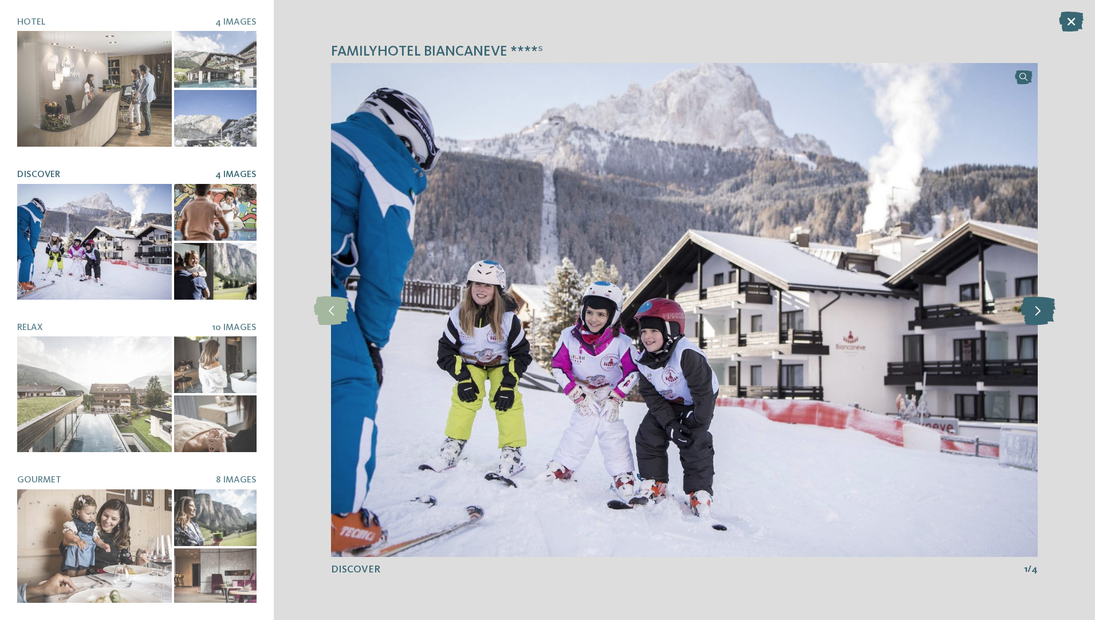
click at [1048, 319] on icon at bounding box center [1037, 309] width 35 height 29
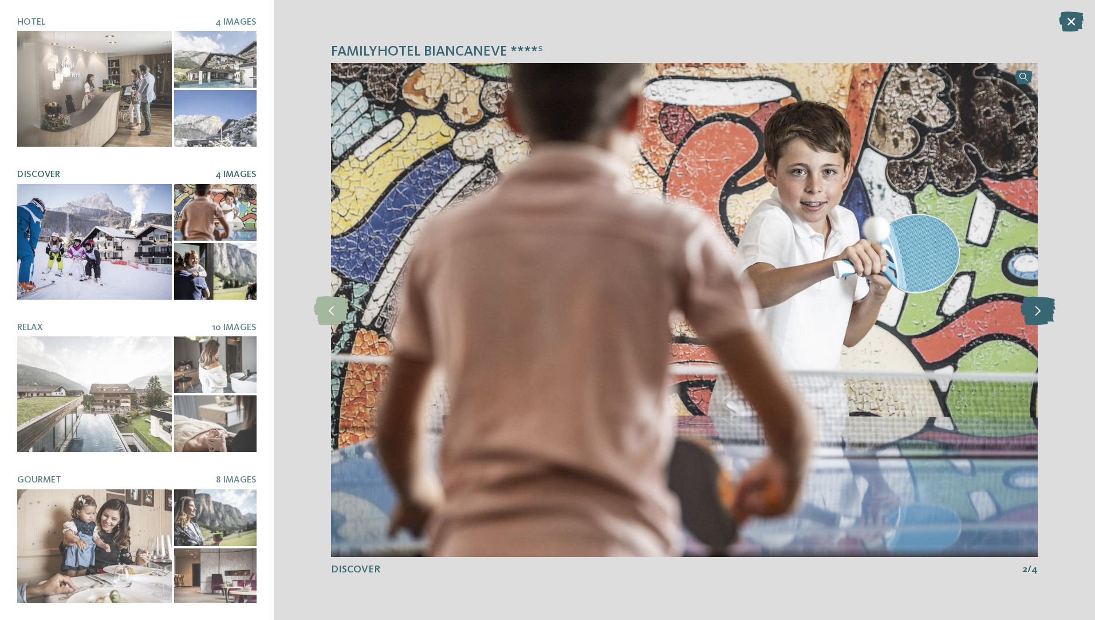
click at [1048, 319] on icon at bounding box center [1037, 309] width 35 height 29
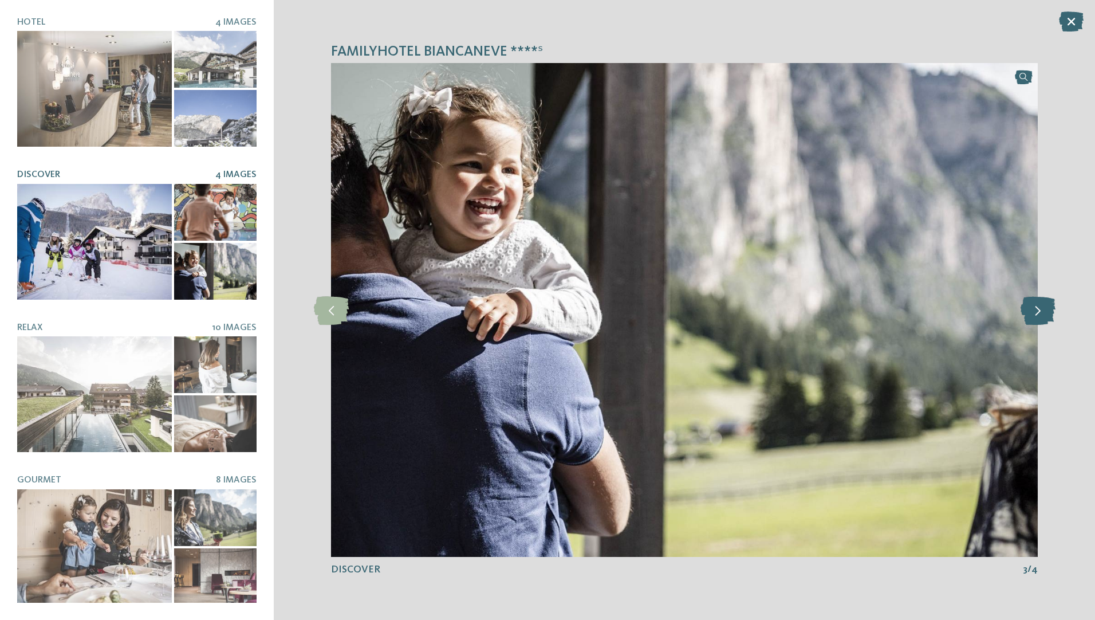
click at [1048, 319] on icon at bounding box center [1037, 309] width 35 height 29
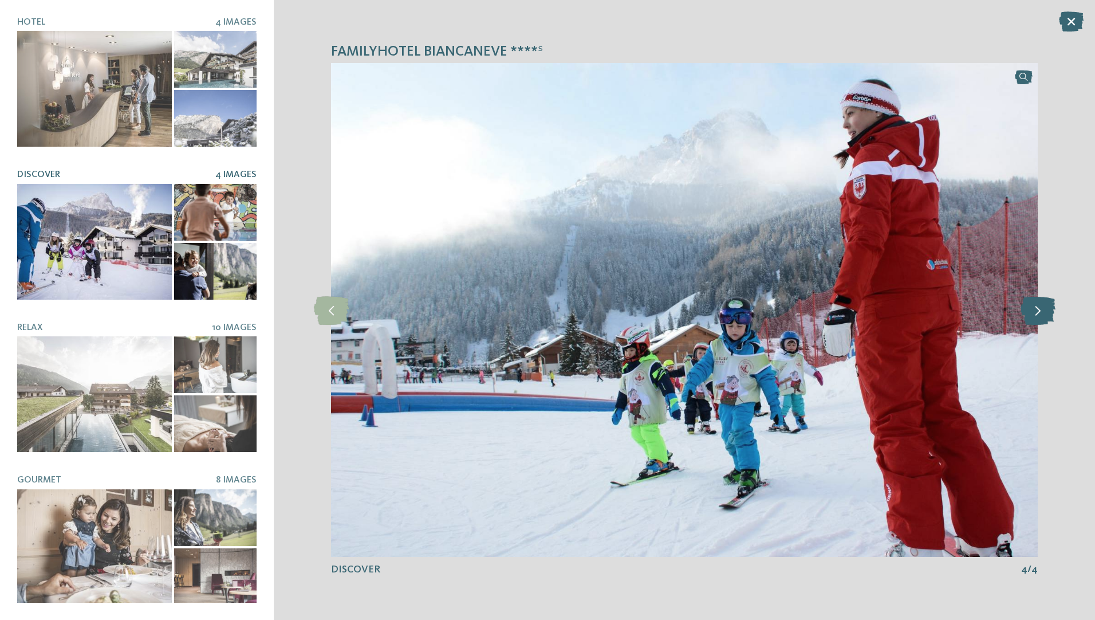
click at [1048, 319] on icon at bounding box center [1037, 309] width 35 height 29
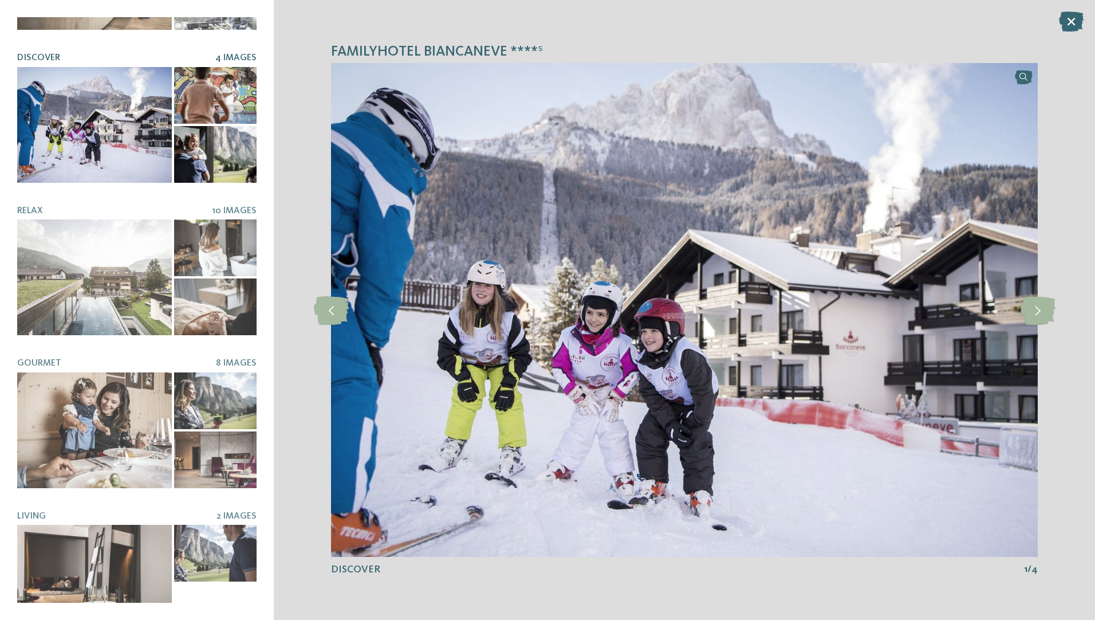
scroll to position [141, 0]
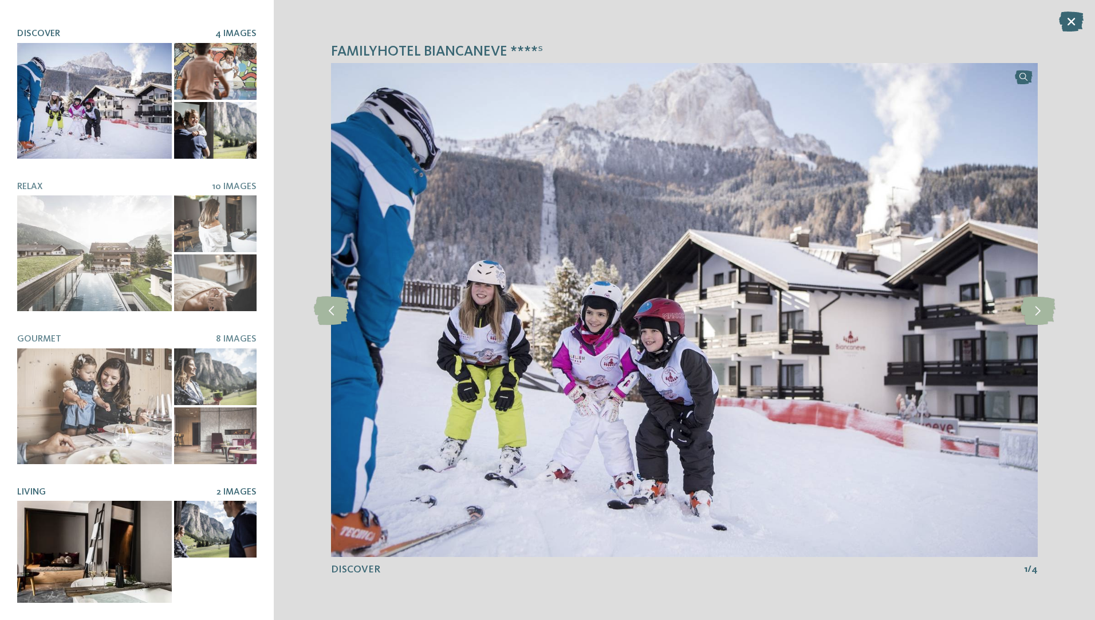
click at [77, 561] on div at bounding box center [94, 558] width 155 height 116
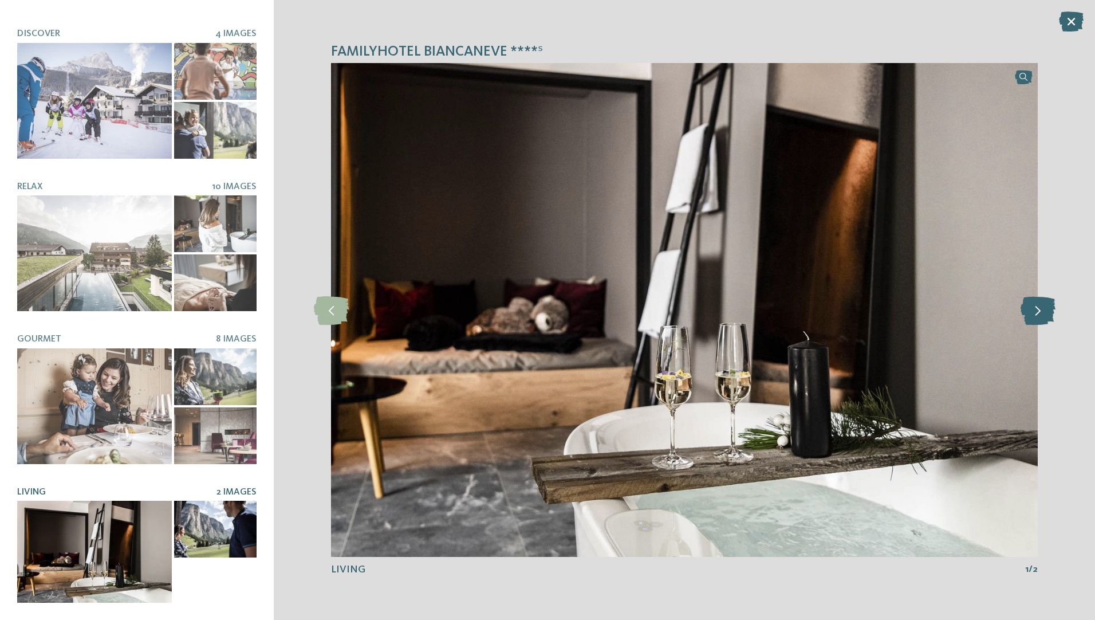
click at [1039, 309] on icon at bounding box center [1037, 309] width 35 height 29
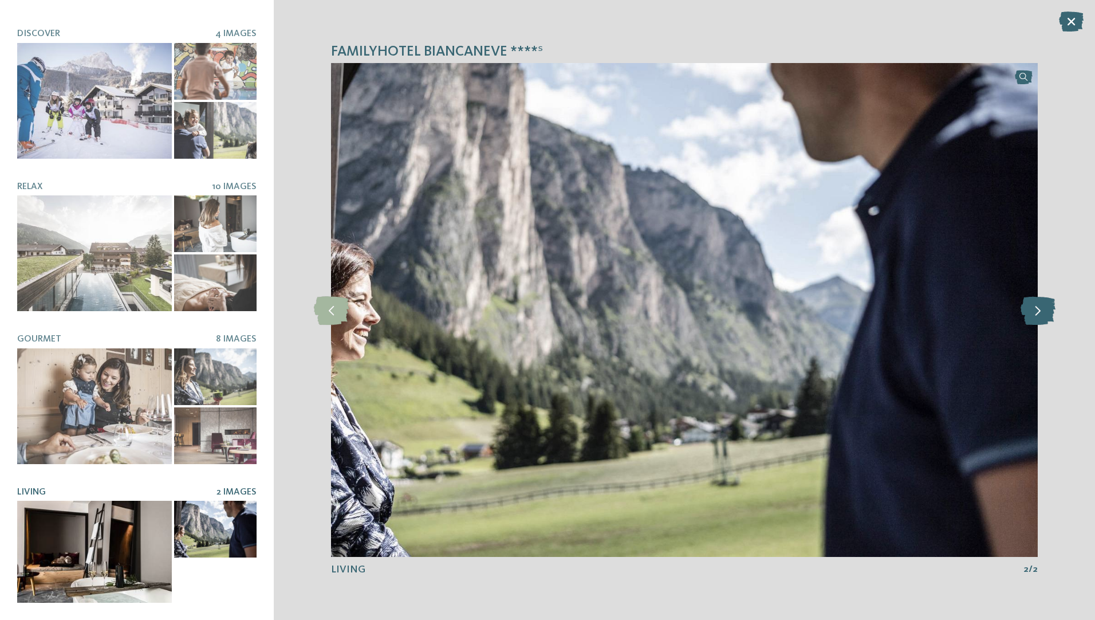
click at [1039, 309] on icon at bounding box center [1037, 309] width 35 height 29
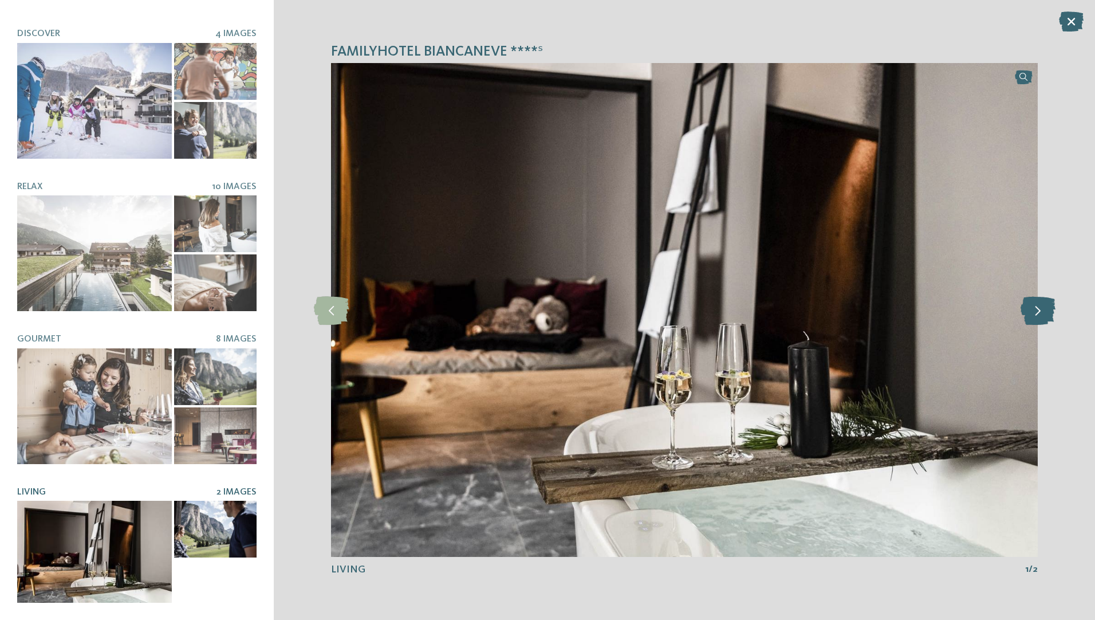
click at [1039, 309] on icon at bounding box center [1037, 309] width 35 height 29
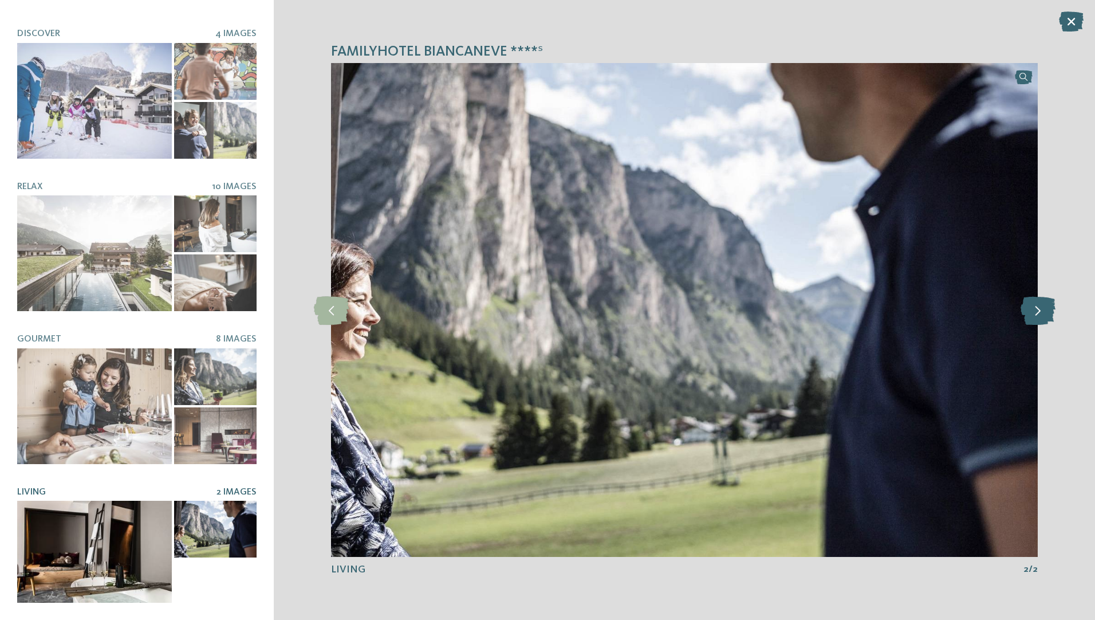
click at [1039, 309] on icon at bounding box center [1037, 309] width 35 height 29
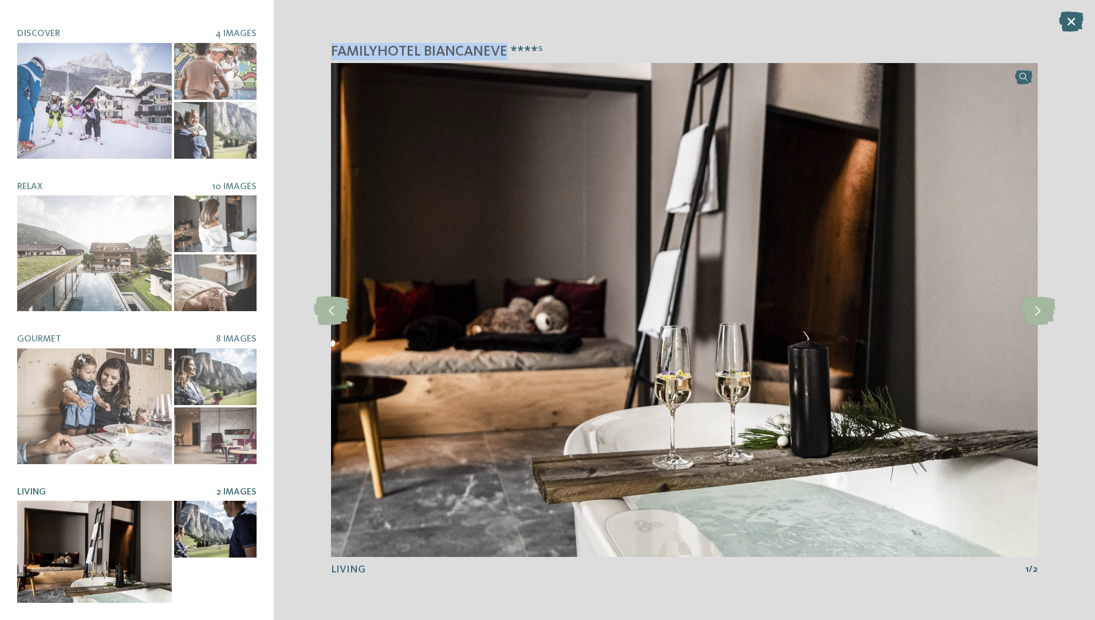
drag, startPoint x: 509, startPoint y: 48, endPoint x: 322, endPoint y: 52, distance: 187.3
click at [322, 52] on div "Familyhotel Biancaneve ****ˢ slide 2 of 4" at bounding box center [684, 310] width 821 height 620
copy span "Familyhotel Biancaneve"
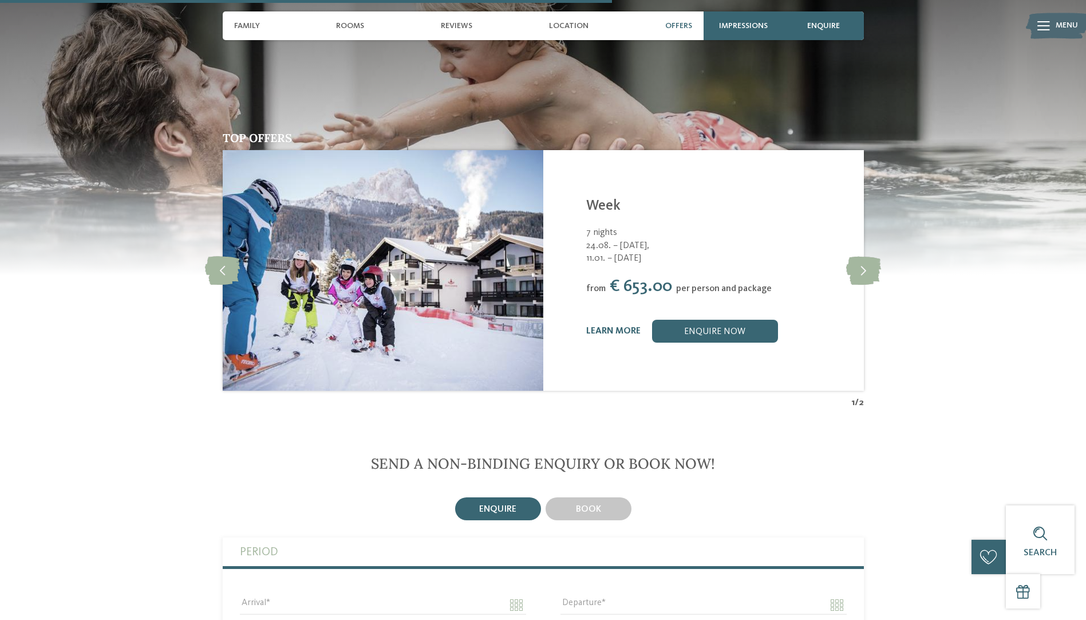
scroll to position [1718, 0]
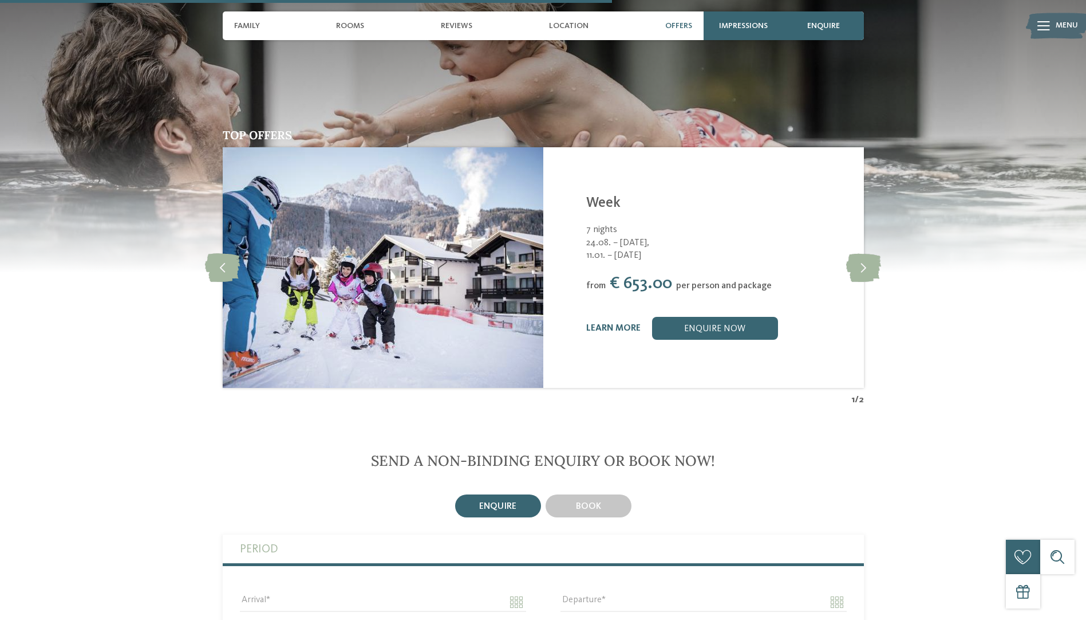
click at [984, 194] on img at bounding box center [543, 129] width 1086 height 286
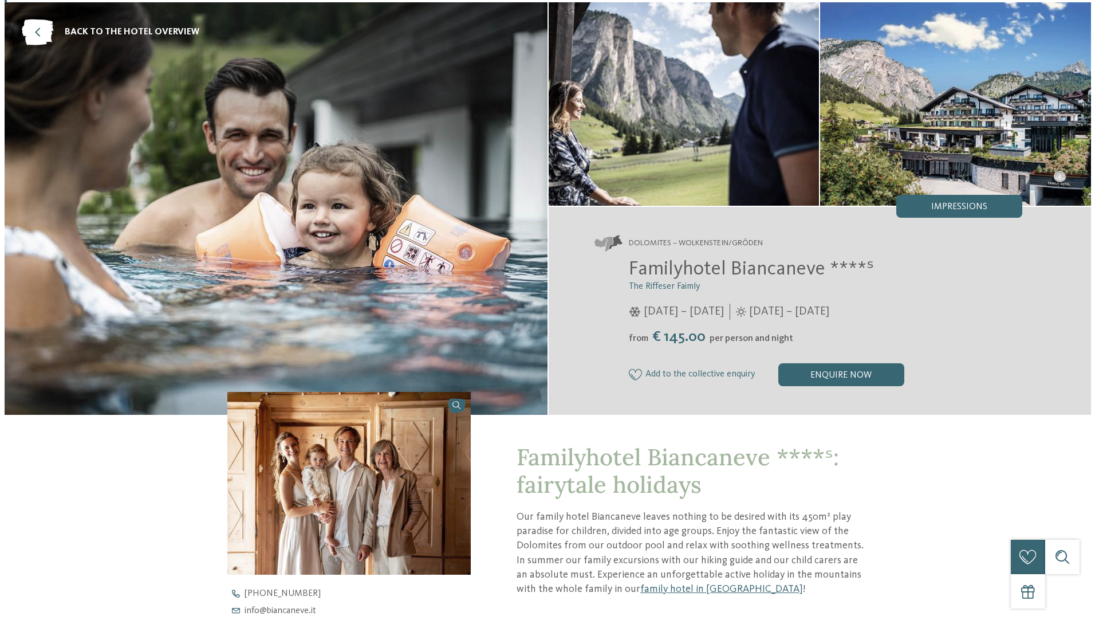
scroll to position [0, 0]
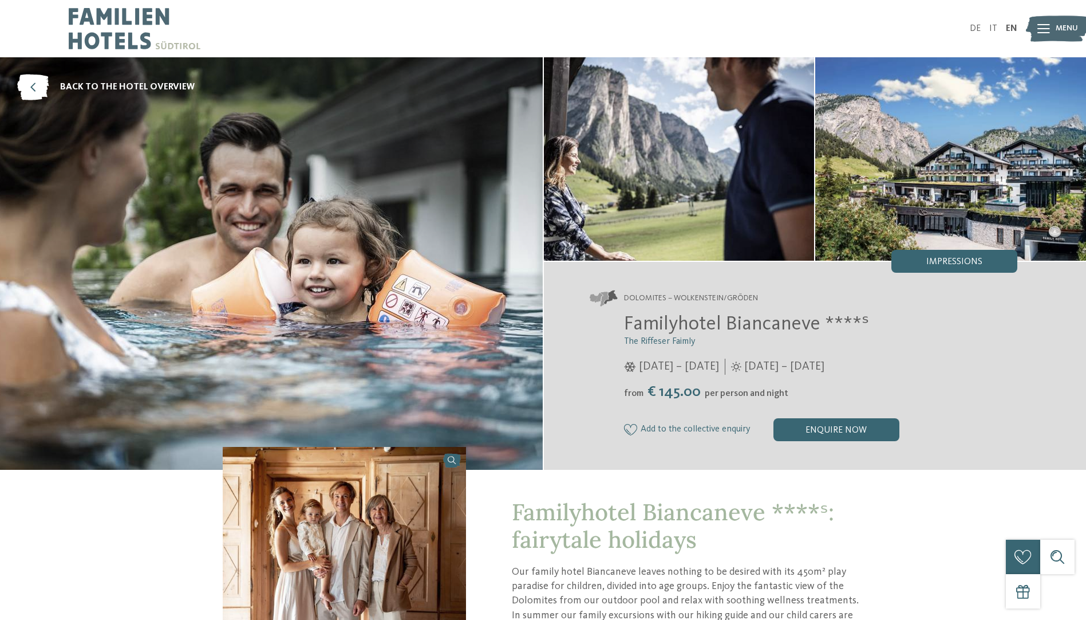
click at [1041, 32] on icon at bounding box center [1043, 28] width 13 height 9
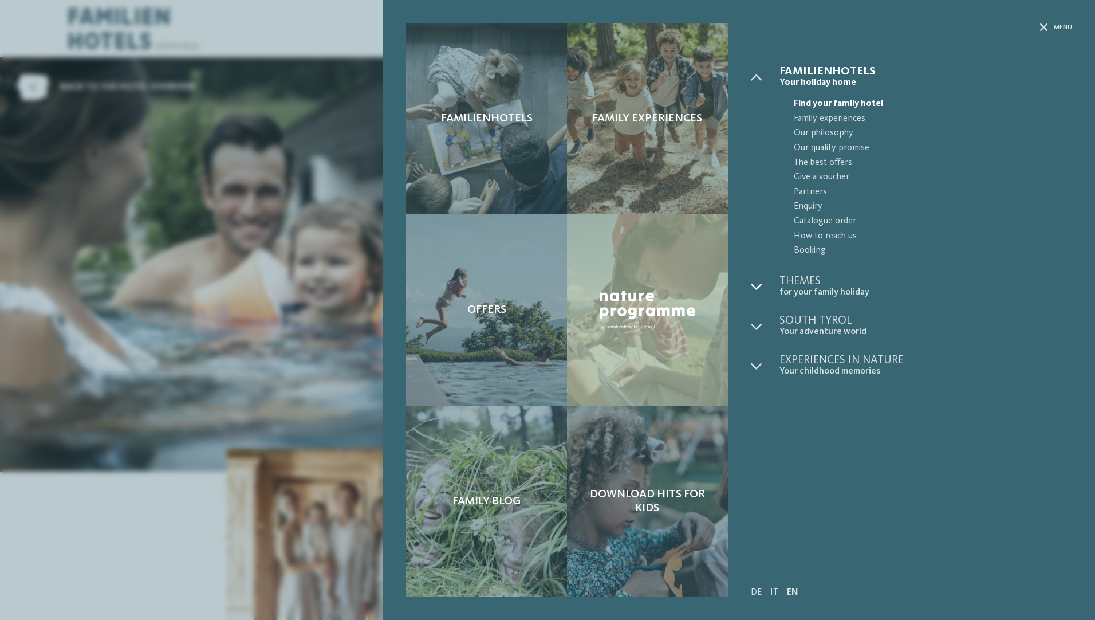
click at [752, 286] on icon at bounding box center [756, 286] width 11 height 11
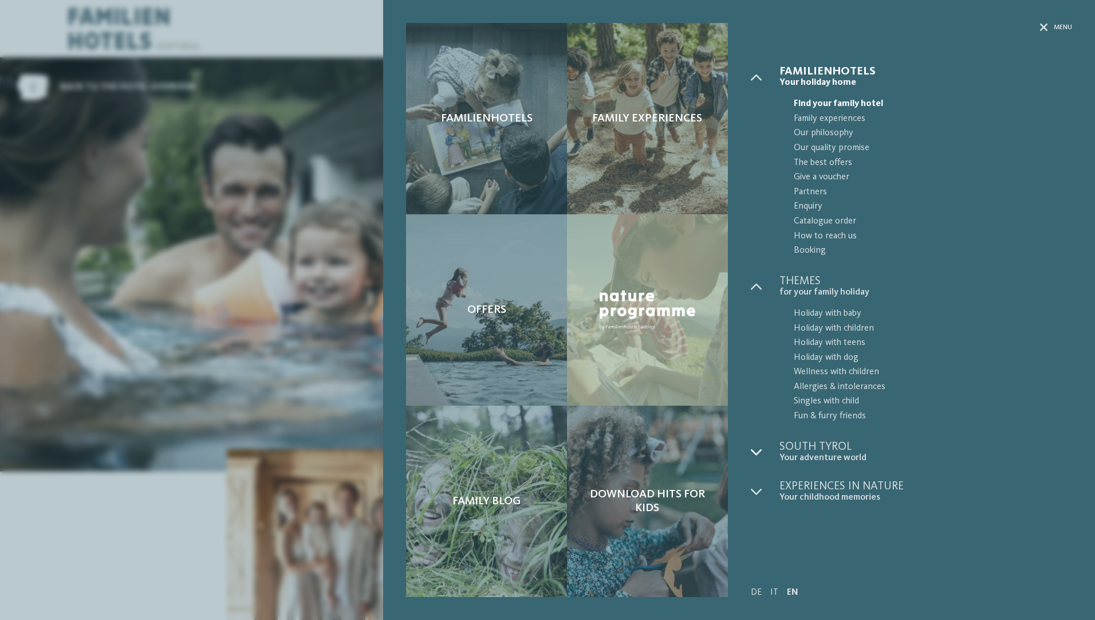
click at [751, 451] on icon at bounding box center [756, 451] width 11 height 11
click at [194, 240] on div "Familienhotels Family experiences Offers" at bounding box center [547, 310] width 1095 height 620
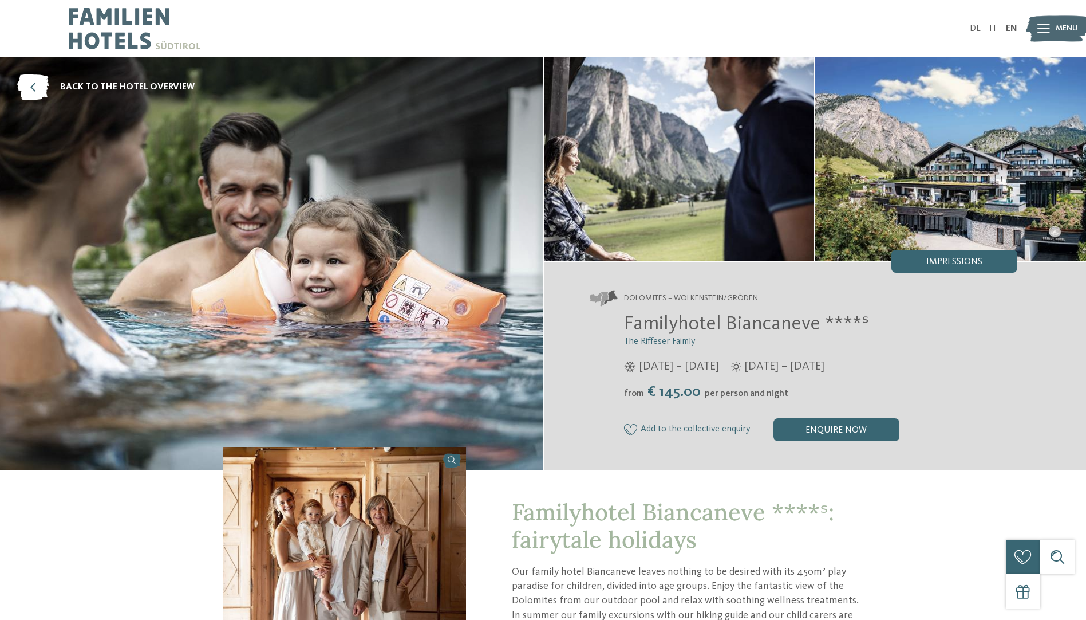
click at [194, 240] on img at bounding box center [271, 263] width 543 height 412
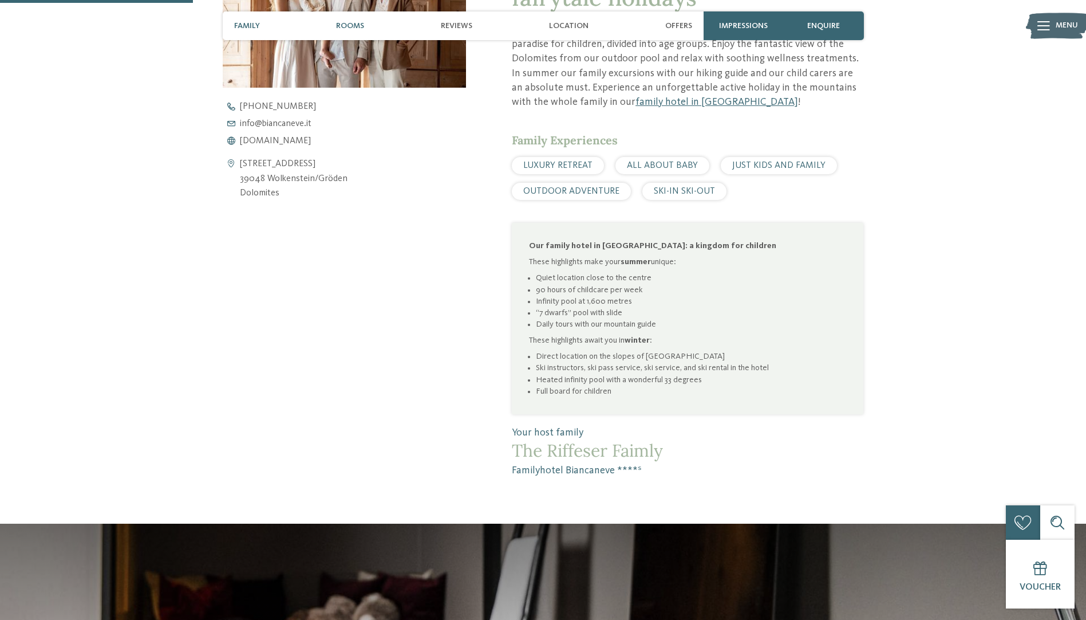
click at [352, 23] on span "Rooms" at bounding box center [350, 26] width 28 height 10
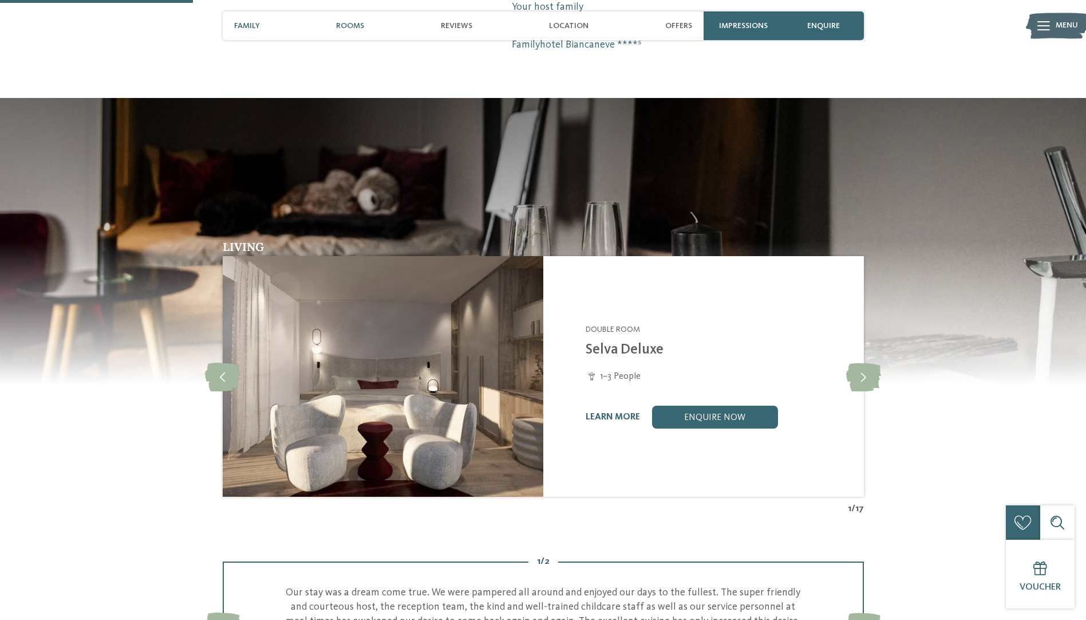
scroll to position [1002, 0]
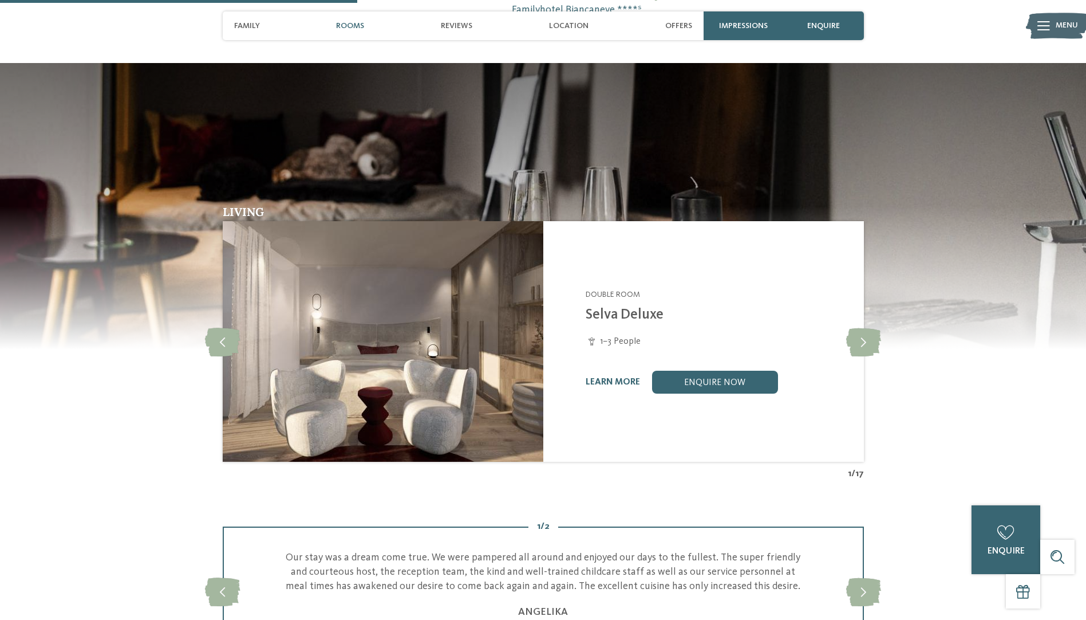
click at [1050, 29] on icon at bounding box center [1043, 25] width 13 height 9
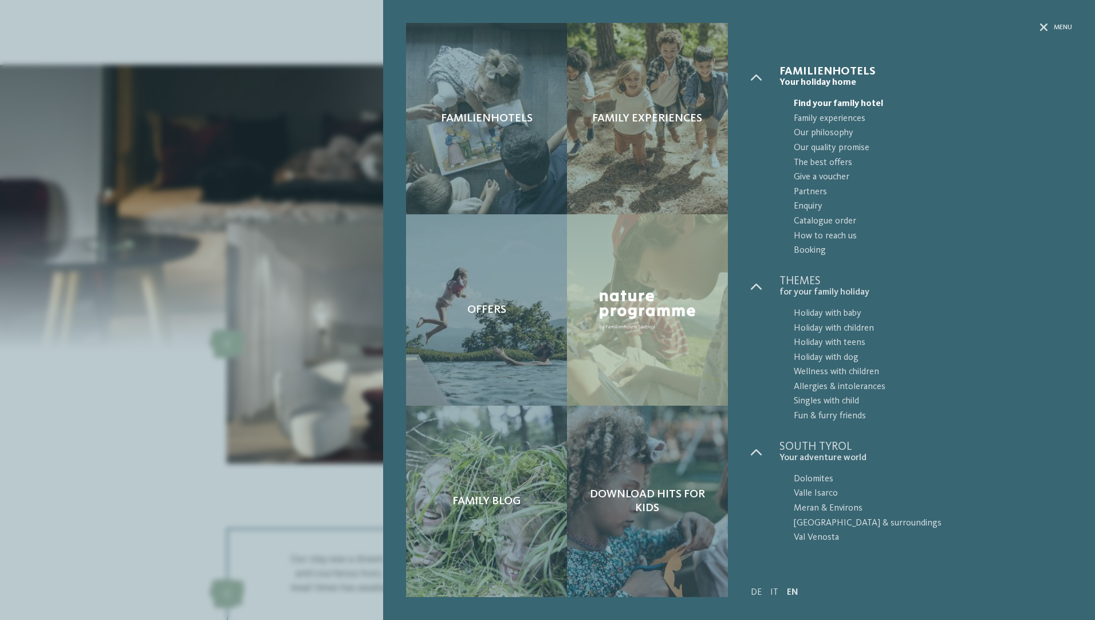
click at [252, 35] on div "Familienhotels Family experiences Offers" at bounding box center [547, 310] width 1095 height 620
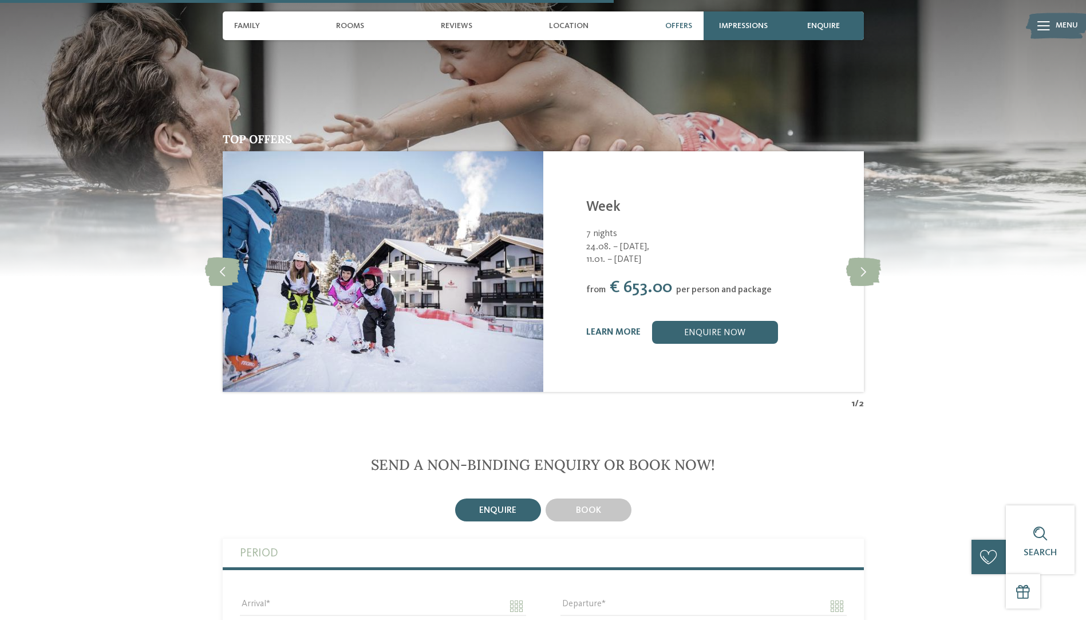
scroll to position [1735, 0]
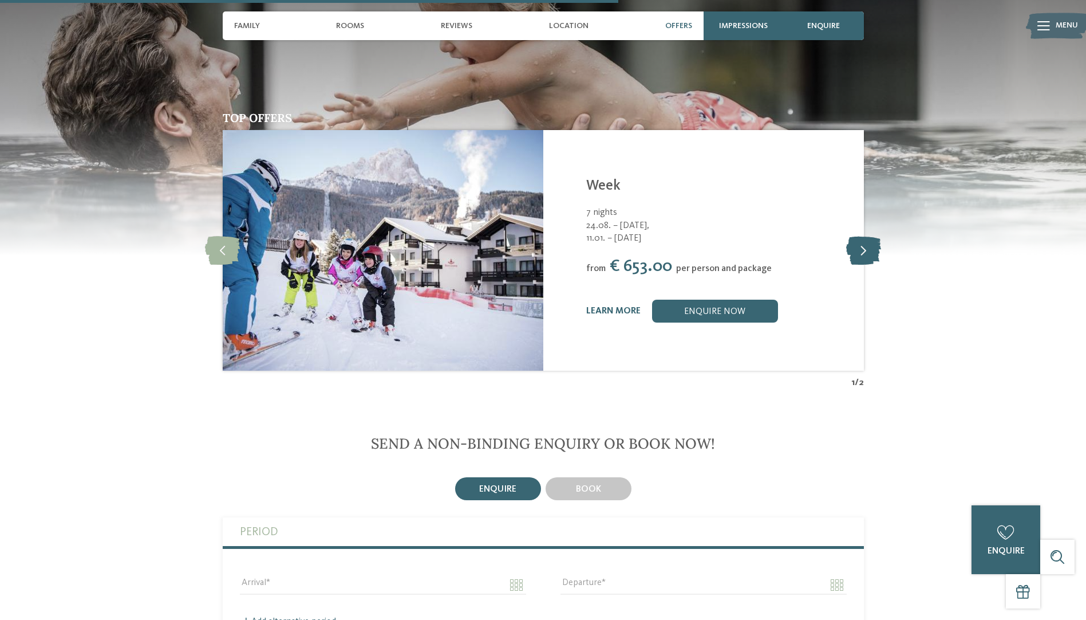
click at [865, 248] on icon at bounding box center [863, 250] width 35 height 29
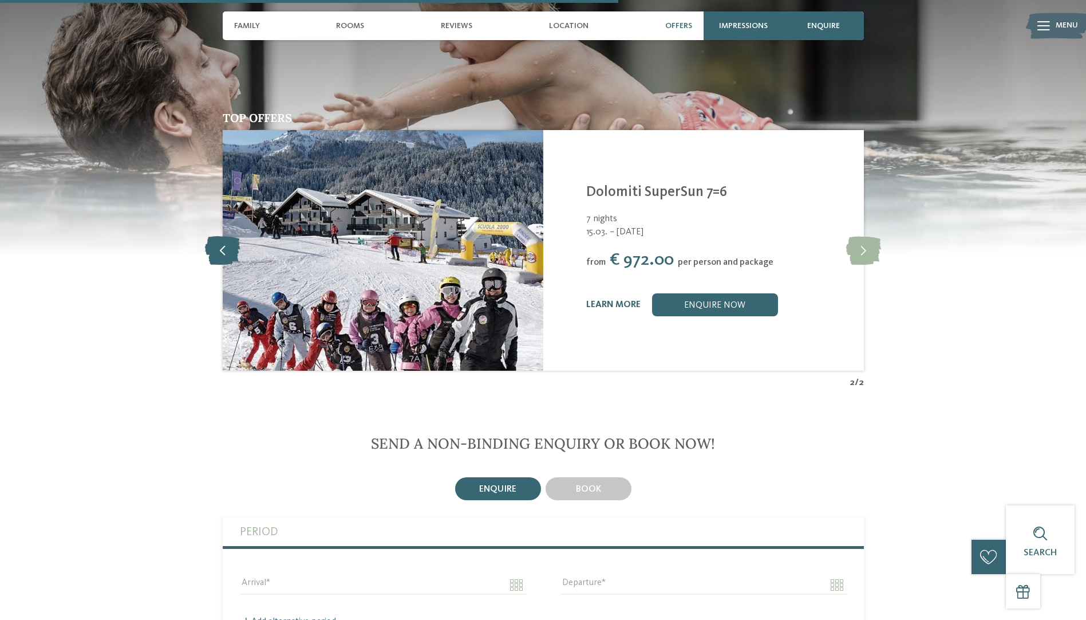
click at [227, 250] on icon at bounding box center [222, 250] width 35 height 29
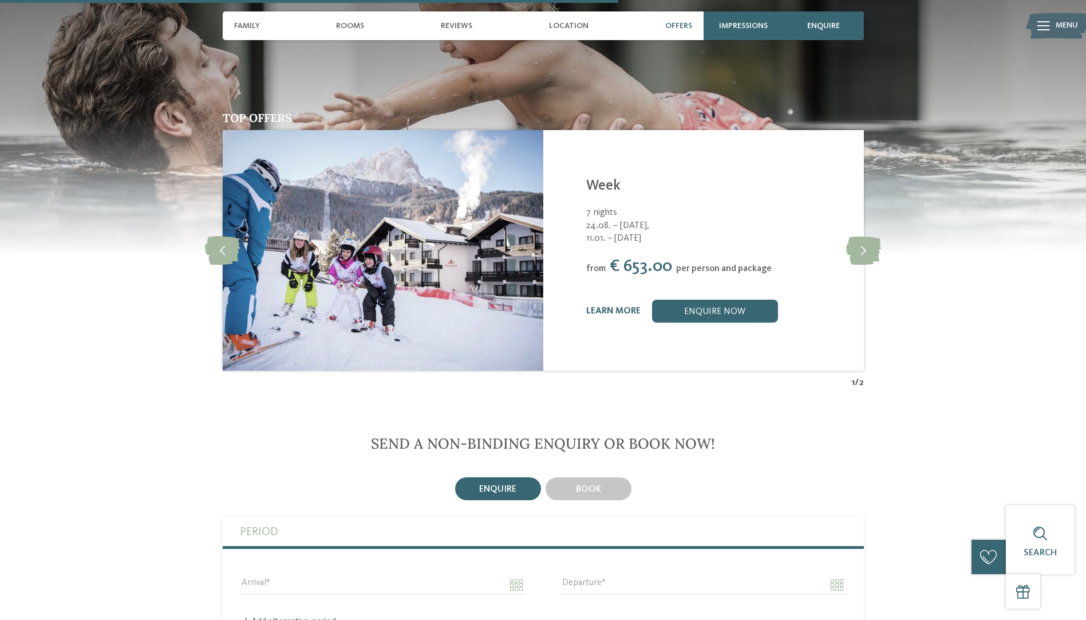
click at [1045, 20] on div at bounding box center [1043, 25] width 13 height 29
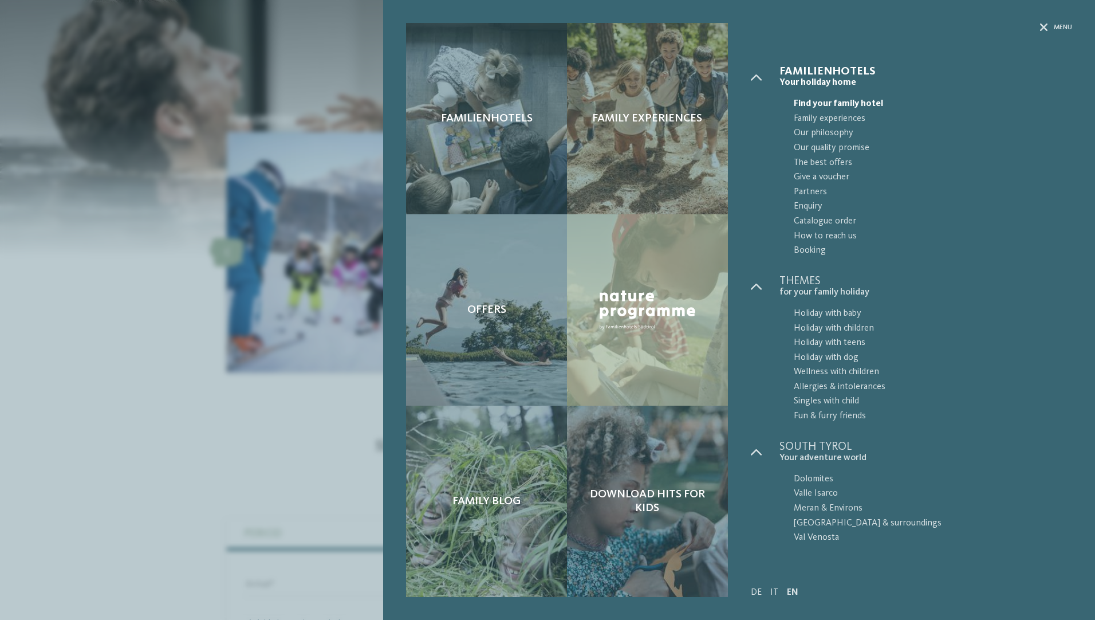
click at [190, 371] on div "Familienhotels Family experiences Offers" at bounding box center [547, 310] width 1095 height 620
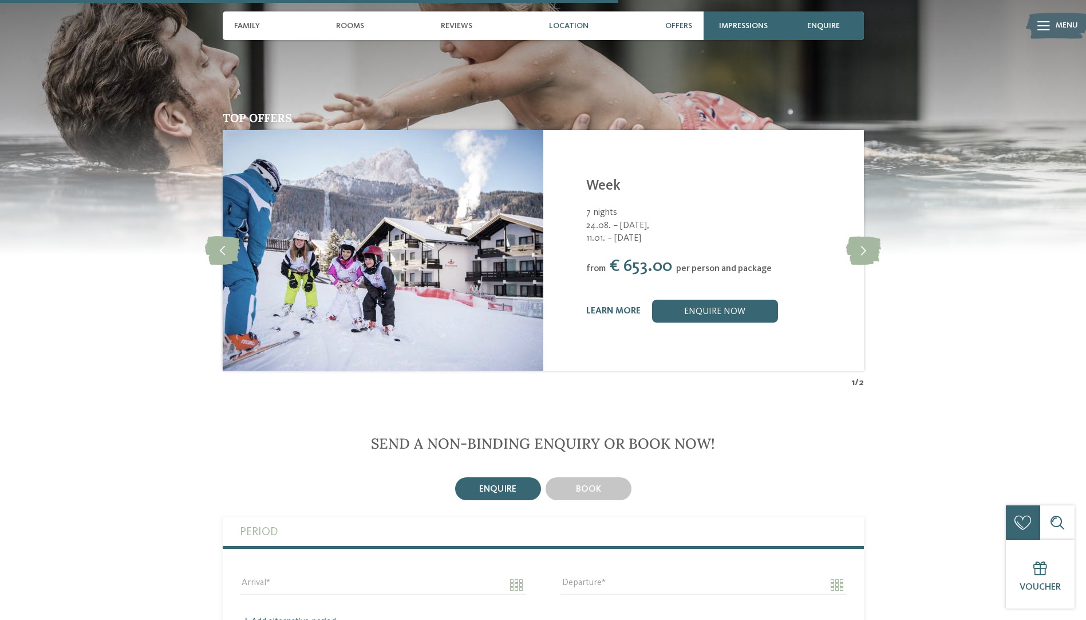
click at [581, 22] on span "Location" at bounding box center [569, 26] width 40 height 10
click at [574, 30] on span "Location" at bounding box center [569, 26] width 40 height 10
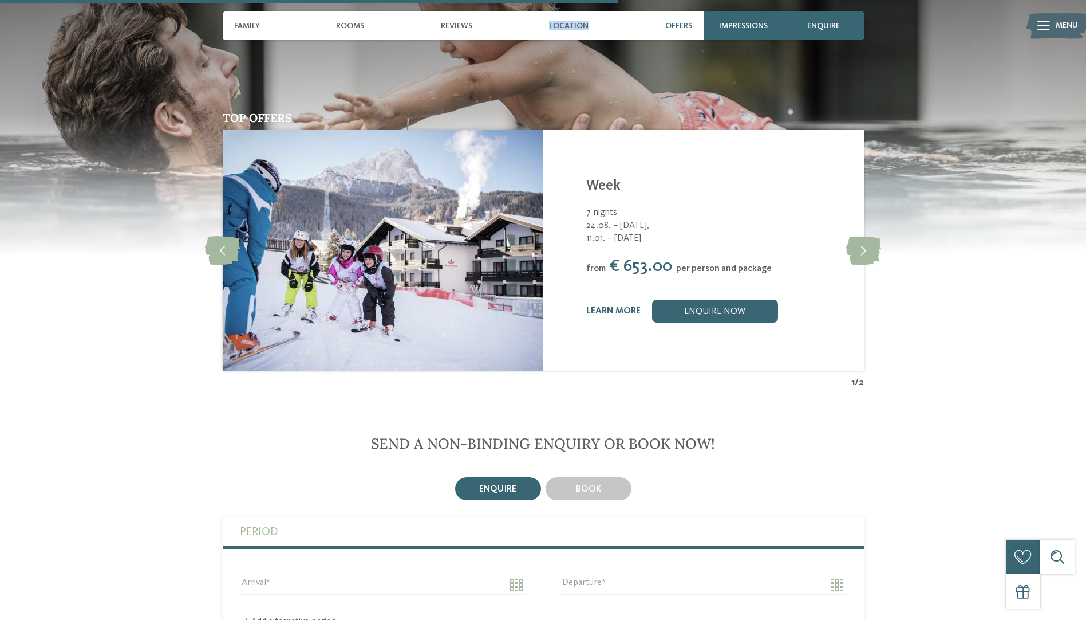
click at [574, 30] on span "Location" at bounding box center [569, 26] width 40 height 10
drag, startPoint x: 574, startPoint y: 30, endPoint x: 531, endPoint y: 71, distance: 58.7
click at [531, 71] on img at bounding box center [543, 112] width 1086 height 286
click at [607, 61] on img at bounding box center [543, 112] width 1086 height 286
click at [1015, 163] on img at bounding box center [543, 112] width 1086 height 286
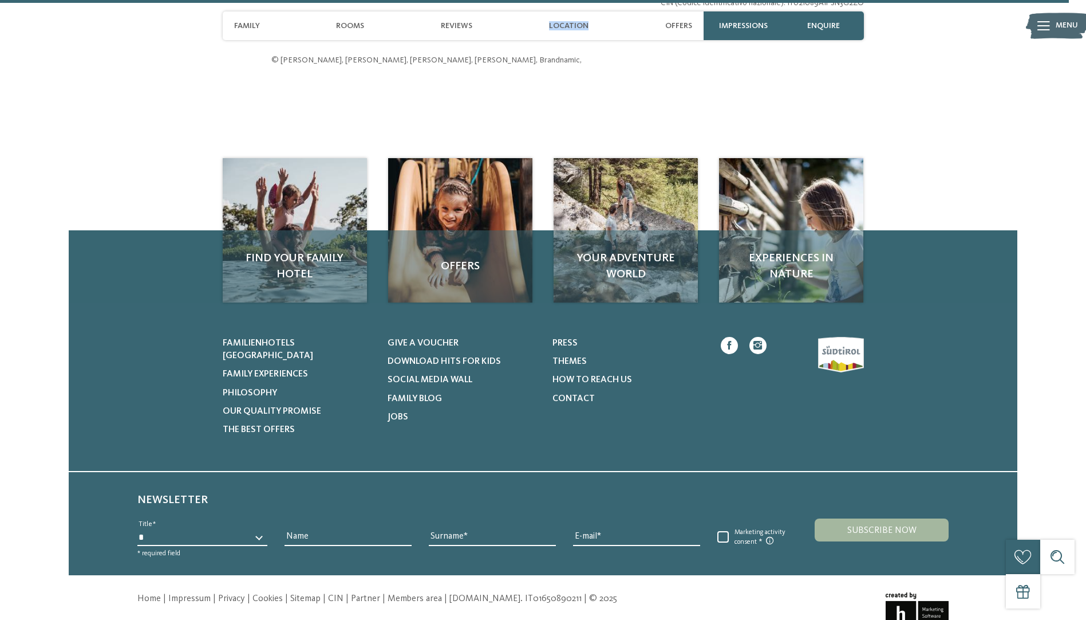
scroll to position [3017, 0]
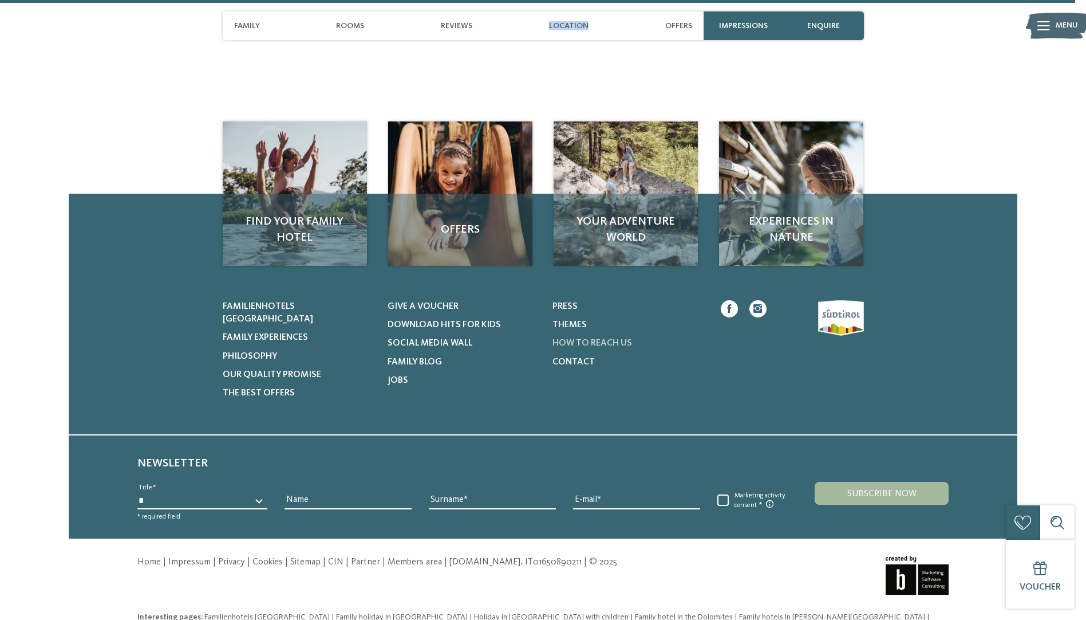
click at [591, 348] on span "How to reach us" at bounding box center [593, 342] width 80 height 9
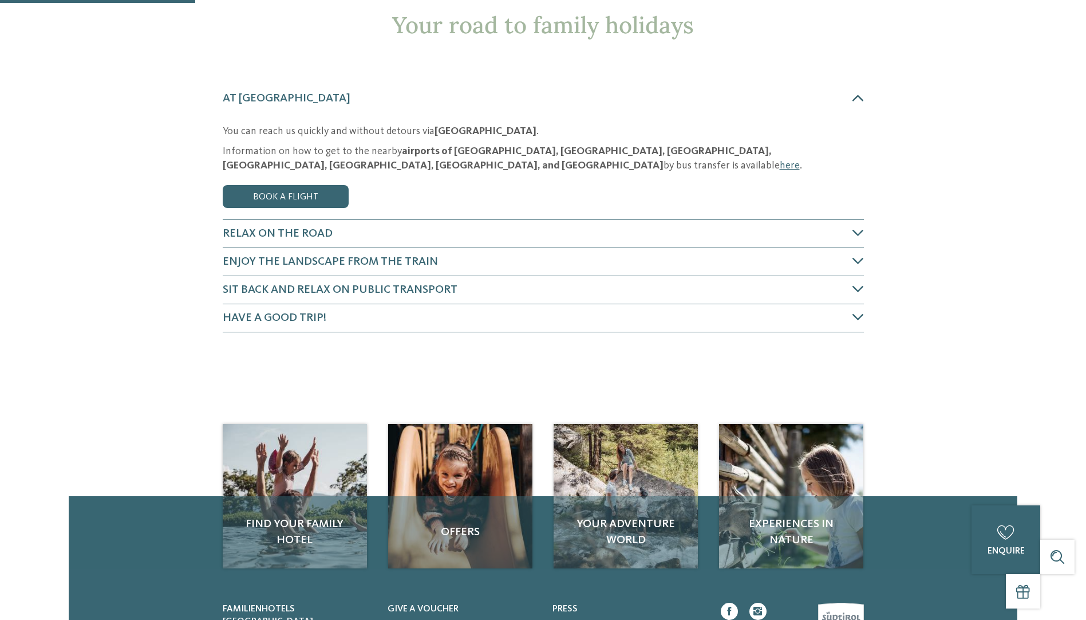
scroll to position [92, 0]
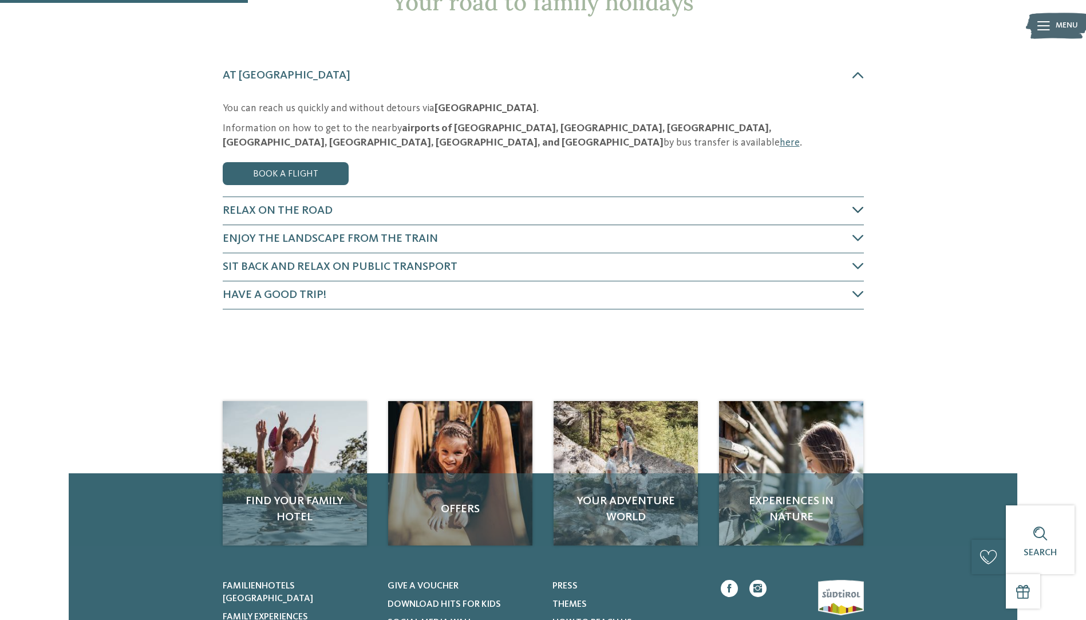
click at [270, 213] on span "Relax on the road" at bounding box center [278, 210] width 110 height 11
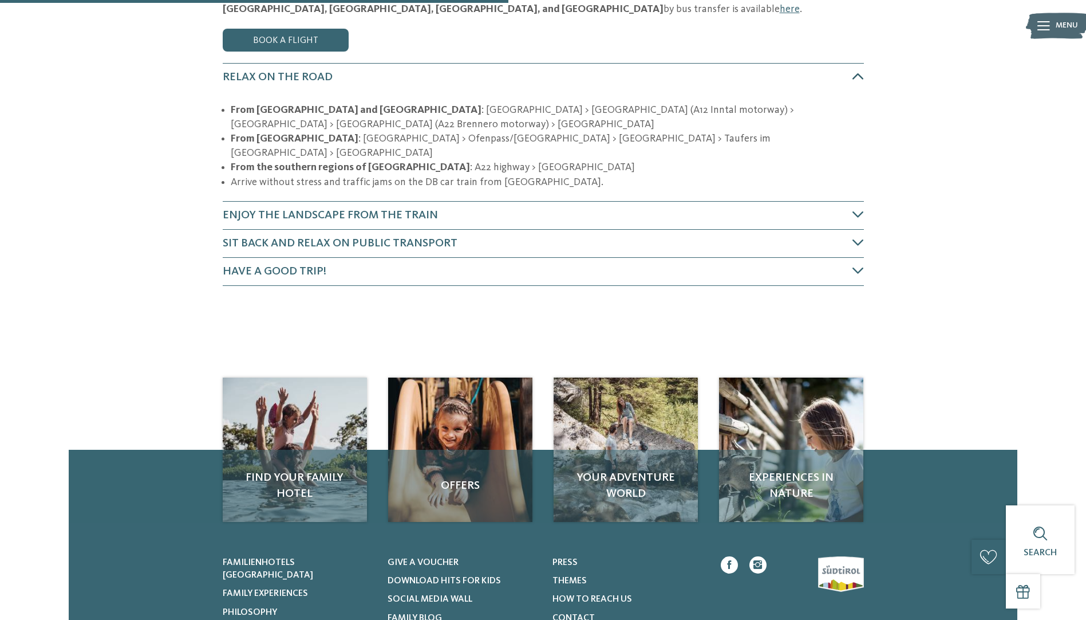
scroll to position [226, 0]
click at [457, 207] on h4 "Enjoy the landscape from the train" at bounding box center [538, 215] width 630 height 16
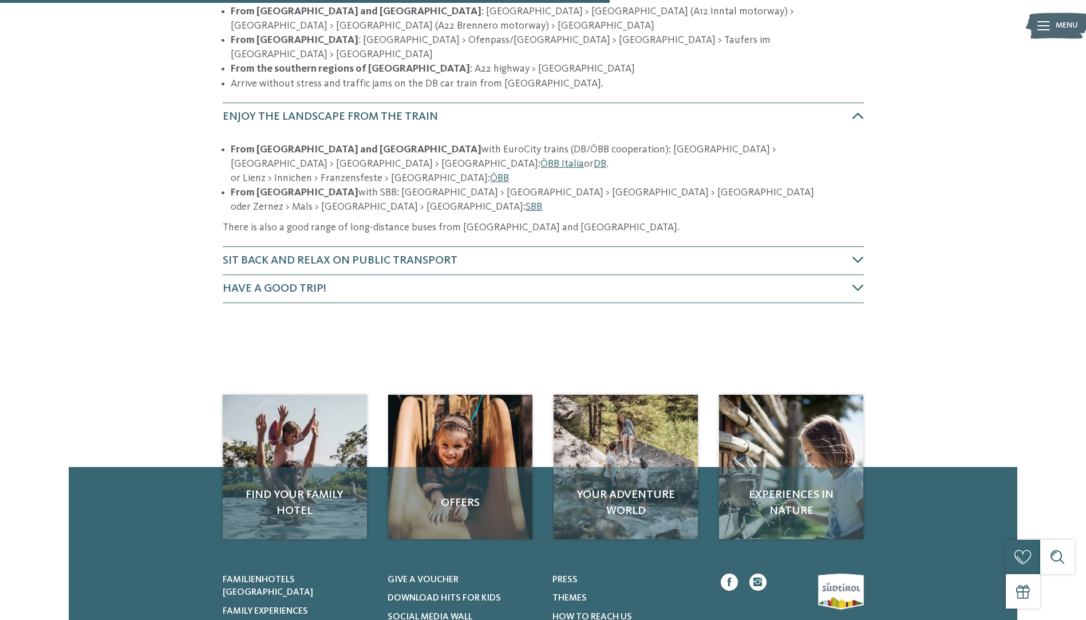
scroll to position [334, 0]
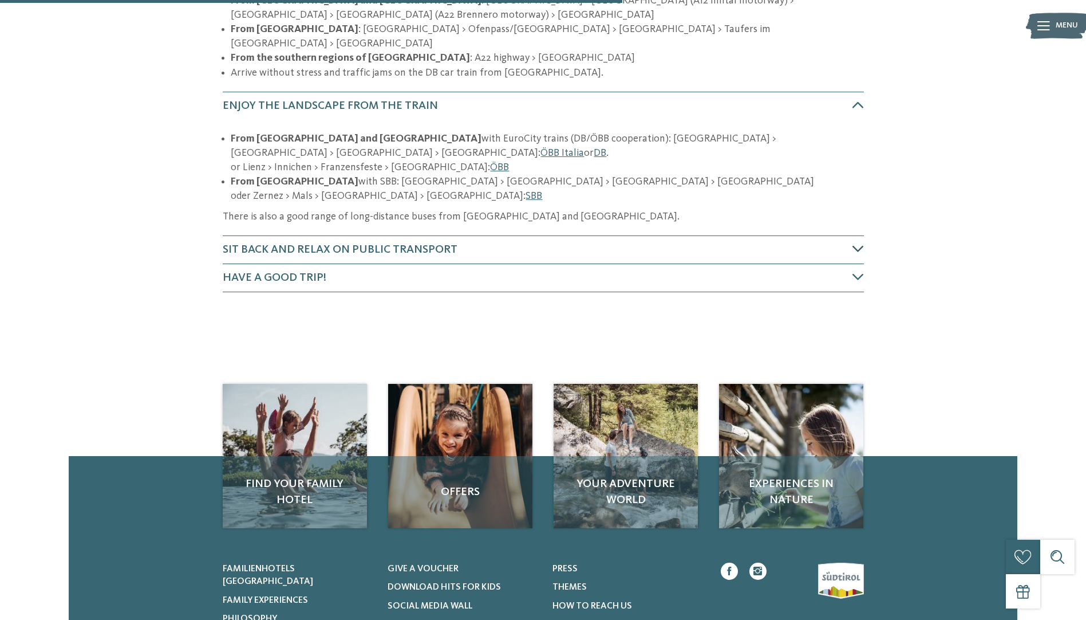
click at [404, 242] on h4 "Sit back and relax on public transport" at bounding box center [538, 250] width 630 height 16
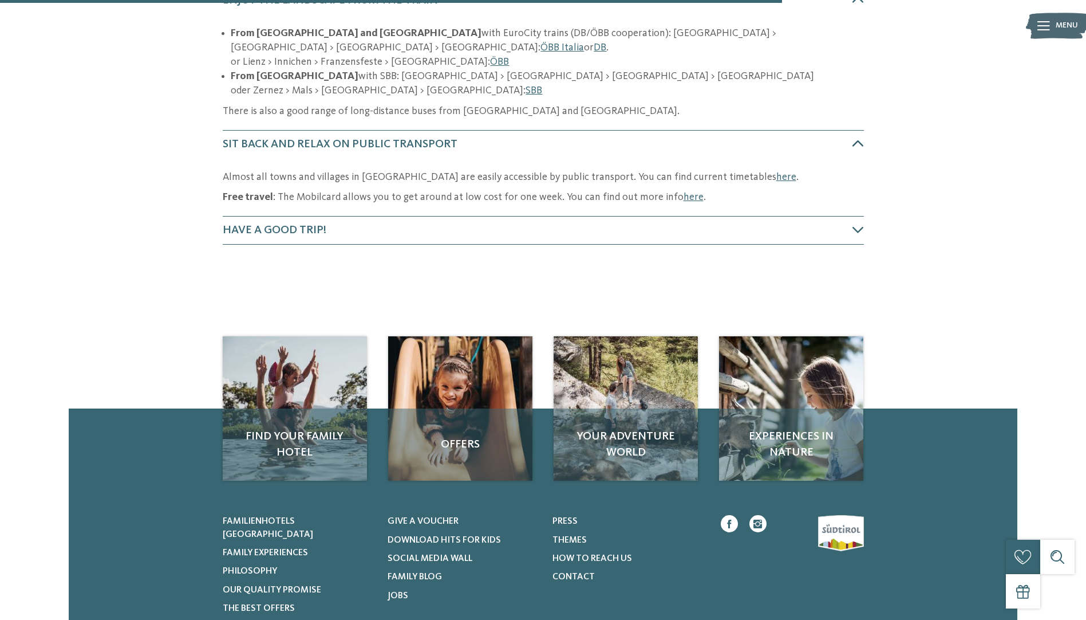
scroll to position [464, 0]
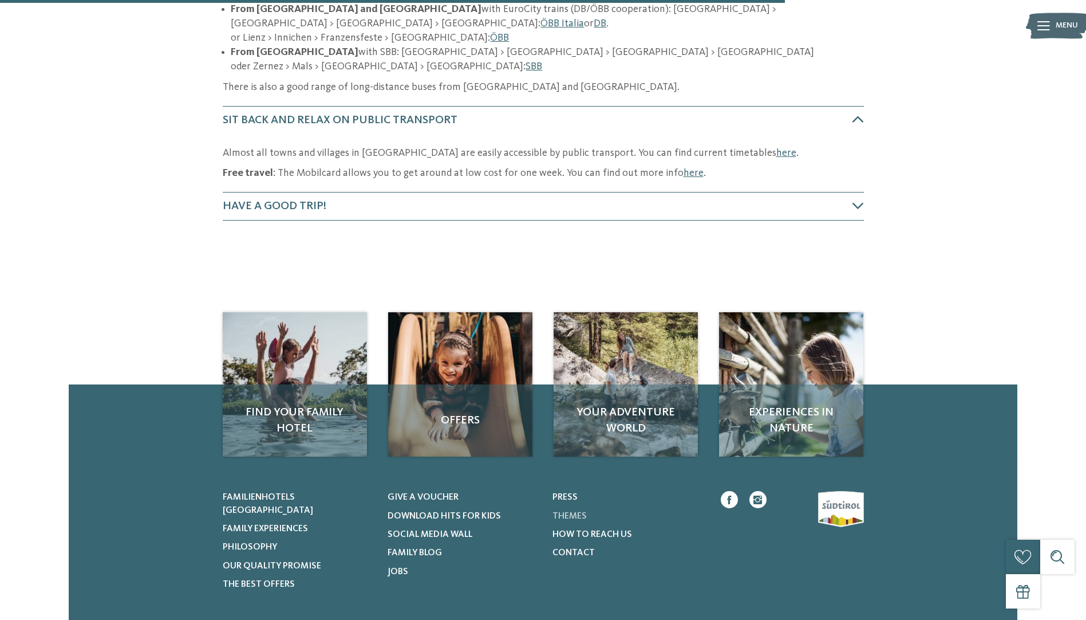
click at [571, 511] on span "Themes" at bounding box center [570, 515] width 34 height 9
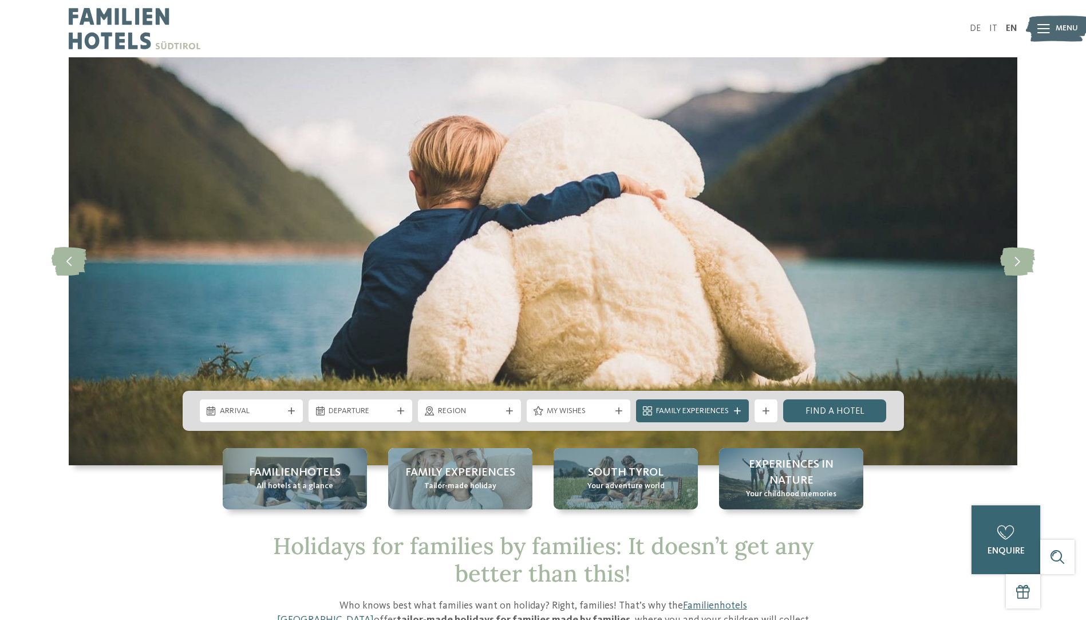
click at [894, 570] on div "Holidays for families by families: It doesn’t get any better than this! Who kno…" at bounding box center [543, 623] width 779 height 182
